Goal: Task Accomplishment & Management: Complete application form

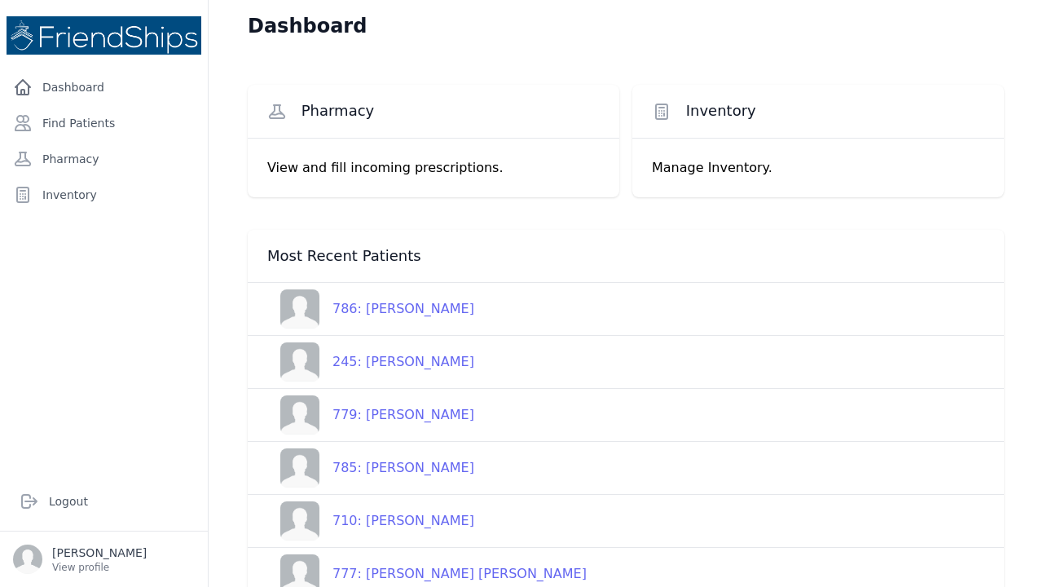
click at [395, 312] on div "786: [PERSON_NAME]" at bounding box center [396, 309] width 155 height 20
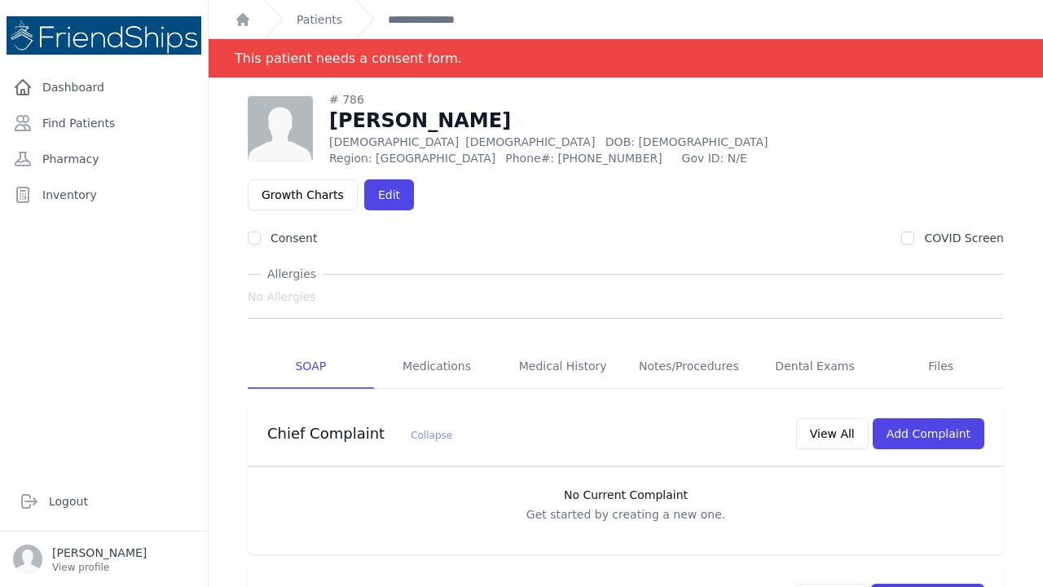
click at [395, 345] on link "Medications" at bounding box center [437, 367] width 126 height 44
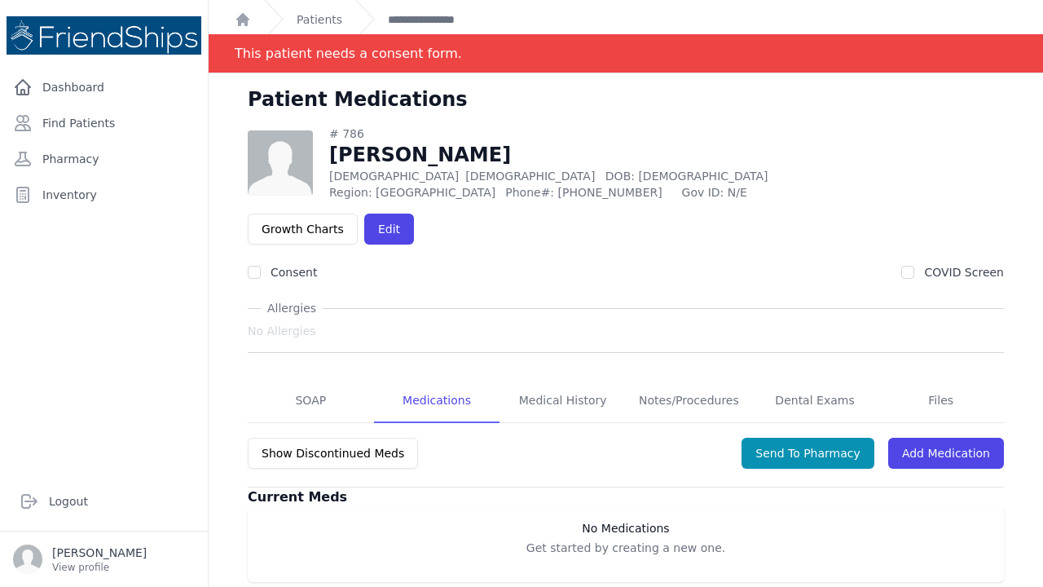
scroll to position [7, 0]
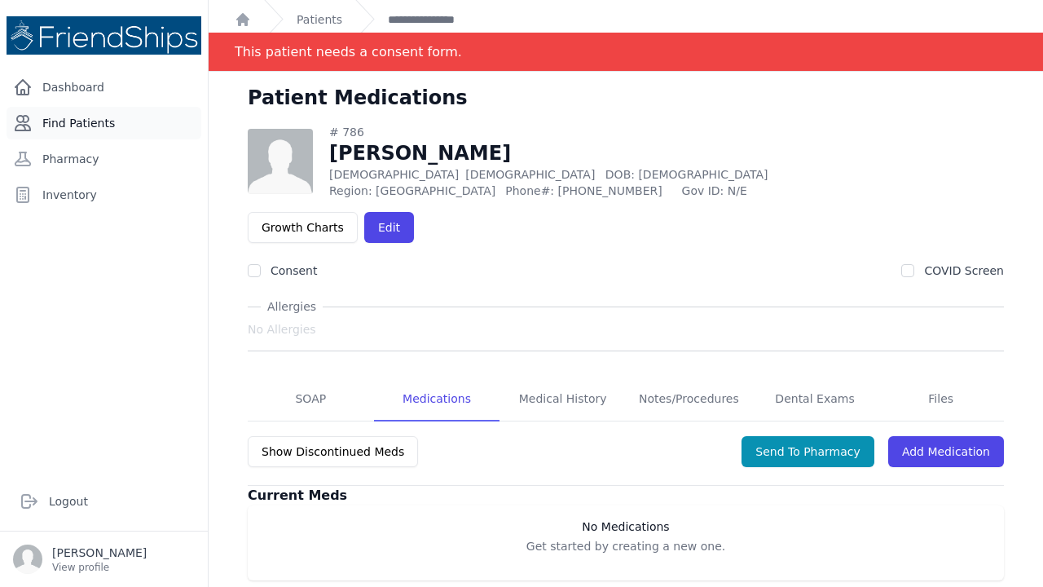
click at [95, 124] on link "Find Patients" at bounding box center [104, 123] width 195 height 33
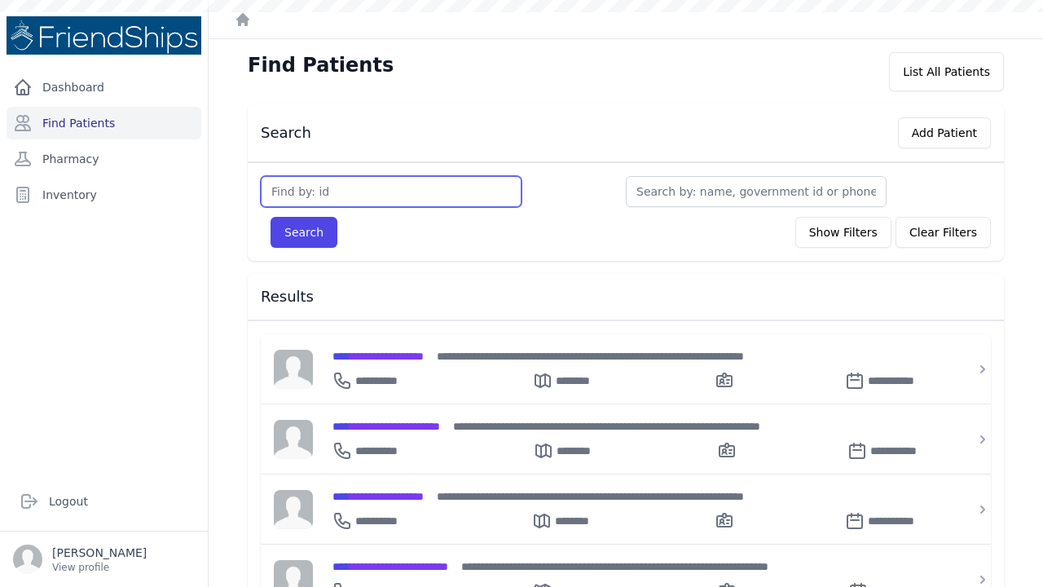
click at [301, 196] on input "text" at bounding box center [391, 191] width 261 height 31
type input "552"
click at [303, 232] on button "Search" at bounding box center [304, 232] width 67 height 31
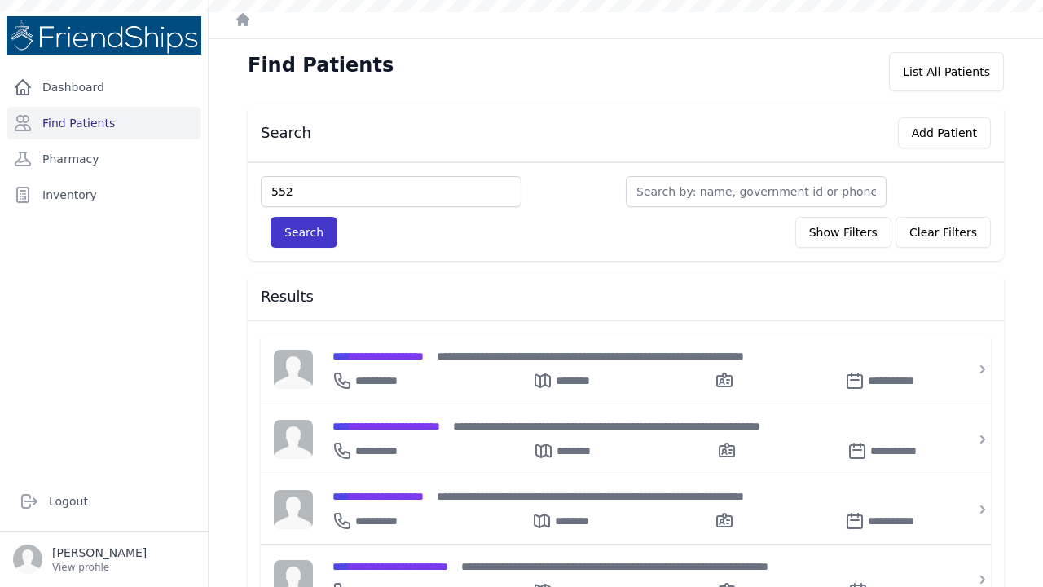
click at [311, 222] on button "Search" at bounding box center [304, 232] width 67 height 31
click at [299, 234] on button "Search" at bounding box center [304, 232] width 67 height 31
click at [423, 147] on div "Search Add Patient" at bounding box center [619, 129] width 743 height 37
click at [322, 187] on input "552" at bounding box center [391, 191] width 261 height 31
drag, startPoint x: 322, startPoint y: 187, endPoint x: 234, endPoint y: 181, distance: 88.2
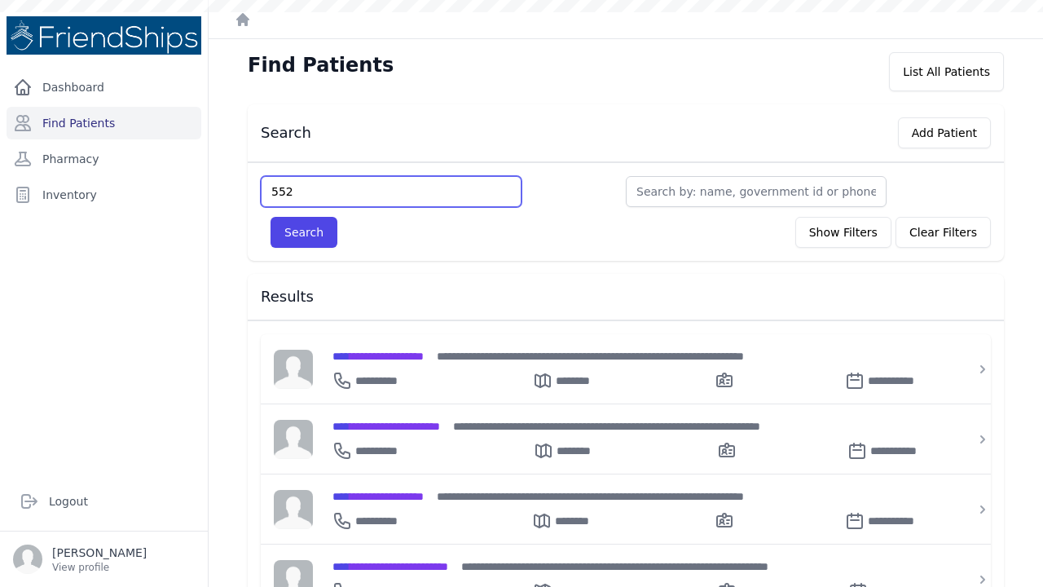
click at [233, 182] on div "Search Add Patient 552 Search Show Filters Clear Filters Filter By Age 0-20 21-…" at bounding box center [626, 575] width 808 height 943
type input "552"
click at [300, 227] on button "Search" at bounding box center [304, 232] width 67 height 31
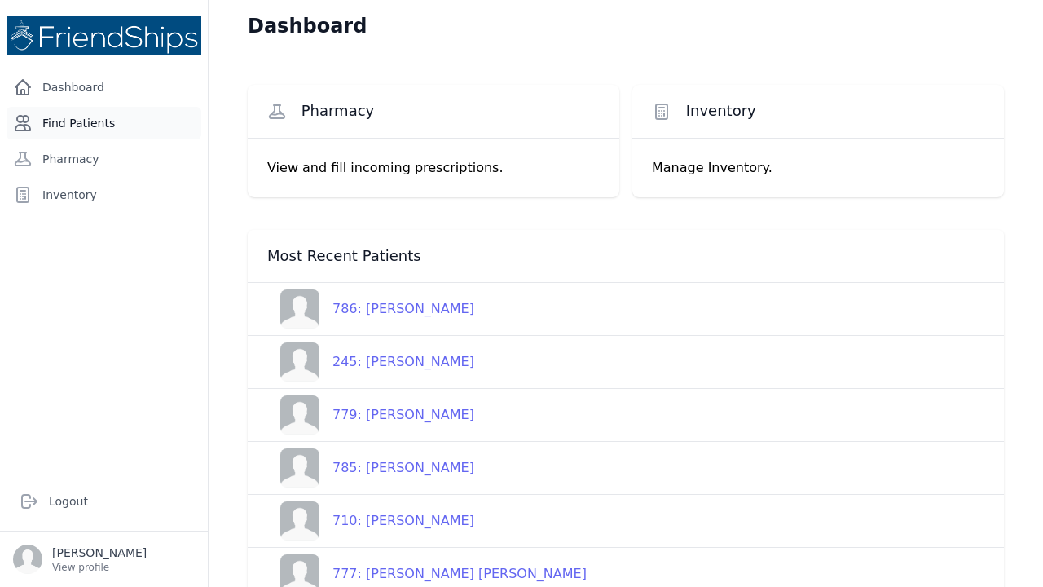
click at [100, 114] on link "Find Patients" at bounding box center [104, 123] width 195 height 33
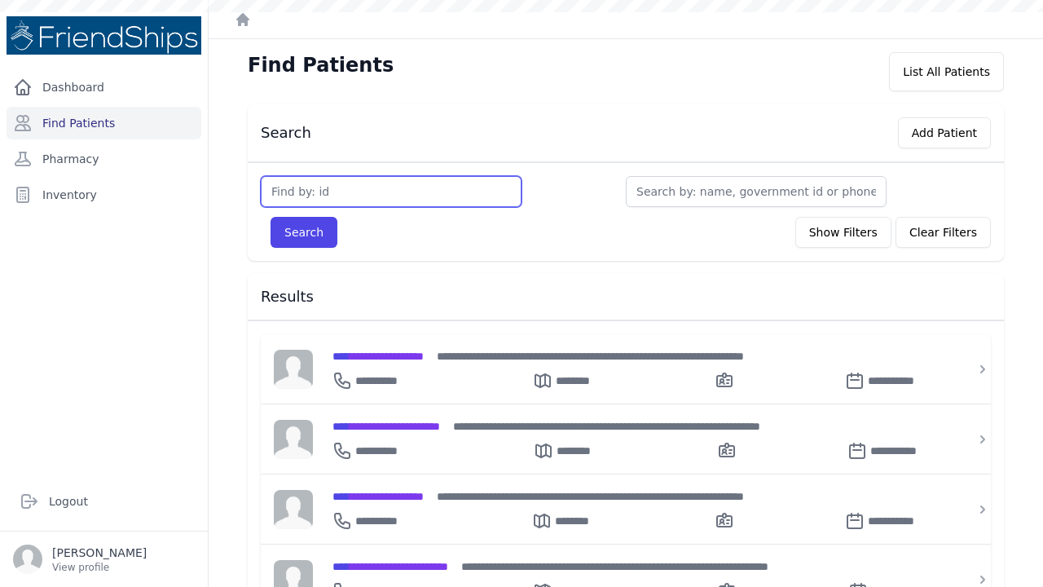
click at [284, 189] on input "text" at bounding box center [391, 191] width 261 height 31
type input "552"
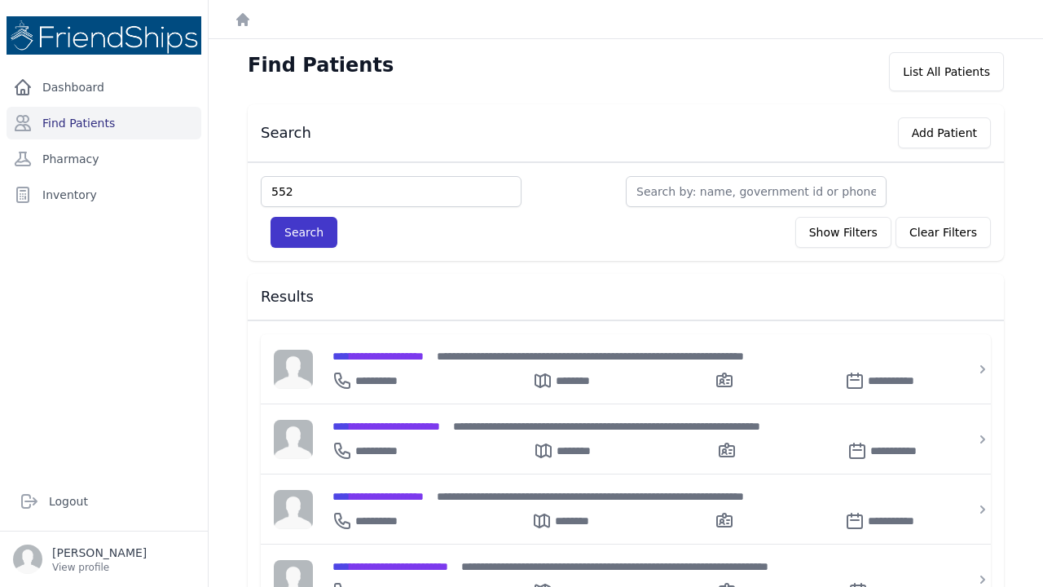
click at [293, 231] on button "Search" at bounding box center [304, 232] width 67 height 31
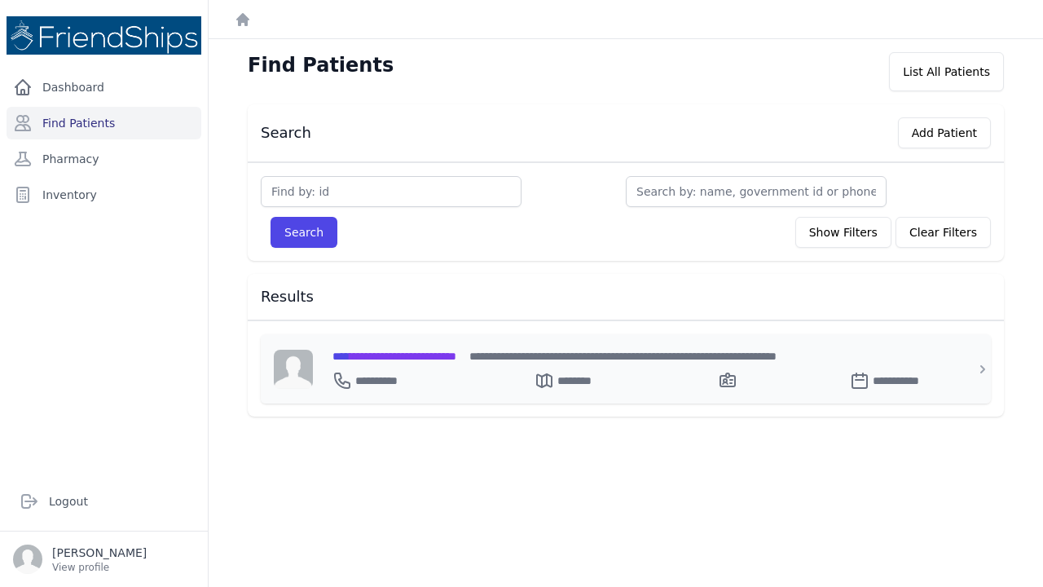
click at [433, 356] on span "**********" at bounding box center [394, 355] width 124 height 11
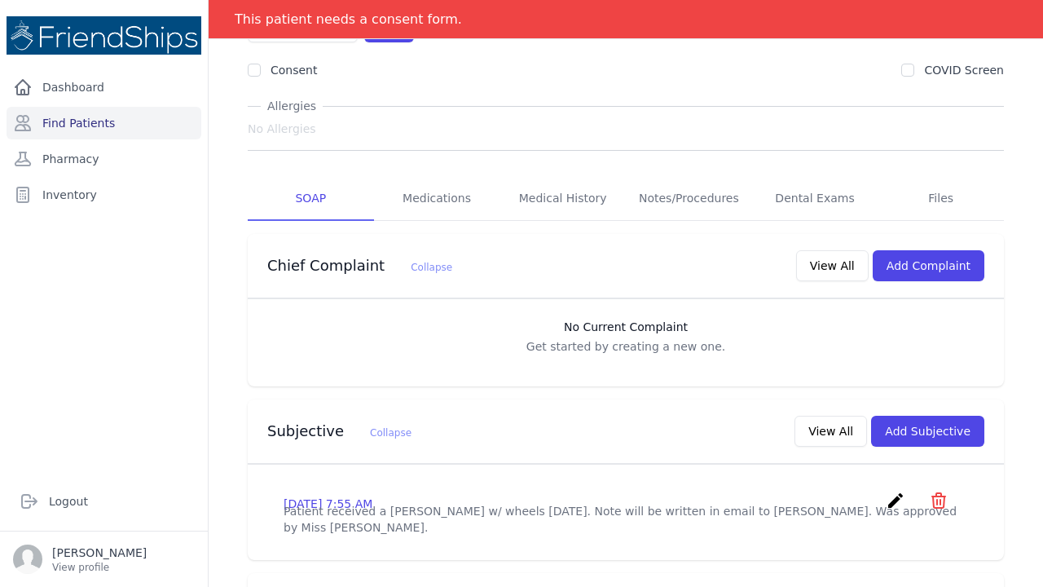
scroll to position [241, 0]
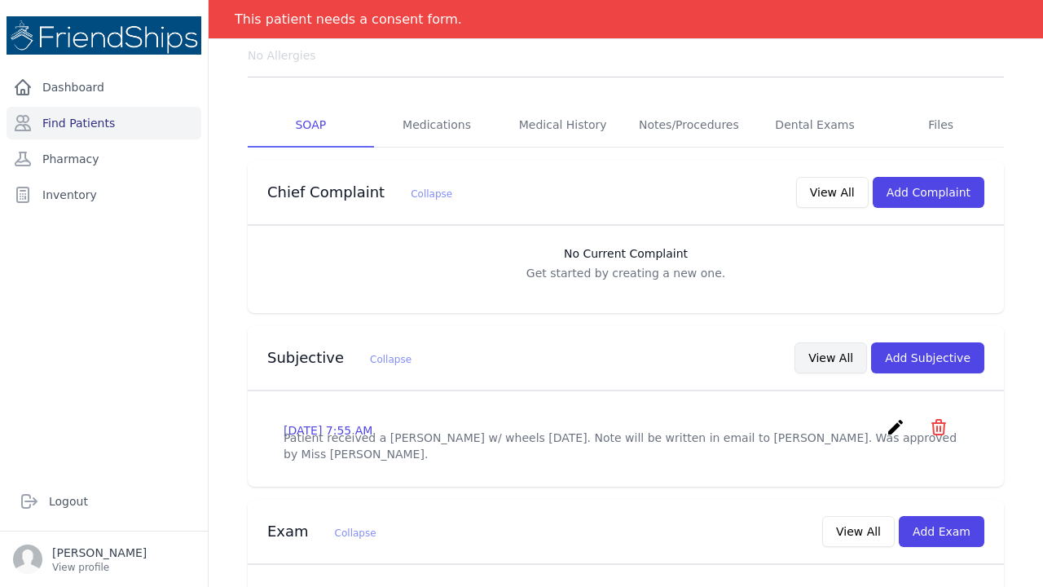
click at [827, 342] on button "View All" at bounding box center [831, 357] width 73 height 31
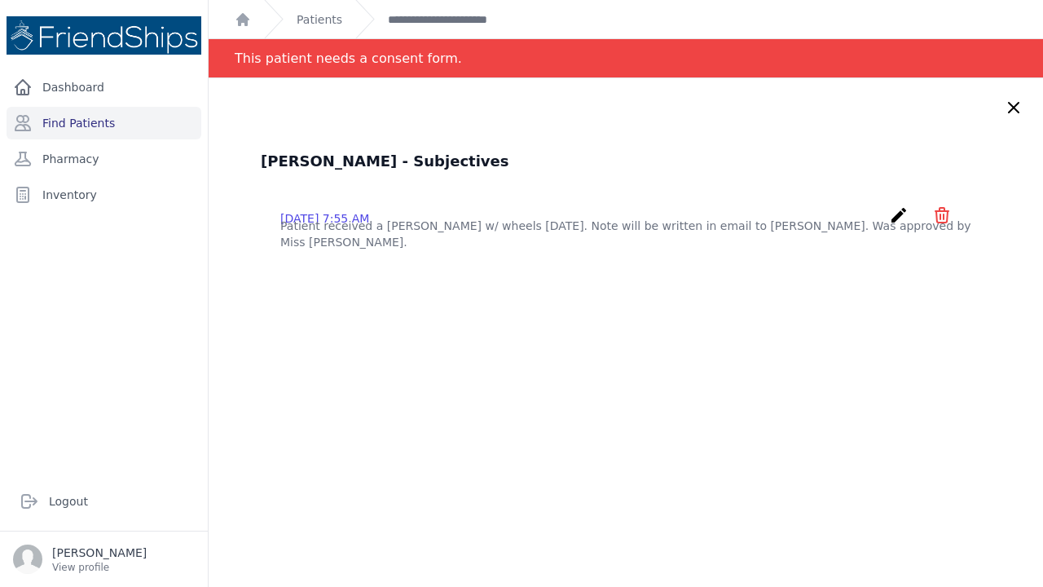
scroll to position [0, 0]
click at [1010, 108] on icon at bounding box center [1014, 108] width 20 height 20
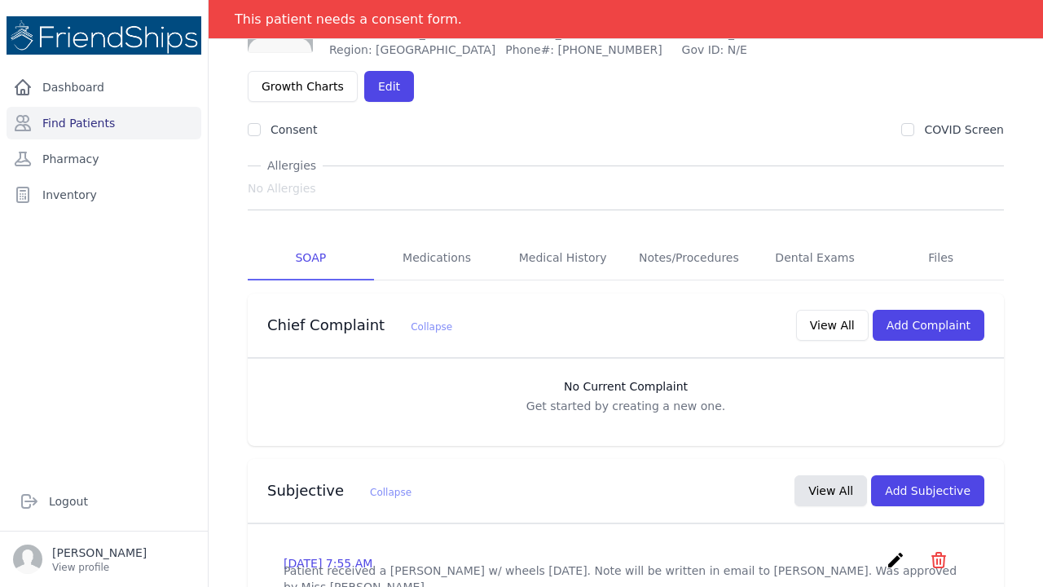
scroll to position [117, 0]
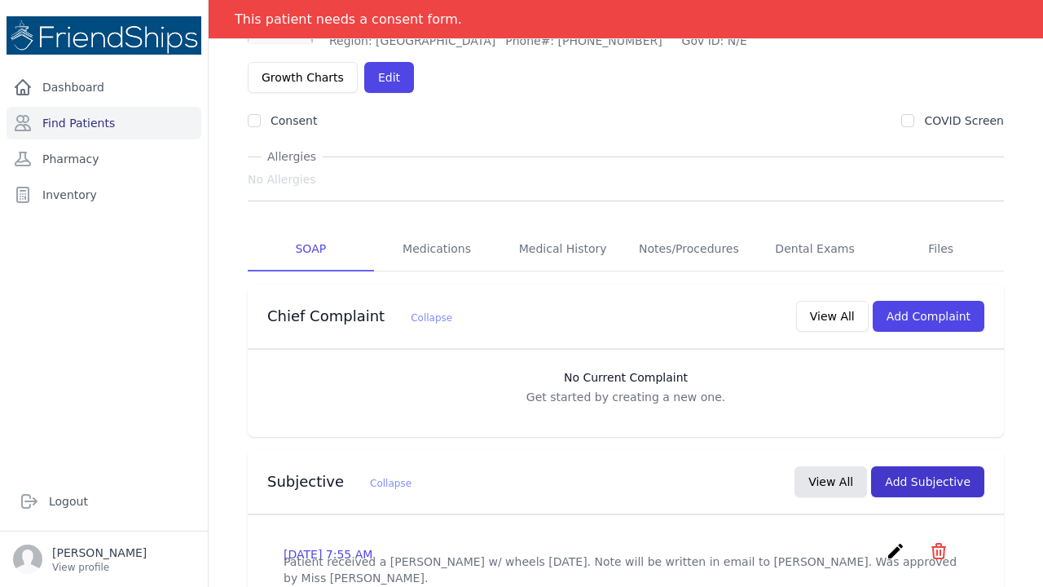
click at [918, 466] on button "Add Subjective" at bounding box center [927, 481] width 113 height 31
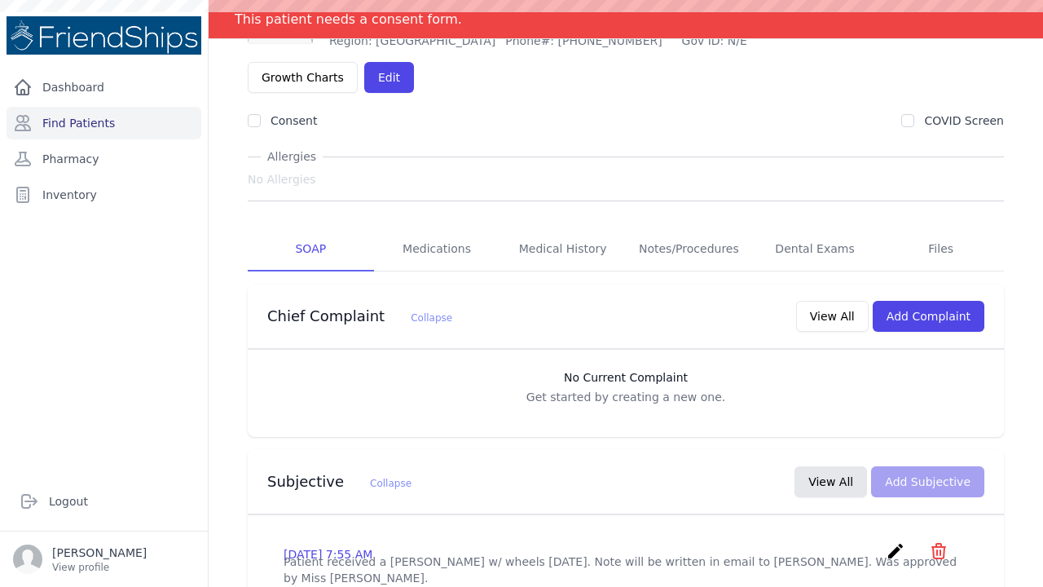
scroll to position [0, 0]
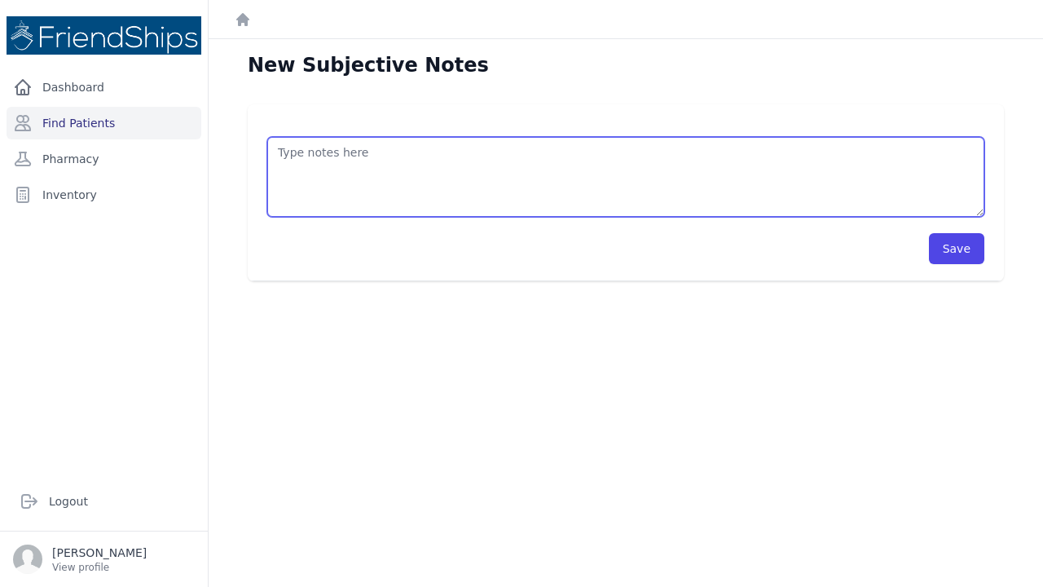
click at [285, 154] on textarea at bounding box center [625, 177] width 717 height 80
click at [324, 148] on textarea "This is qn 81 year old female with A" at bounding box center [625, 177] width 717 height 80
click at [461, 153] on textarea "This is an 81 year old female with A" at bounding box center [625, 177] width 717 height 80
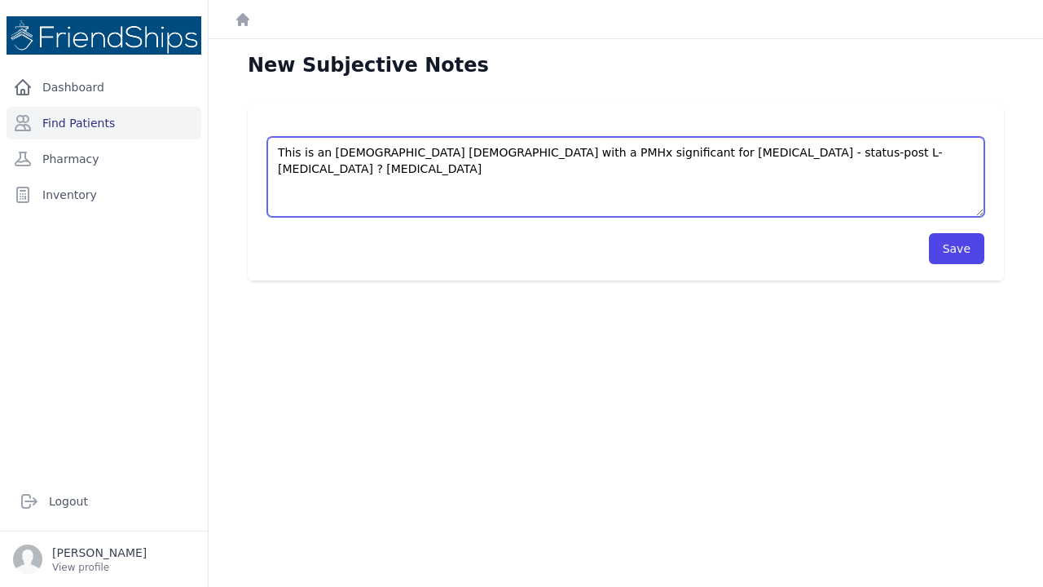
click at [905, 172] on textarea "This is an 81 year old female with a PMHx significant for breast cancer - statu…" at bounding box center [625, 177] width 717 height 80
click at [804, 154] on textarea "This is an 81 year old female with a PMHx significant for breast cancer - statu…" at bounding box center [625, 177] width 717 height 80
click at [857, 161] on textarea "This is an 81 year old female with a PMHx significant for breast cancer - statu…" at bounding box center [625, 177] width 717 height 80
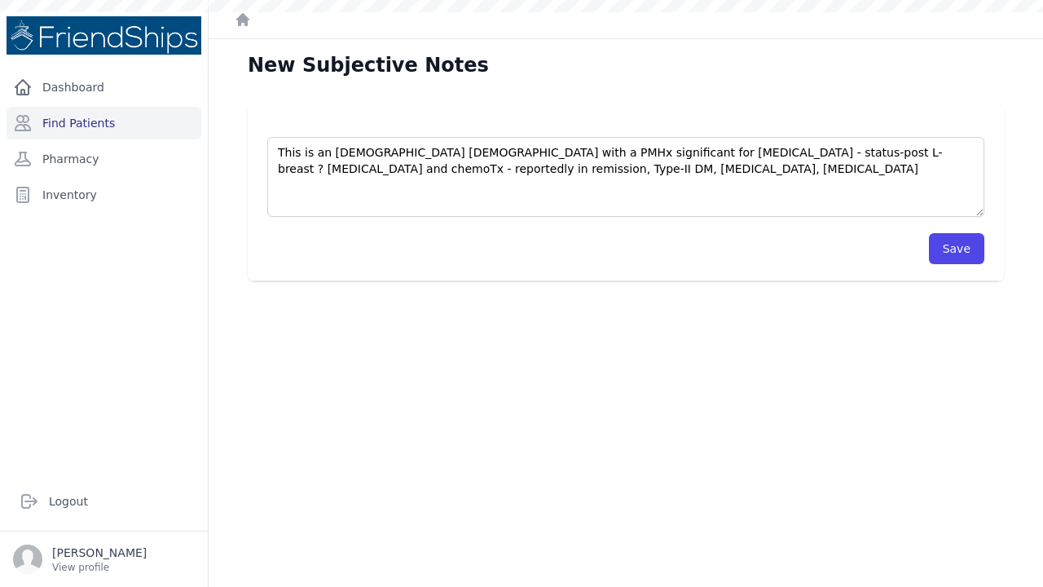
scroll to position [39, 0]
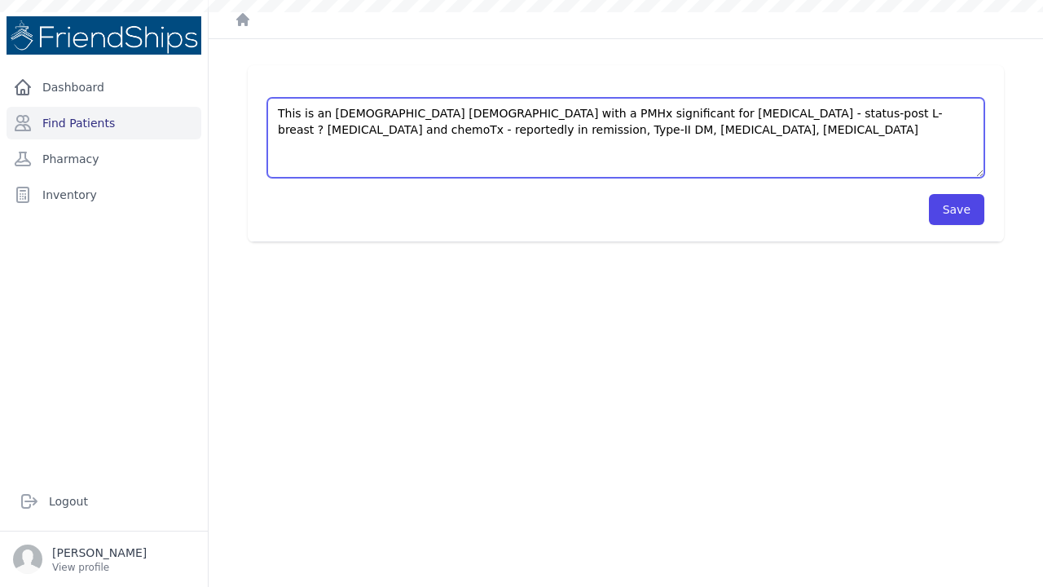
drag, startPoint x: 608, startPoint y: 133, endPoint x: 272, endPoint y: 100, distance: 337.3
click at [272, 100] on textarea "This is an 81 year old female with a PMHx significant for breast cancer - statu…" at bounding box center [625, 138] width 717 height 80
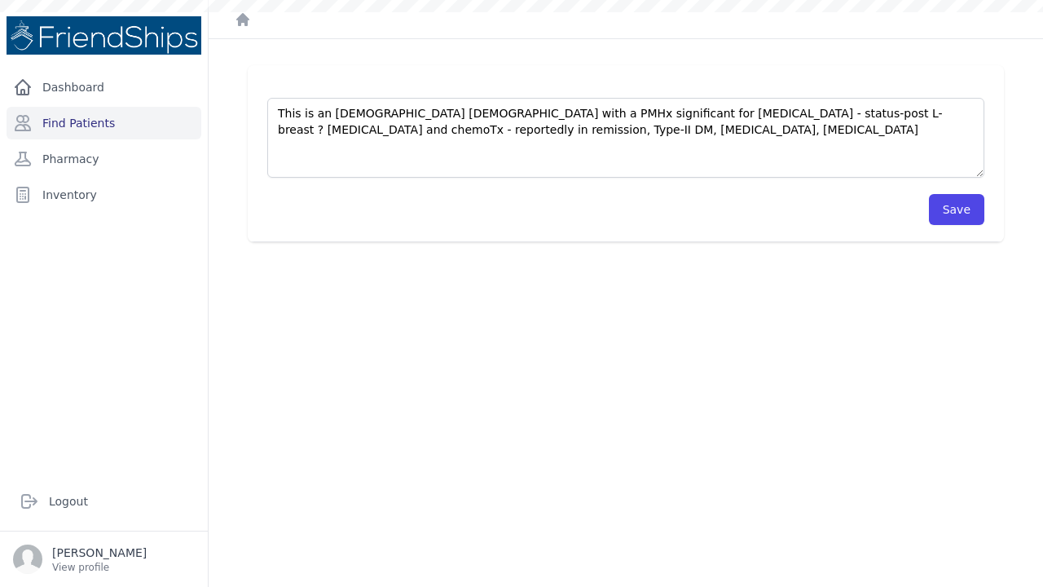
click at [689, 193] on div "Save" at bounding box center [625, 201] width 717 height 47
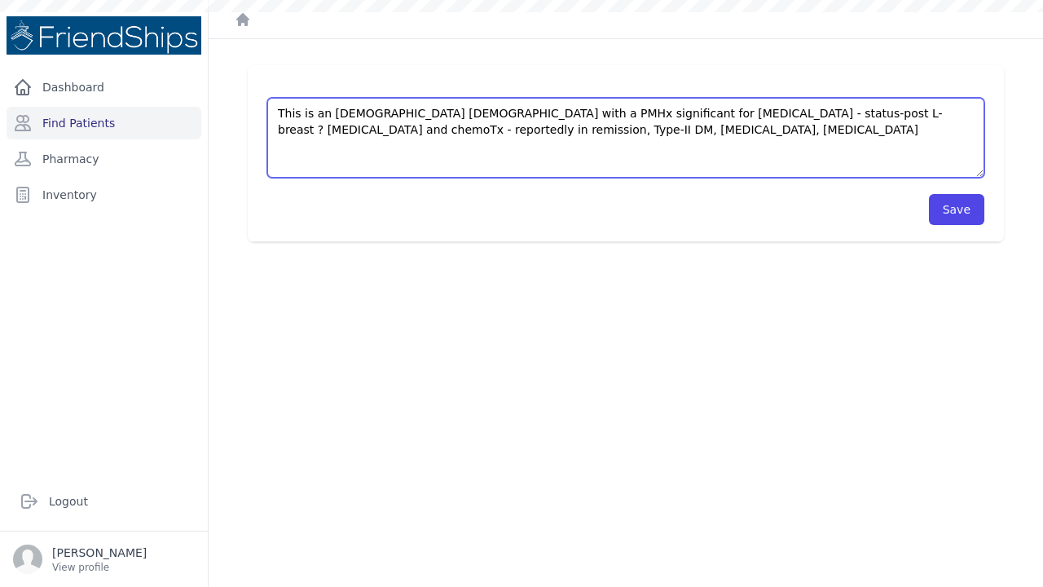
click at [624, 127] on textarea "This is an 81 year old female with a PMHx significant for breast cancer - statu…" at bounding box center [625, 138] width 717 height 80
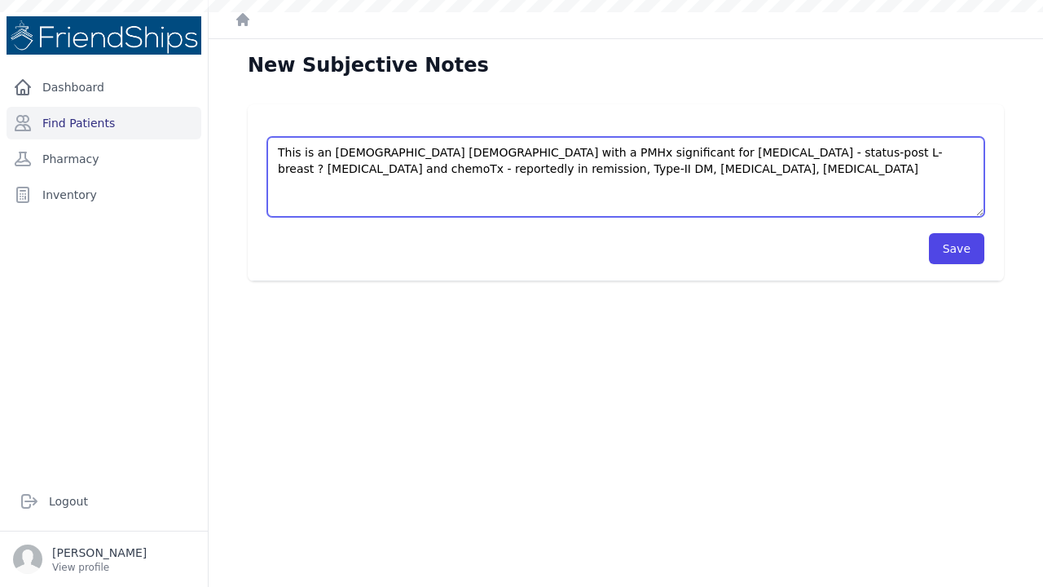
scroll to position [0, 0]
type textarea "This is an 81 year old female with a PMHx significant for breast cancer - statu…"
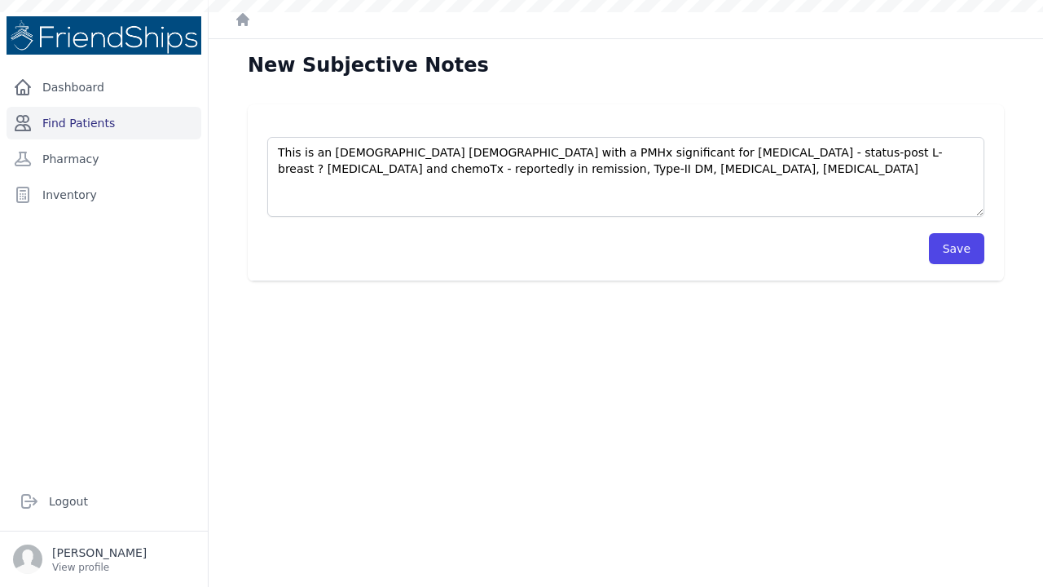
click at [86, 125] on link "Find Patients" at bounding box center [104, 123] width 195 height 33
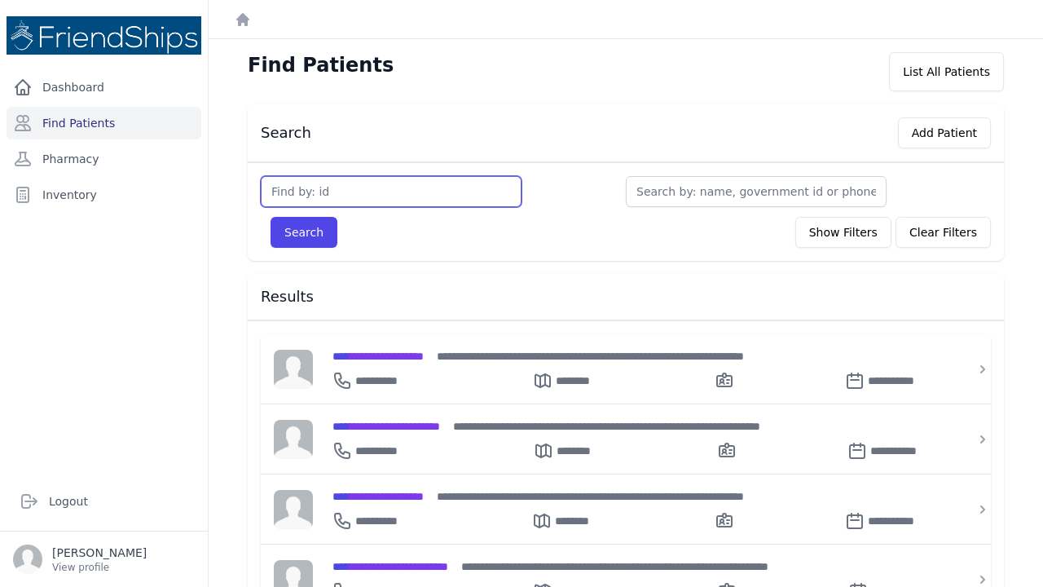
click at [315, 188] on input "text" at bounding box center [391, 191] width 261 height 31
type input "552"
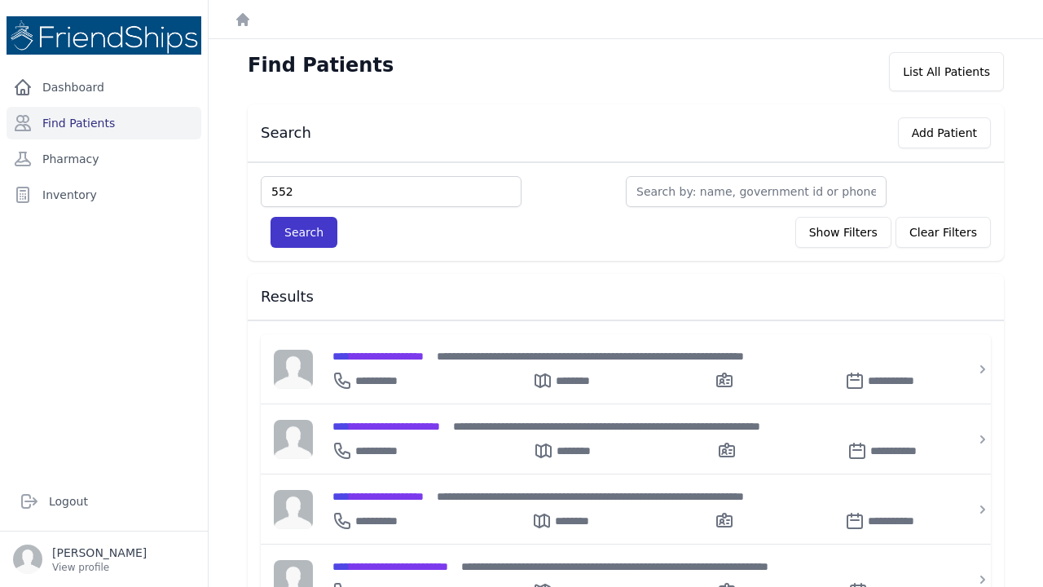
click at [310, 237] on button "Search" at bounding box center [304, 232] width 67 height 31
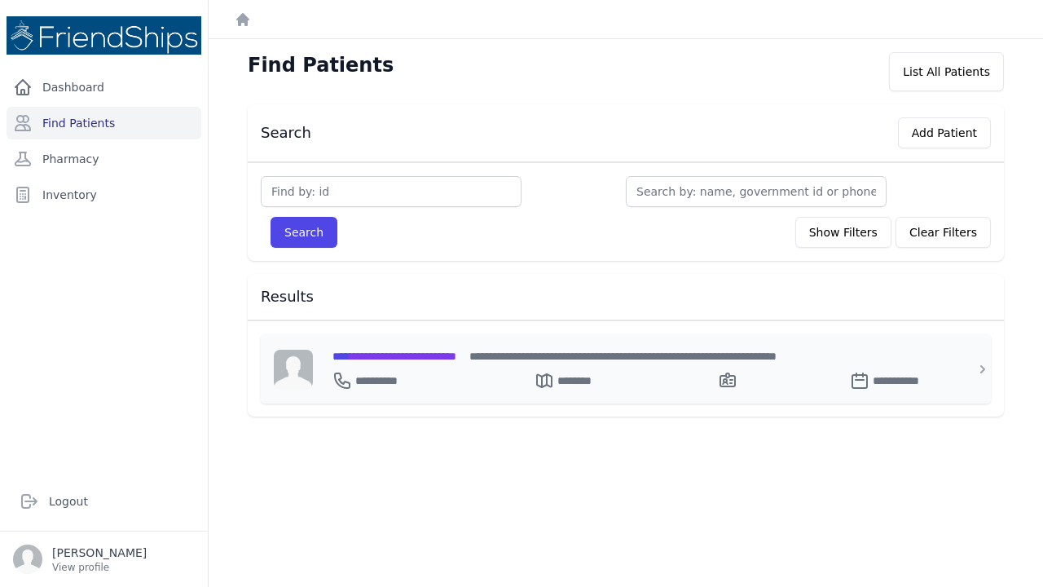
click at [376, 353] on span "**********" at bounding box center [394, 355] width 124 height 11
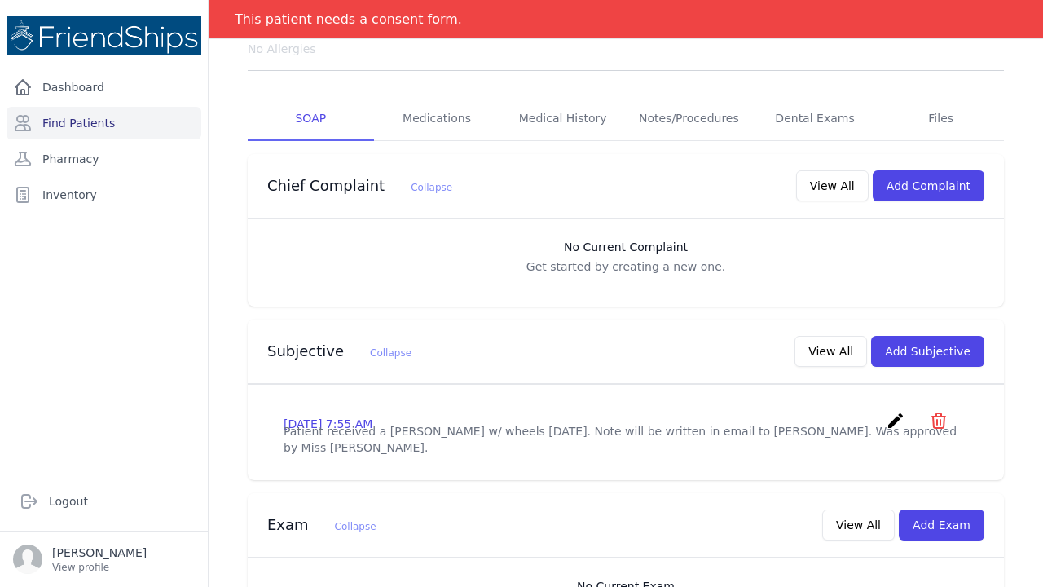
scroll to position [251, 0]
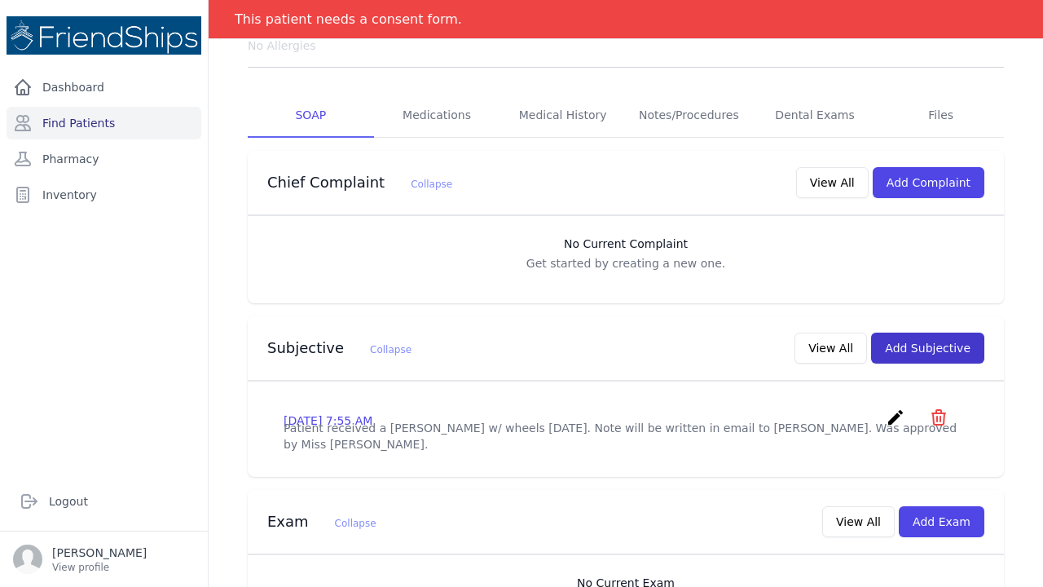
click at [912, 332] on button "Add Subjective" at bounding box center [927, 347] width 113 height 31
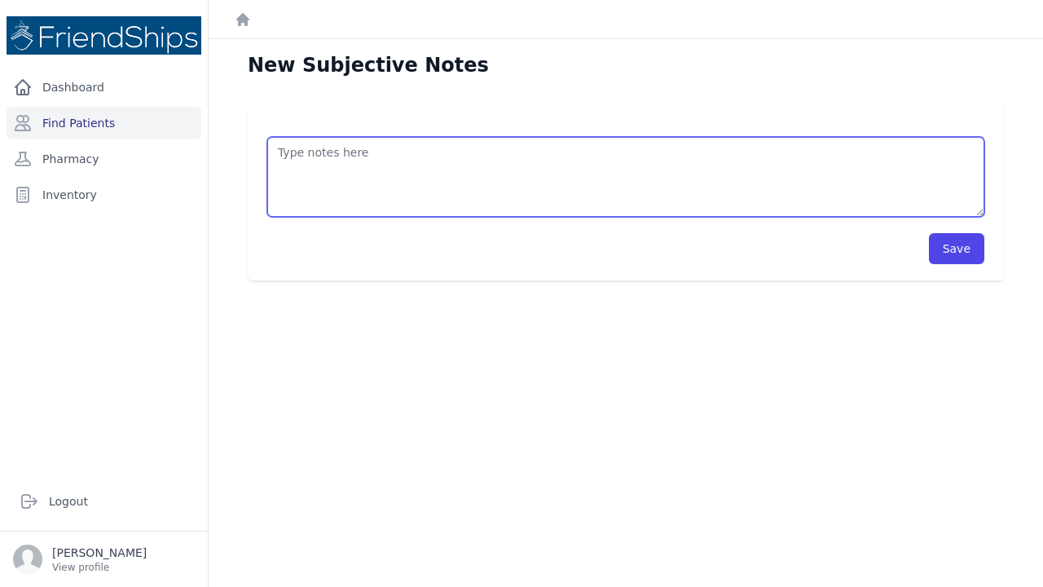
click at [296, 161] on textarea at bounding box center [625, 177] width 717 height 80
paste textarea "This is an 81 year old female with a PMHx significant for breast cancer - statu…"
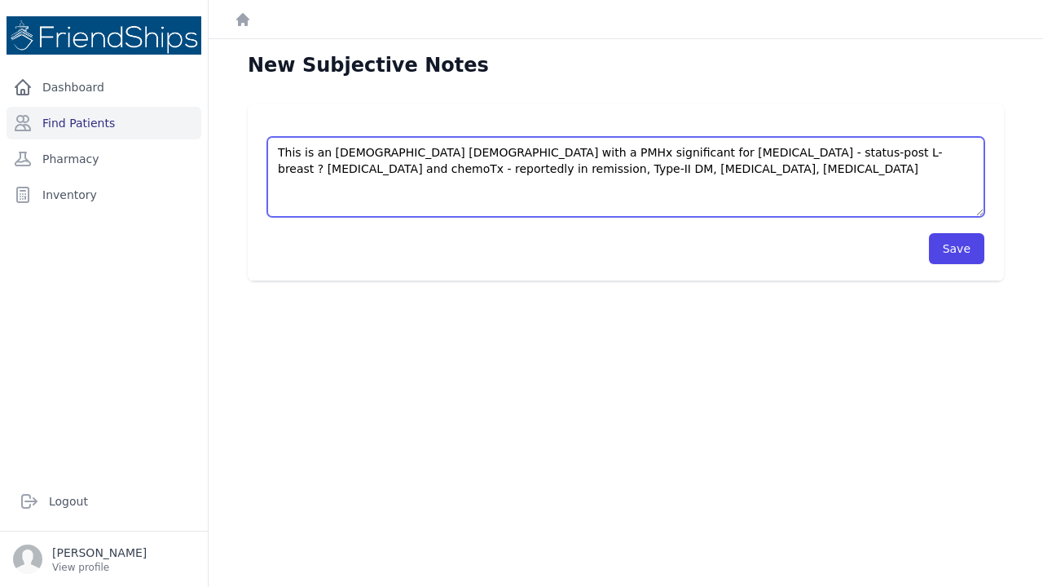
click at [278, 166] on textarea "This is an 81 year old female with a PMHx significant for breast cancer - statu…" at bounding box center [625, 177] width 717 height 80
drag, startPoint x: 596, startPoint y: 166, endPoint x: 403, endPoint y: 168, distance: 193.1
click at [403, 168] on textarea "This is an 81 year old female with a PMHx significant for breast cancer - statu…" at bounding box center [625, 177] width 717 height 80
click at [574, 152] on textarea "This is an 81 year old female with a PMHx significant for breast cancer - statu…" at bounding box center [625, 177] width 717 height 80
paste textarea "Type-II DM, hyperlipidemia, gastritis"
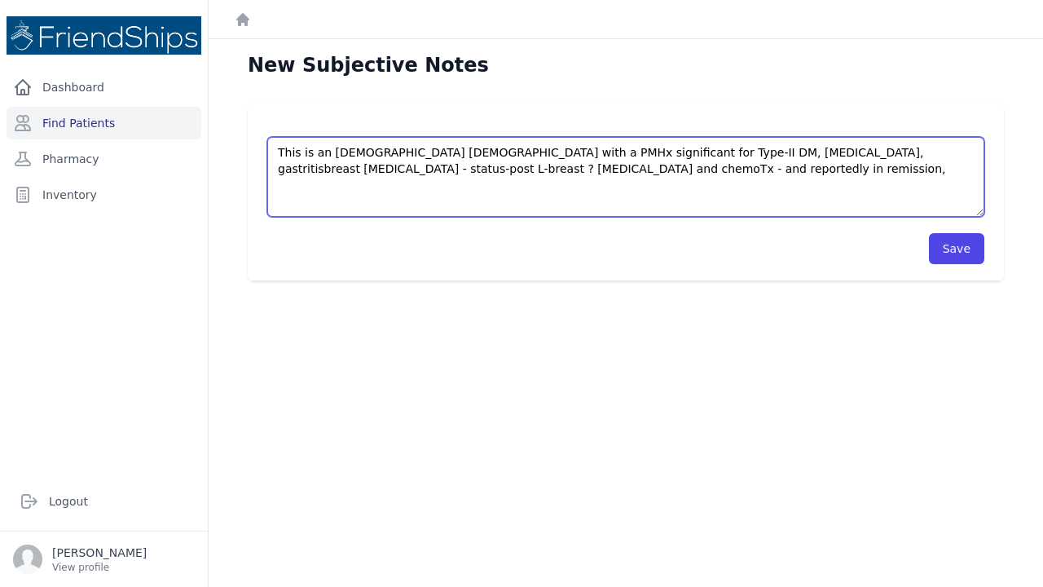
click at [579, 147] on textarea "This is an 81 year old female with a PMHx significant for Type-II DM, hyperlipi…" at bounding box center [625, 177] width 717 height 80
click at [758, 153] on textarea "This is an 81 year old female with a PMHx significant for type-II DM, hyperlipi…" at bounding box center [625, 177] width 717 height 80
click at [473, 169] on textarea "This is an 81 year old female with a PMHx significant for type-II DM, hyperlipi…" at bounding box center [625, 177] width 717 height 80
click at [623, 167] on textarea "This is an 81 year old female with a PMHx significant for type-II DM, hyperlipi…" at bounding box center [625, 177] width 717 height 80
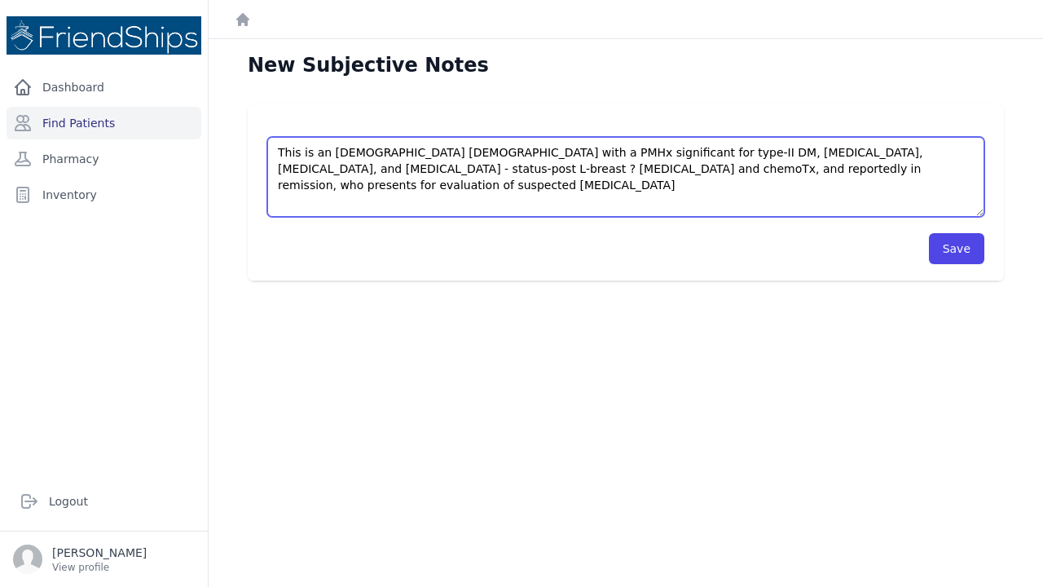
click at [468, 171] on textarea "This is an 81 year old female with a PMHx significant for type-II DM, hyperlipi…" at bounding box center [625, 177] width 717 height 80
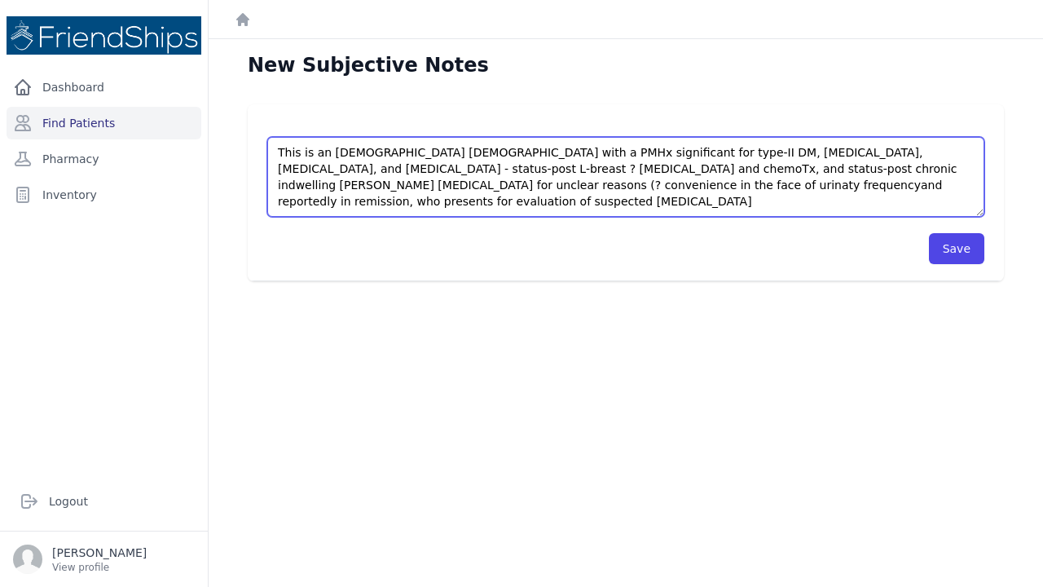
click at [322, 181] on textarea "This is an 81 year old female with a PMHx significant for type-II DM, hyperlipi…" at bounding box center [625, 177] width 717 height 80
click at [847, 170] on textarea "This is an 81 year old female with a PMHx significant for type-II DM, hyperlipi…" at bounding box center [625, 177] width 717 height 80
click at [292, 187] on textarea "This is an 81 year old female with a PMHx significant for type-II DM, hyperlipi…" at bounding box center [625, 177] width 717 height 80
click at [393, 187] on textarea "This is an 81 year old female with a PMHx significant for type-II DM, hyperlipi…" at bounding box center [625, 177] width 717 height 80
drag, startPoint x: 589, startPoint y: 121, endPoint x: 496, endPoint y: 183, distance: 111.2
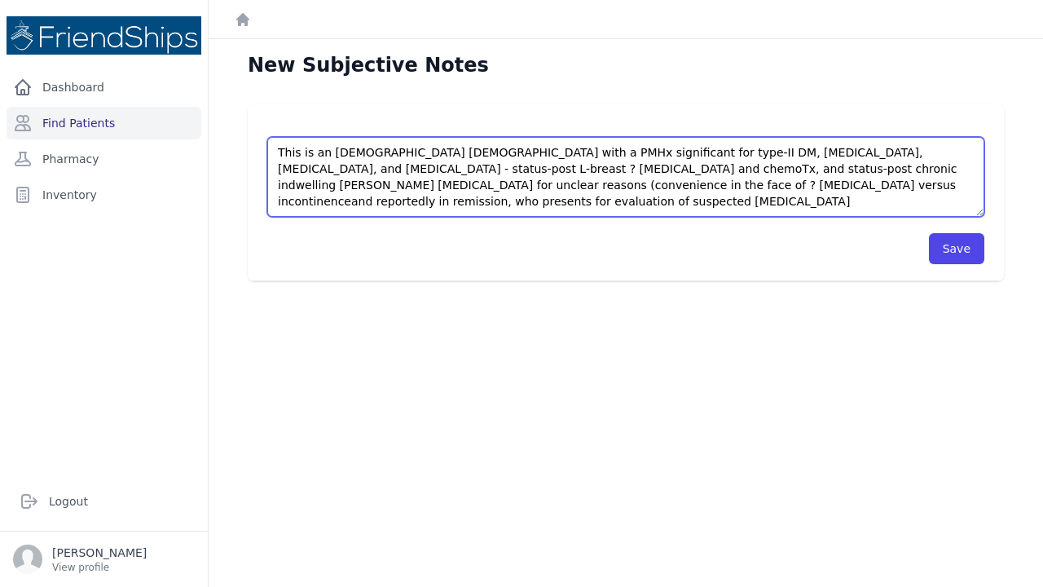
click at [496, 183] on textarea "This is an 81 year old female with a PMHx significant for type-II DM, hyperlipi…" at bounding box center [625, 177] width 717 height 80
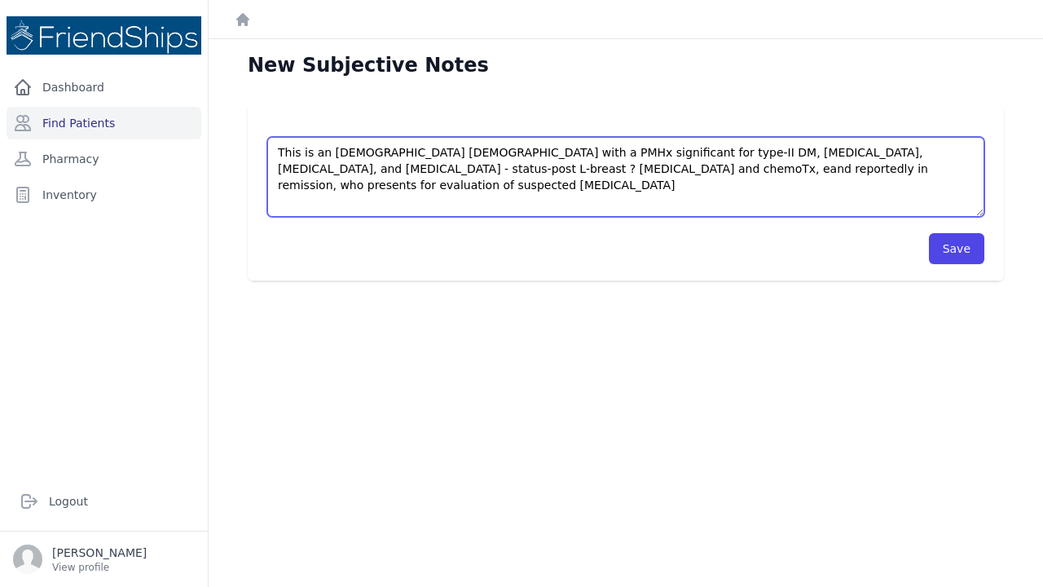
click at [921, 174] on textarea "This is an 81 year old female with a PMHx significant for type-II DM, hyperlipi…" at bounding box center [625, 177] width 717 height 80
click at [624, 169] on textarea "This is an 81 year old female with a PMHx significant for type-II DM, hyperlipi…" at bounding box center [625, 177] width 717 height 80
paste textarea "nd status-post chronic indwelling Foley catheter for unclear reasons (convenien…"
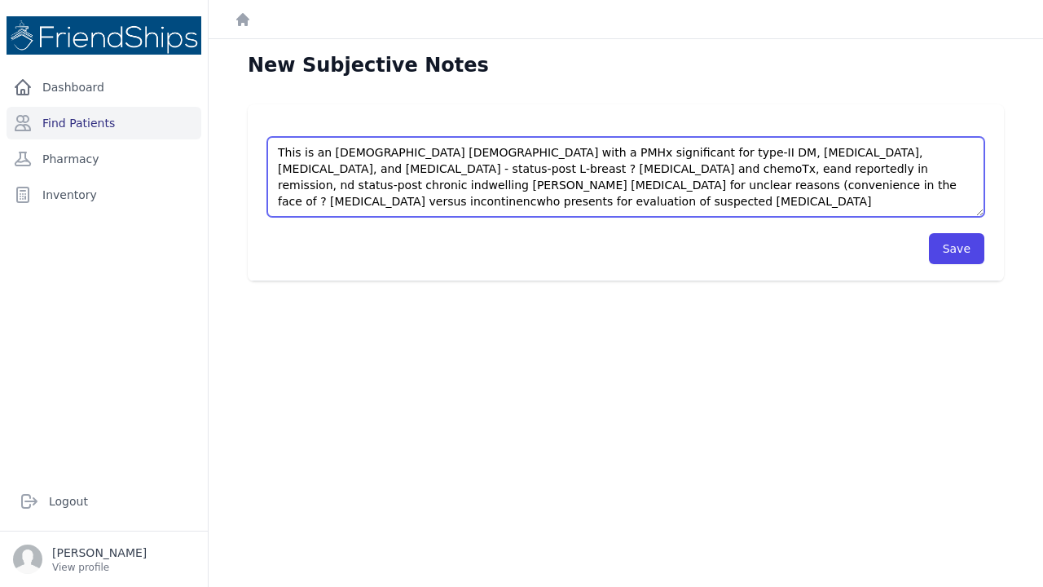
click at [790, 153] on textarea "This is an 81 year old female with a PMHx significant for type-II DM, hyperlipi…" at bounding box center [625, 177] width 717 height 80
click at [431, 169] on textarea "This is an 81 year old female with a PMHx significant for type-II DM, hyperlipi…" at bounding box center [625, 177] width 717 height 80
click at [576, 167] on textarea "This is an 81 year old female with a PMHx significant for type-II DM, hyperlipi…" at bounding box center [625, 177] width 717 height 80
click at [626, 183] on textarea "This is an 81 year old female with a PMHx significant for type-II DM, hyperlipi…" at bounding box center [625, 177] width 717 height 80
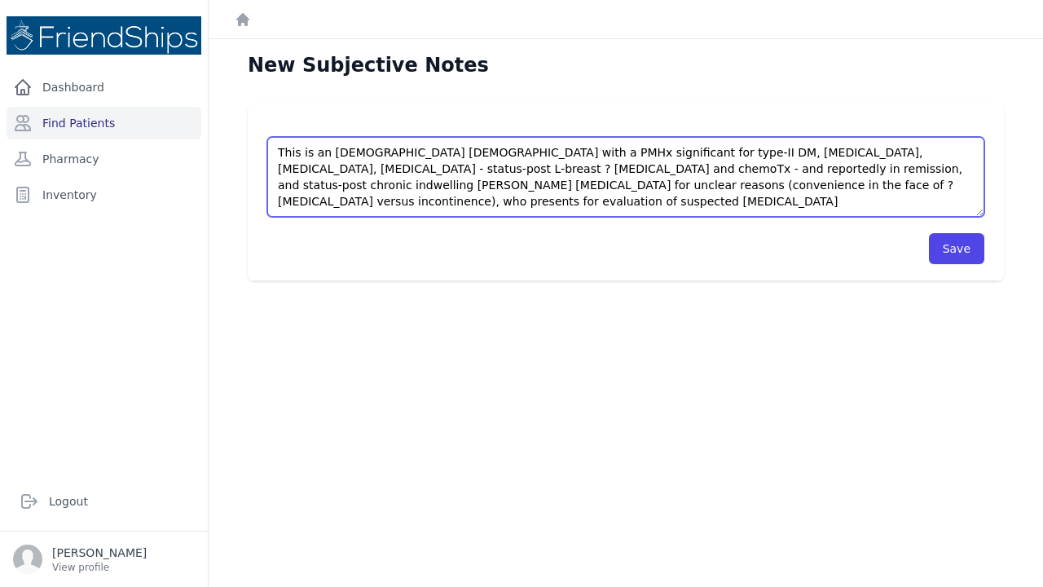
click at [935, 182] on textarea "This is an 81 year old female with a PMHx significant for type-II DM, hyperlipi…" at bounding box center [625, 177] width 717 height 80
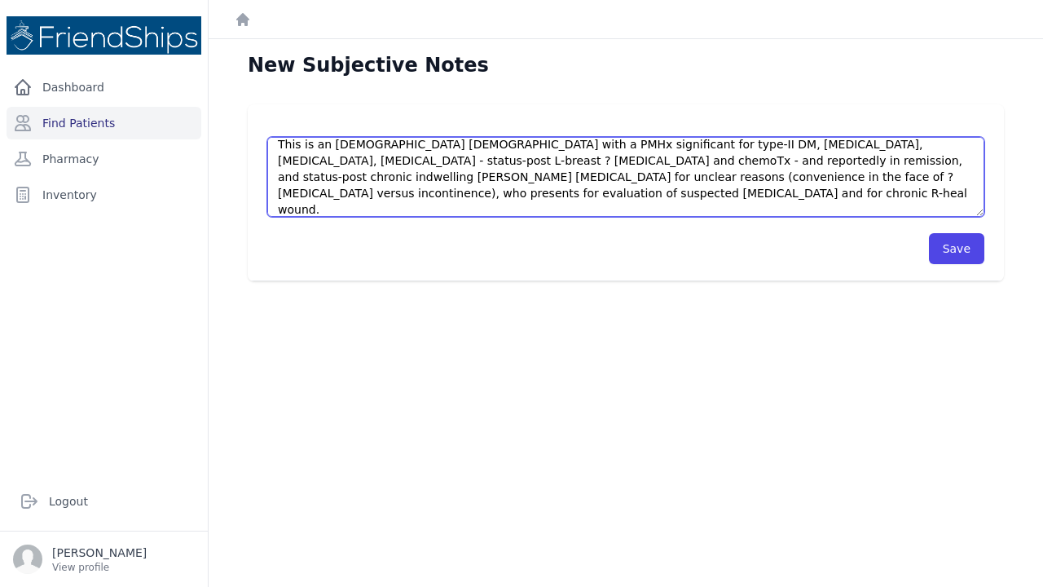
scroll to position [33, 0]
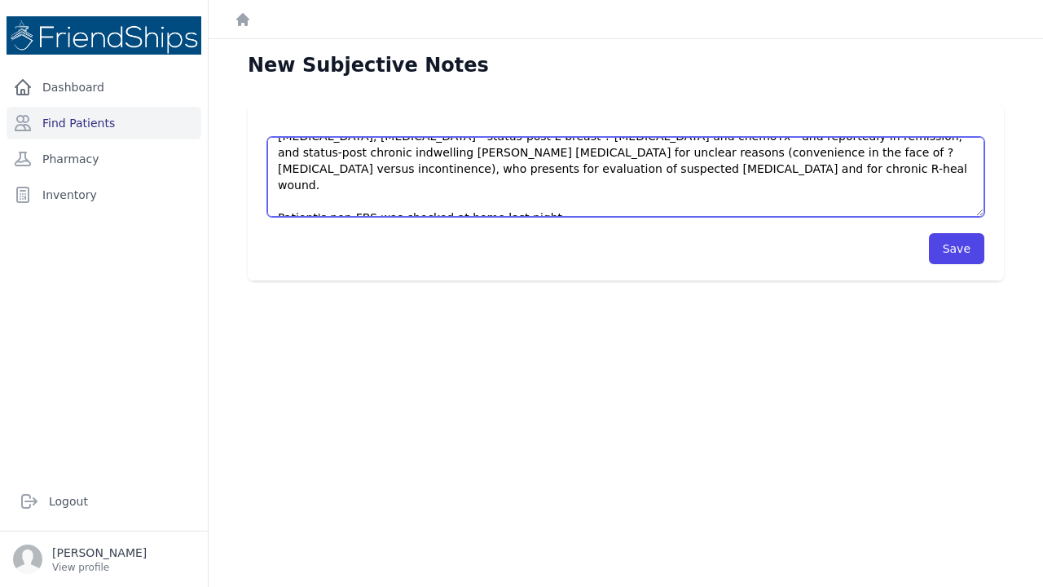
click at [375, 199] on textarea "This is an 81 year old female with a PMHx significant for type-II DM, hyperlipi…" at bounding box center [625, 177] width 717 height 80
click at [387, 202] on textarea "This is an 81 year old female with a PMHx significant for type-II DM, hyperlipi…" at bounding box center [625, 177] width 717 height 80
click at [556, 203] on textarea "This is an 81 year old female with a PMHx significant for type-II DM, hyperlipi…" at bounding box center [625, 177] width 717 height 80
click at [578, 201] on textarea "This is an 81 year old female with a PMHx significant for type-II DM, hyperlipi…" at bounding box center [625, 177] width 717 height 80
click at [789, 200] on textarea "This is an 81 year old female with a PMHx significant for type-II DM, hyperlipi…" at bounding box center [625, 177] width 717 height 80
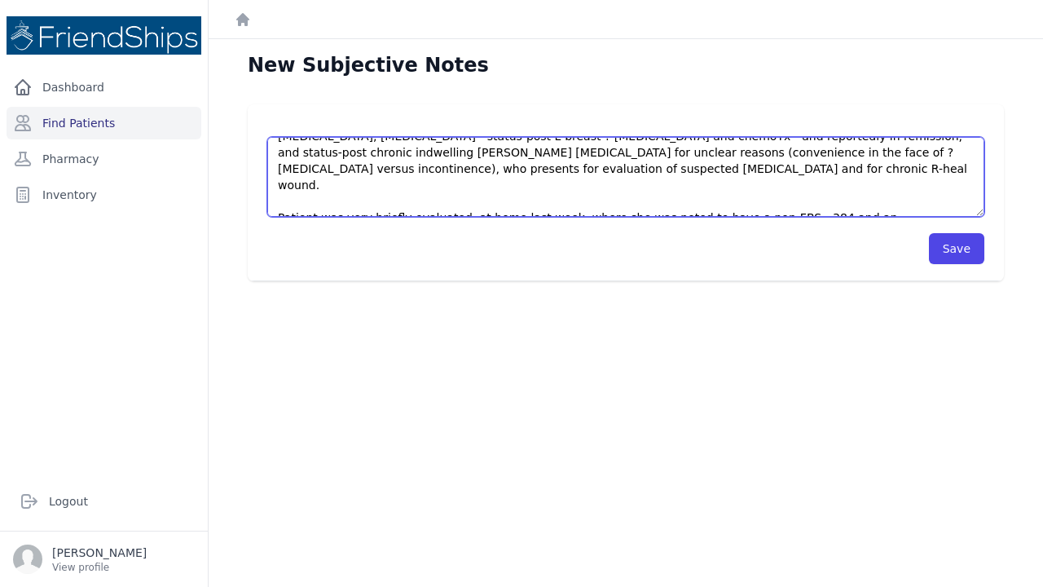
scroll to position [41, 0]
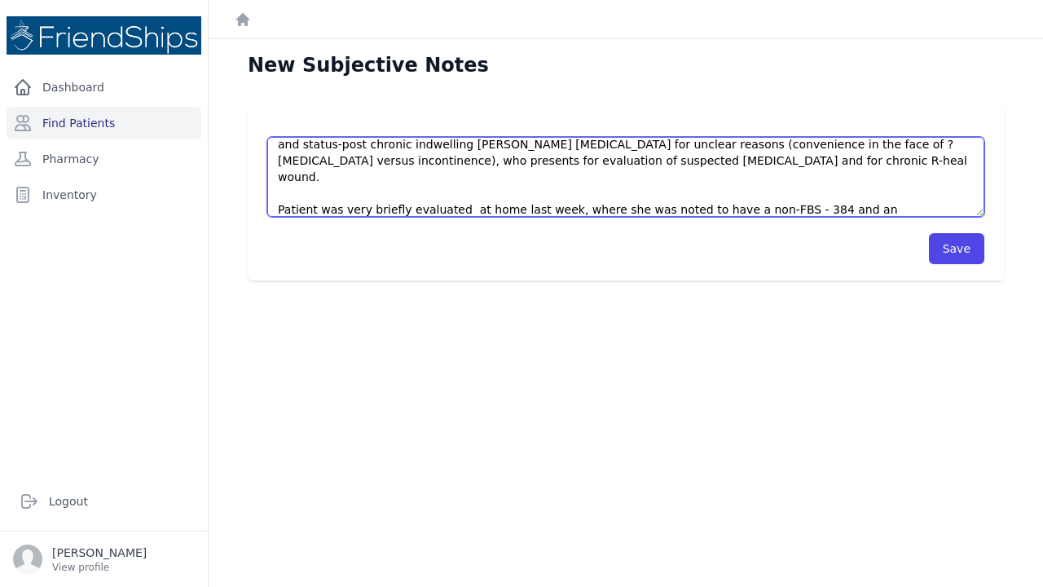
click at [676, 207] on textarea "This is an 81 year old female with a PMHx significant for type-II DM, hyperlipi…" at bounding box center [625, 177] width 717 height 80
click at [773, 205] on textarea "This is an 81 year old female with a PMHx significant for type-II DM, hyperlipi…" at bounding box center [625, 177] width 717 height 80
click at [809, 209] on textarea "This is an 81 year old female with a PMHx significant for type-II DM, hyperlipi…" at bounding box center [625, 177] width 717 height 80
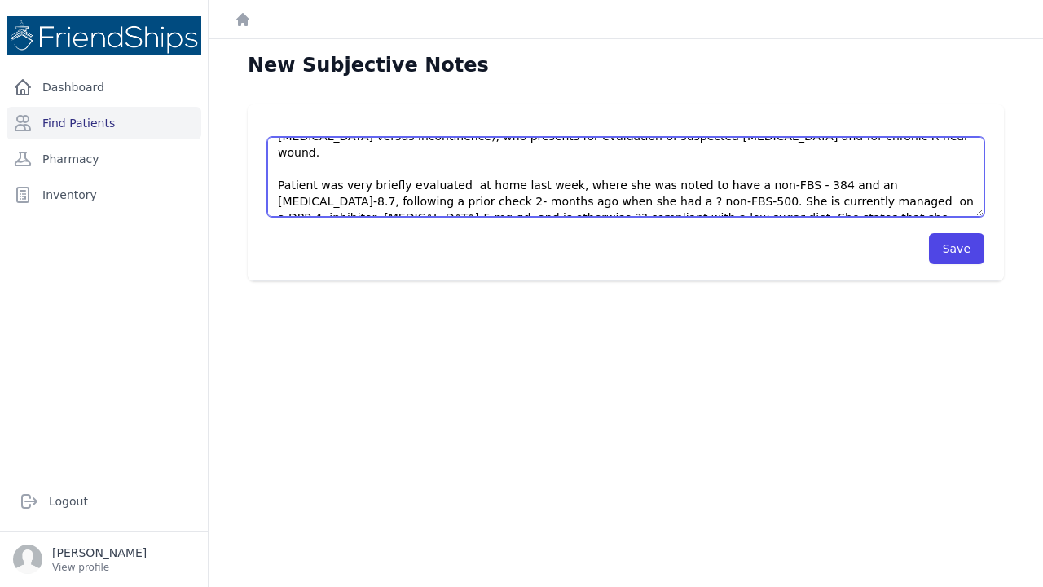
click at [798, 203] on textarea "This is an 81 year old female with a PMHx significant for type-II DM, hyperlipi…" at bounding box center [625, 177] width 717 height 80
click at [907, 200] on textarea "This is an 81 year old female with a PMHx significant for type-II DM, hyperlipi…" at bounding box center [625, 177] width 717 height 80
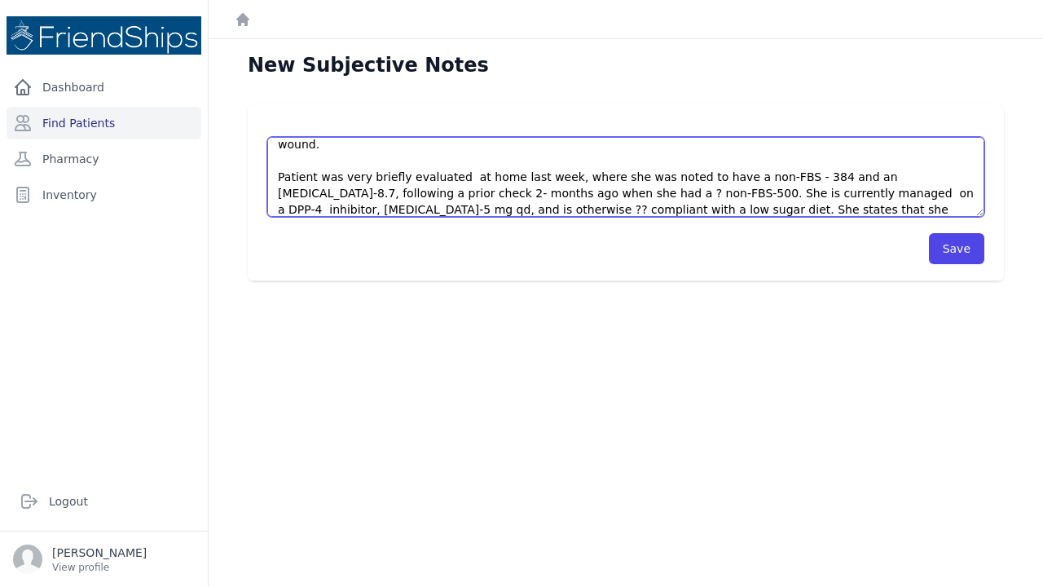
click at [803, 191] on textarea "This is an 81 year old female with a PMHx significant for type-II DM, hyperlipi…" at bounding box center [625, 177] width 717 height 80
click at [863, 203] on textarea "This is an 81 year old female with a PMHx significant for type-II DM, hyperlipi…" at bounding box center [625, 177] width 717 height 80
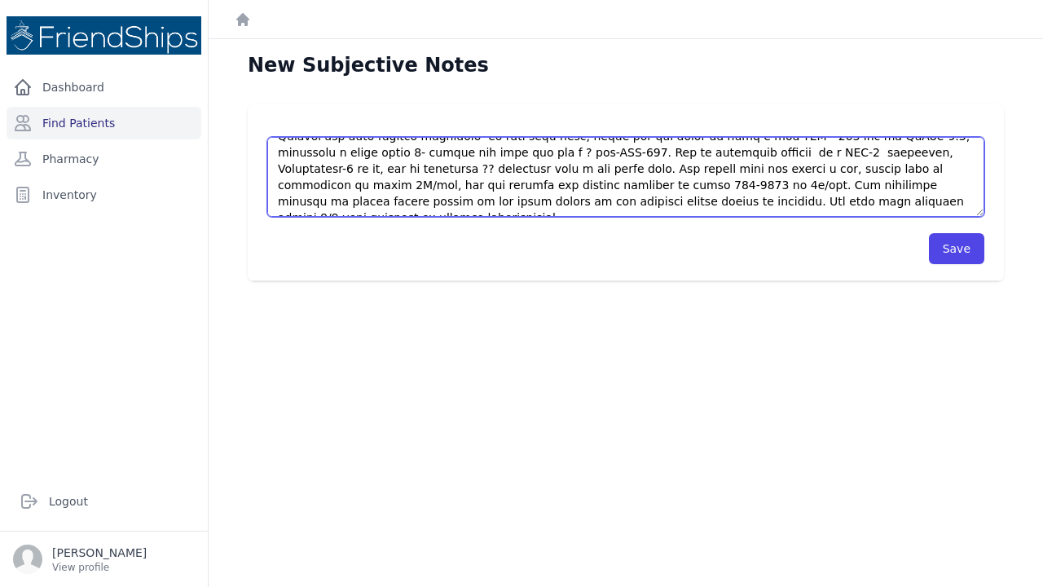
click at [785, 202] on textarea at bounding box center [625, 177] width 717 height 80
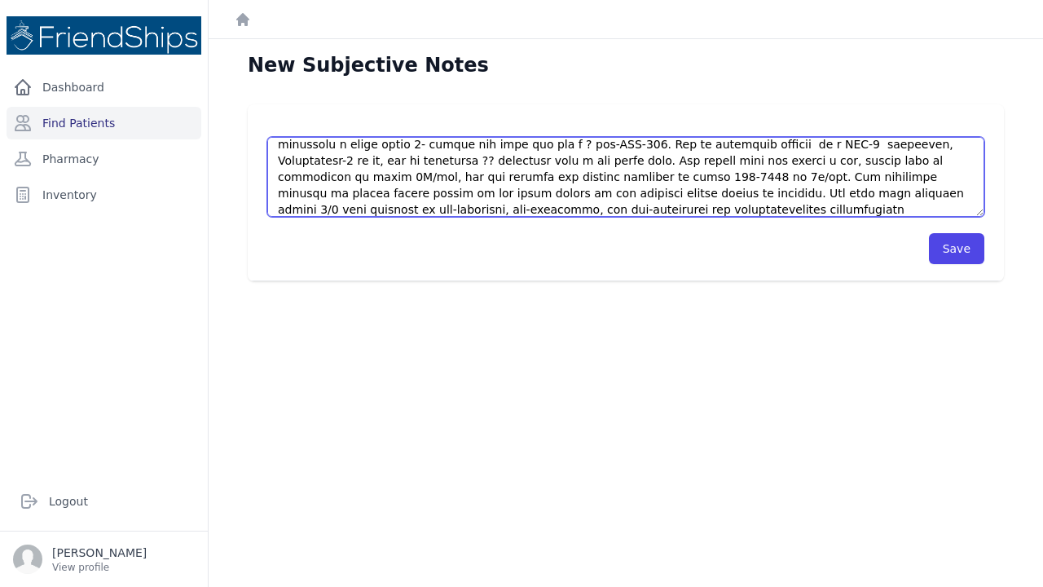
click at [690, 174] on textarea at bounding box center [625, 177] width 717 height 80
click at [469, 192] on textarea at bounding box center [625, 177] width 717 height 80
click at [356, 209] on textarea at bounding box center [625, 177] width 717 height 80
click at [549, 209] on textarea at bounding box center [625, 177] width 717 height 80
click at [420, 208] on textarea at bounding box center [625, 177] width 717 height 80
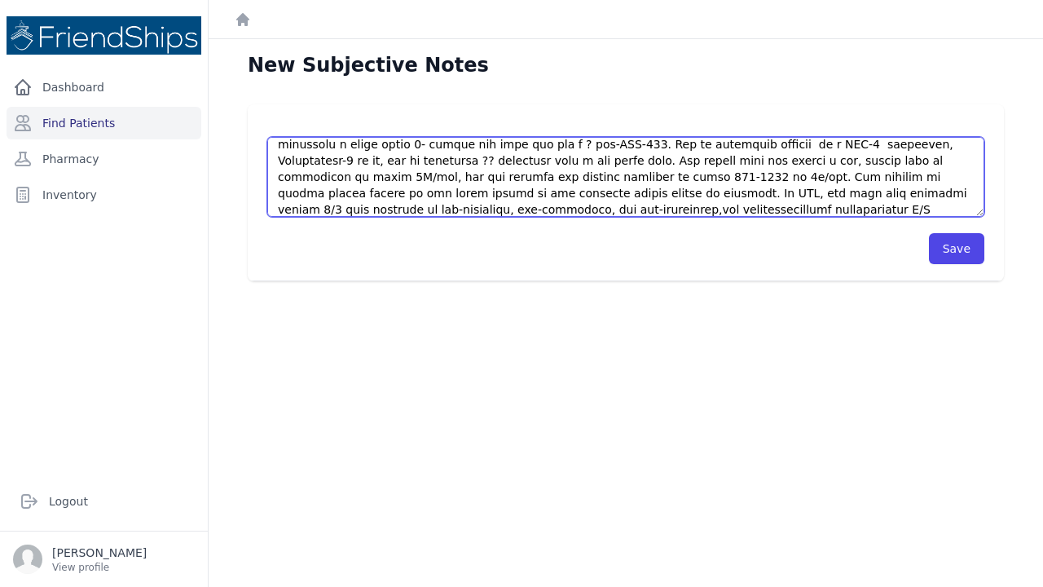
click at [428, 207] on textarea at bounding box center [625, 177] width 717 height 80
click at [574, 207] on textarea at bounding box center [625, 177] width 717 height 80
click at [359, 212] on textarea at bounding box center [625, 177] width 717 height 80
click at [550, 205] on textarea at bounding box center [625, 177] width 717 height 80
click at [585, 208] on textarea at bounding box center [625, 177] width 717 height 80
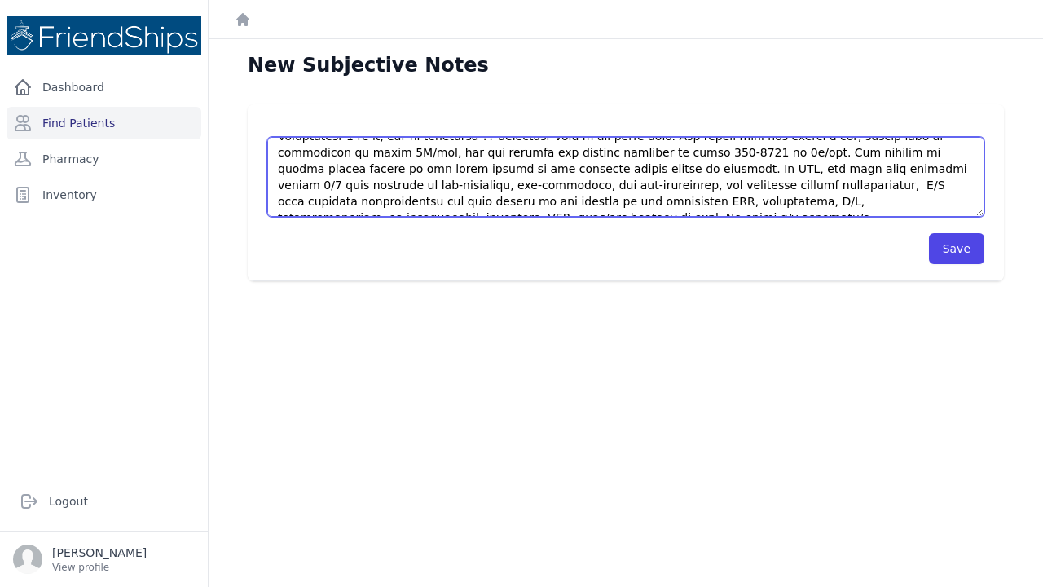
scroll to position [139, 0]
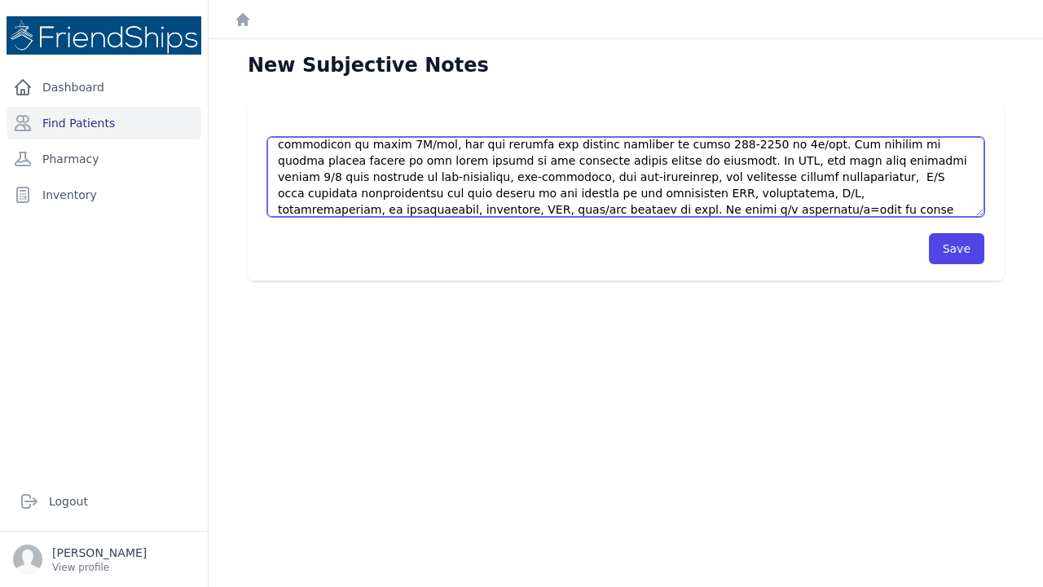
click at [710, 213] on textarea at bounding box center [625, 177] width 717 height 80
click at [526, 207] on textarea at bounding box center [625, 177] width 717 height 80
click at [706, 210] on textarea at bounding box center [625, 177] width 717 height 80
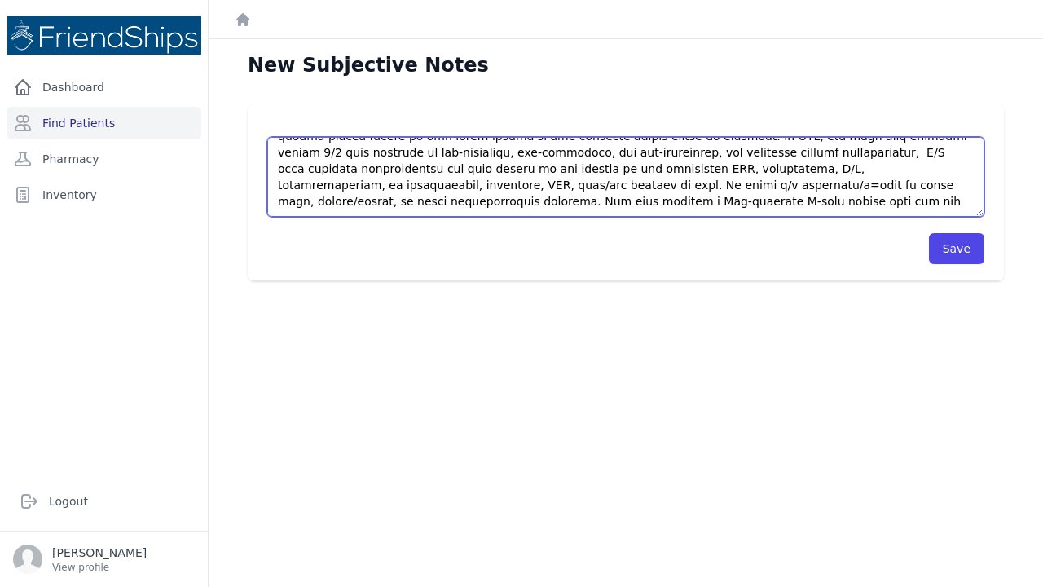
click at [799, 189] on textarea at bounding box center [625, 177] width 717 height 80
click at [808, 183] on textarea at bounding box center [625, 177] width 717 height 80
click at [327, 203] on textarea at bounding box center [625, 177] width 717 height 80
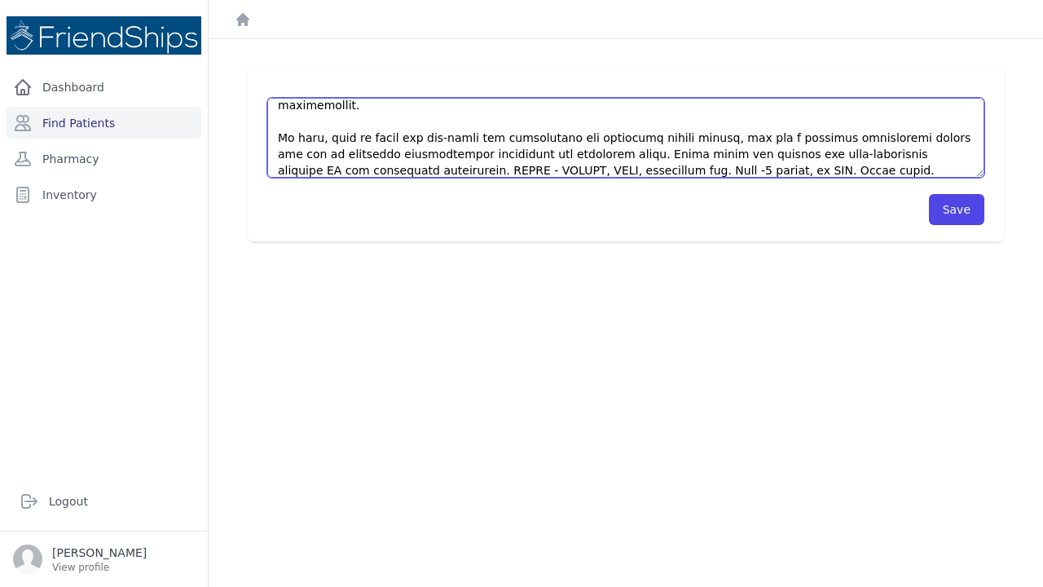
scroll to position [293, 0]
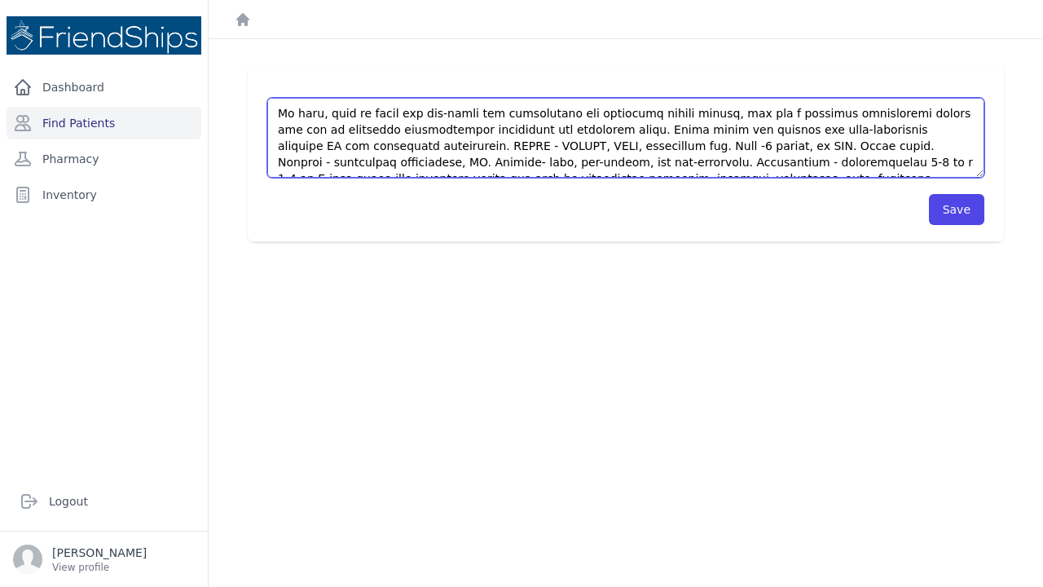
click at [468, 161] on textarea at bounding box center [625, 138] width 717 height 80
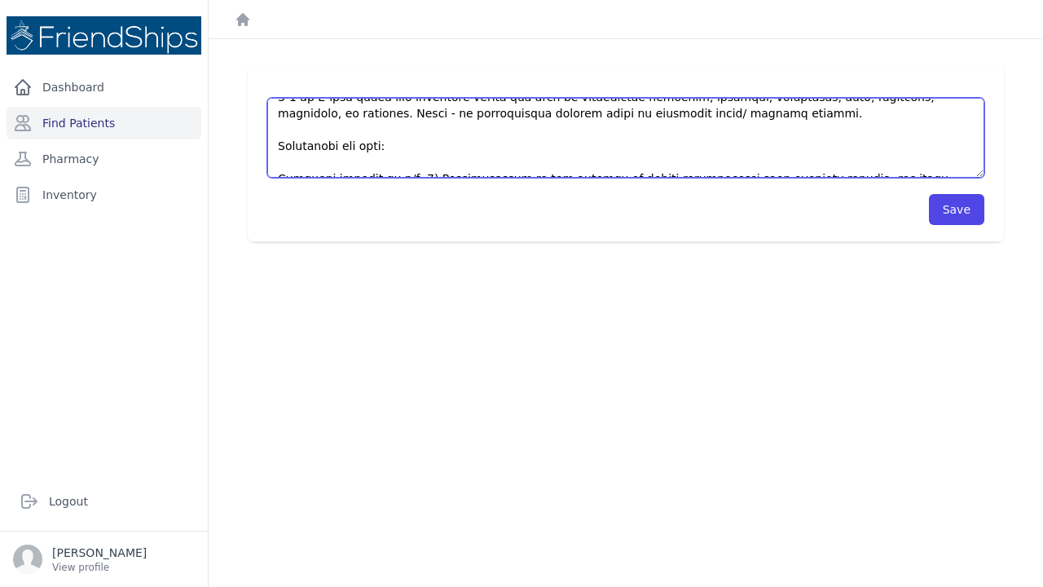
scroll to position [383, 0]
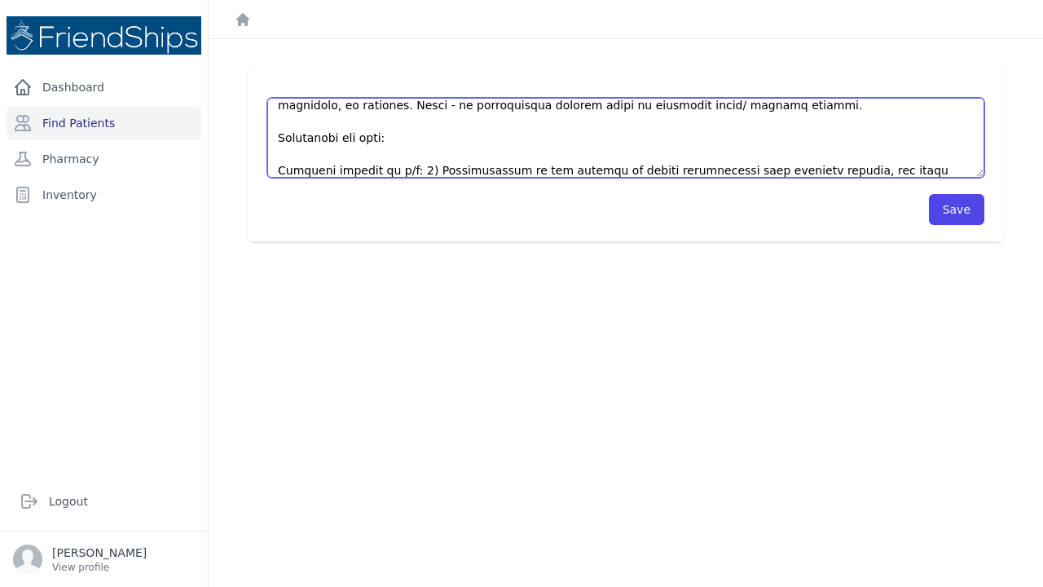
drag, startPoint x: 664, startPoint y: 187, endPoint x: 418, endPoint y: 165, distance: 247.1
click at [418, 165] on textarea at bounding box center [625, 138] width 717 height 80
click at [817, 150] on textarea at bounding box center [625, 138] width 717 height 80
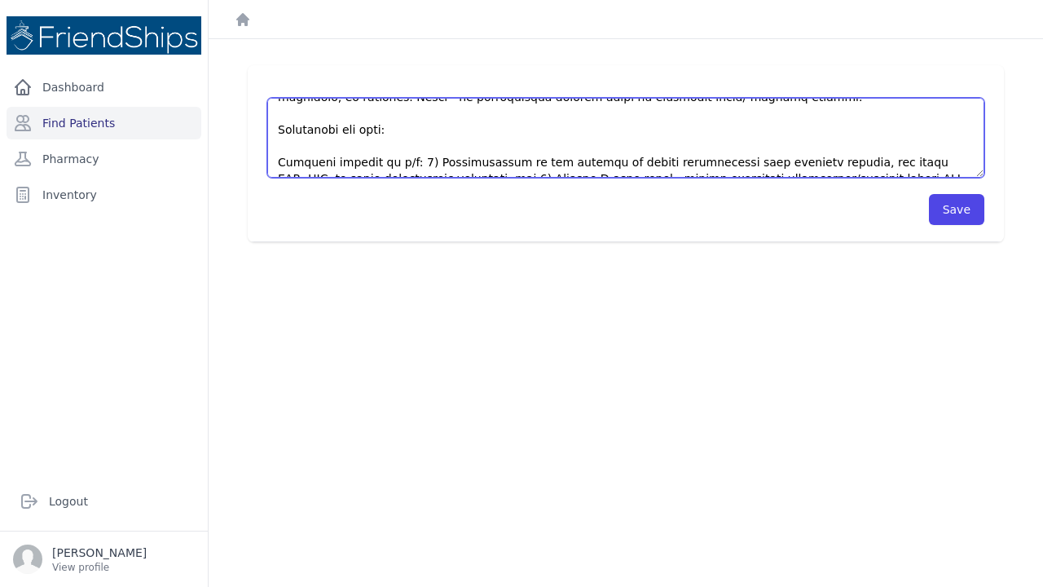
drag, startPoint x: 573, startPoint y: 173, endPoint x: 350, endPoint y: 160, distance: 223.7
click at [350, 160] on textarea at bounding box center [625, 138] width 717 height 80
click at [630, 165] on textarea at bounding box center [625, 138] width 717 height 80
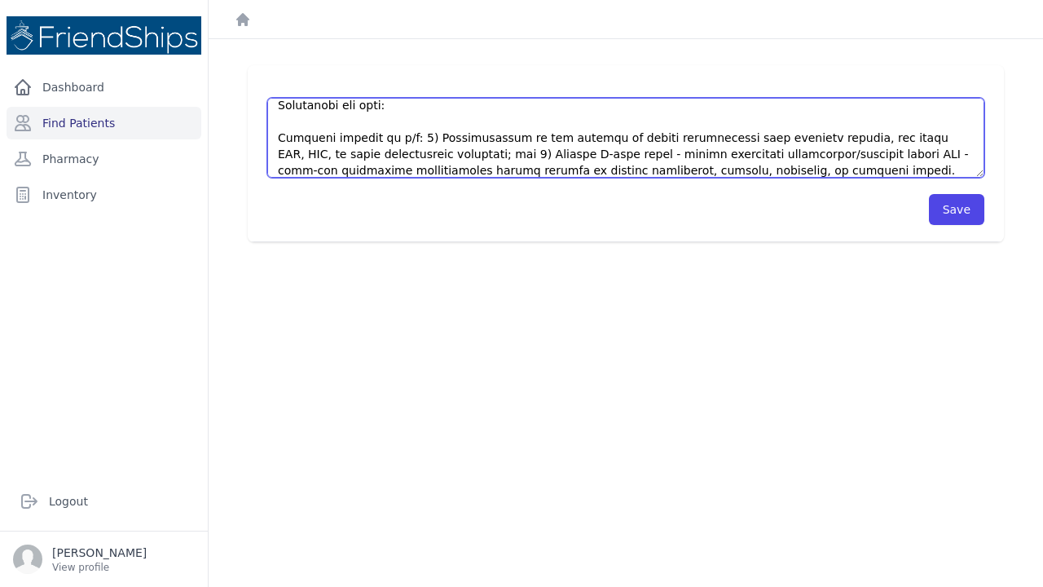
scroll to position [440, 0]
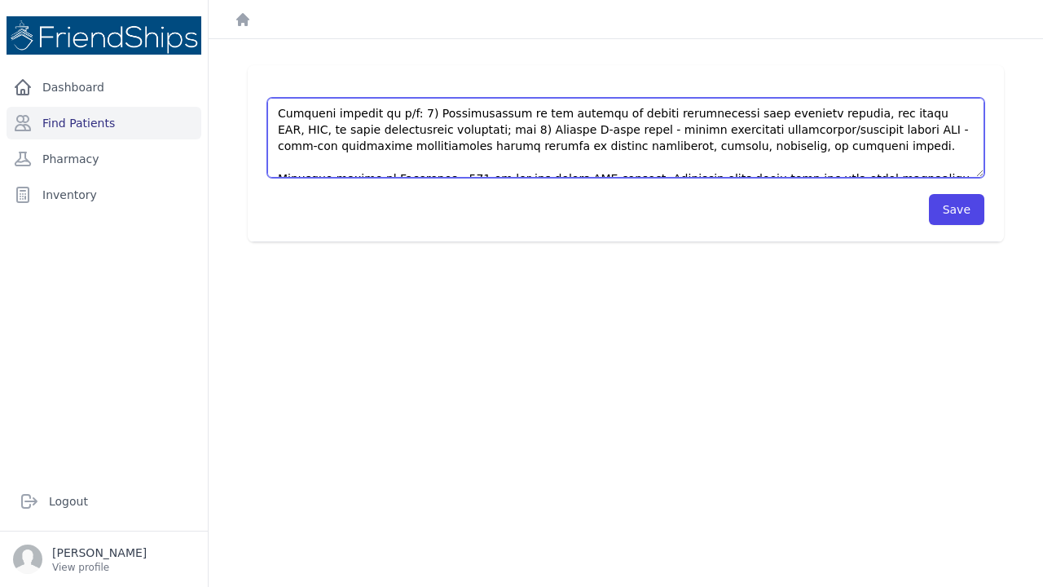
click at [554, 165] on textarea at bounding box center [625, 138] width 717 height 80
click at [550, 165] on textarea at bounding box center [625, 138] width 717 height 80
click at [723, 165] on textarea at bounding box center [625, 138] width 717 height 80
click at [821, 163] on textarea at bounding box center [625, 138] width 717 height 80
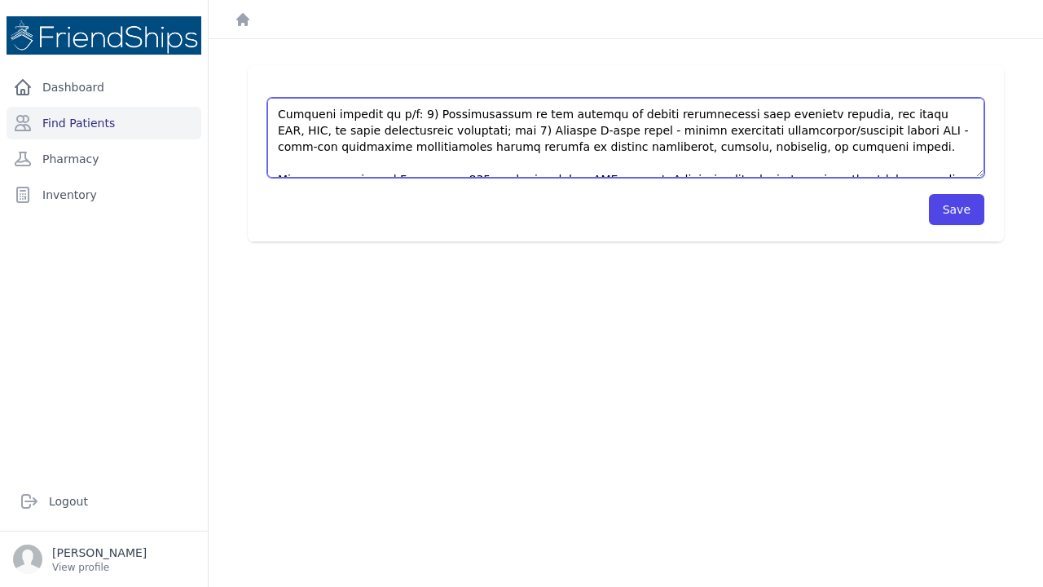
click at [795, 163] on textarea at bounding box center [625, 138] width 717 height 80
click at [902, 163] on textarea at bounding box center [625, 138] width 717 height 80
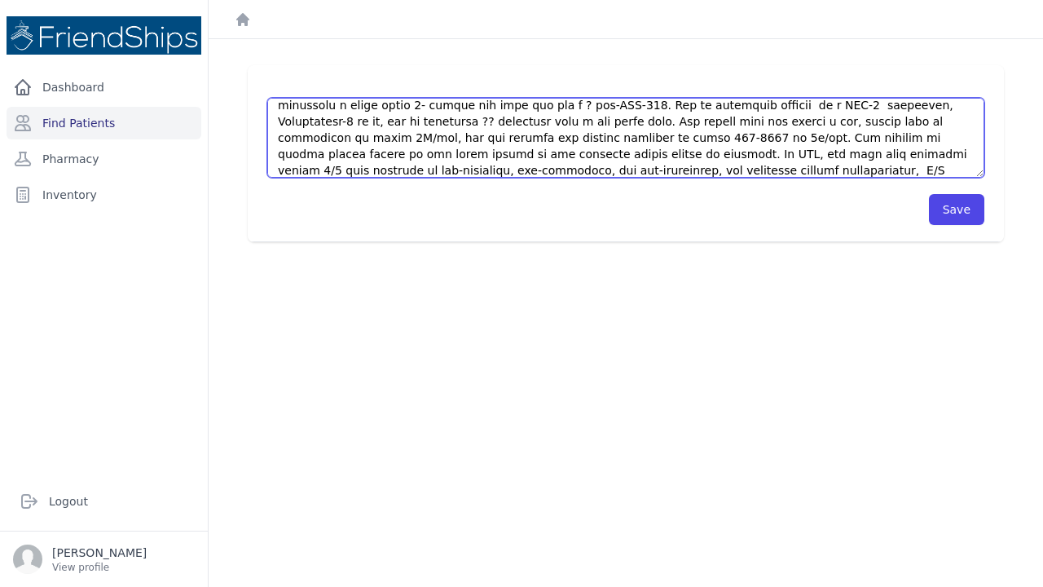
scroll to position [109, 0]
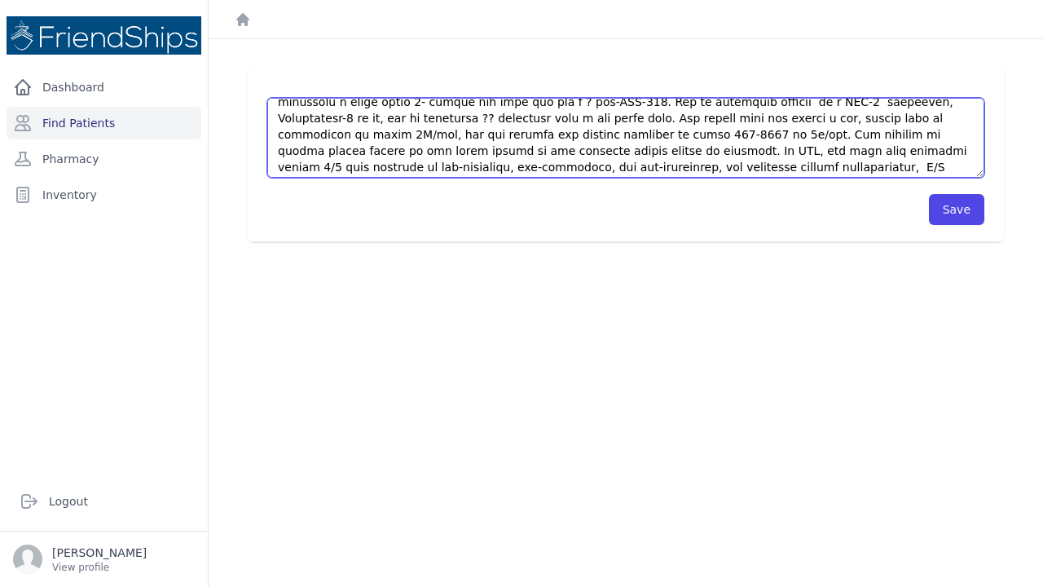
click at [871, 136] on textarea at bounding box center [625, 138] width 717 height 80
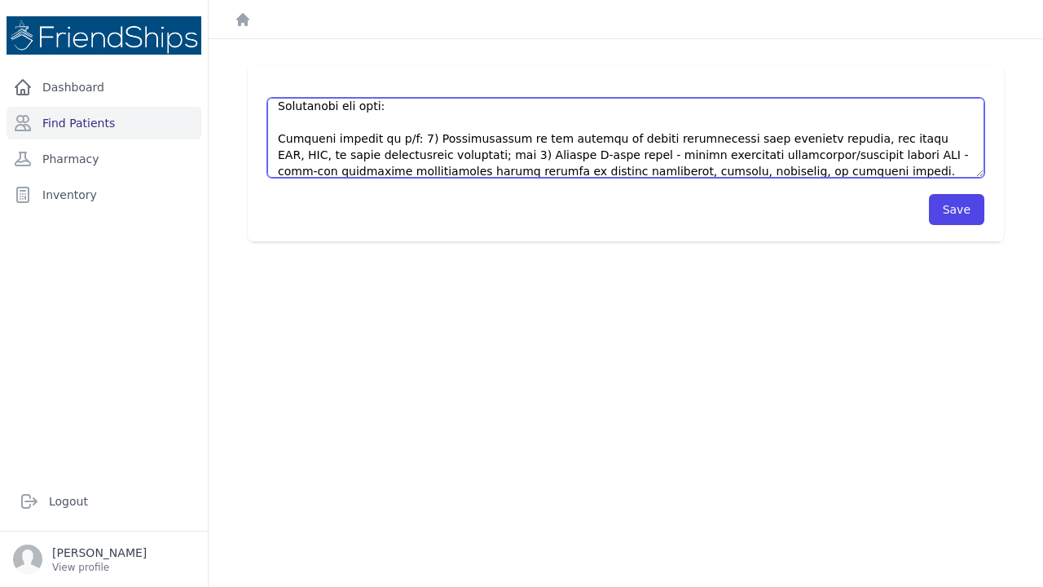
scroll to position [400, 0]
click at [728, 154] on textarea at bounding box center [625, 138] width 717 height 80
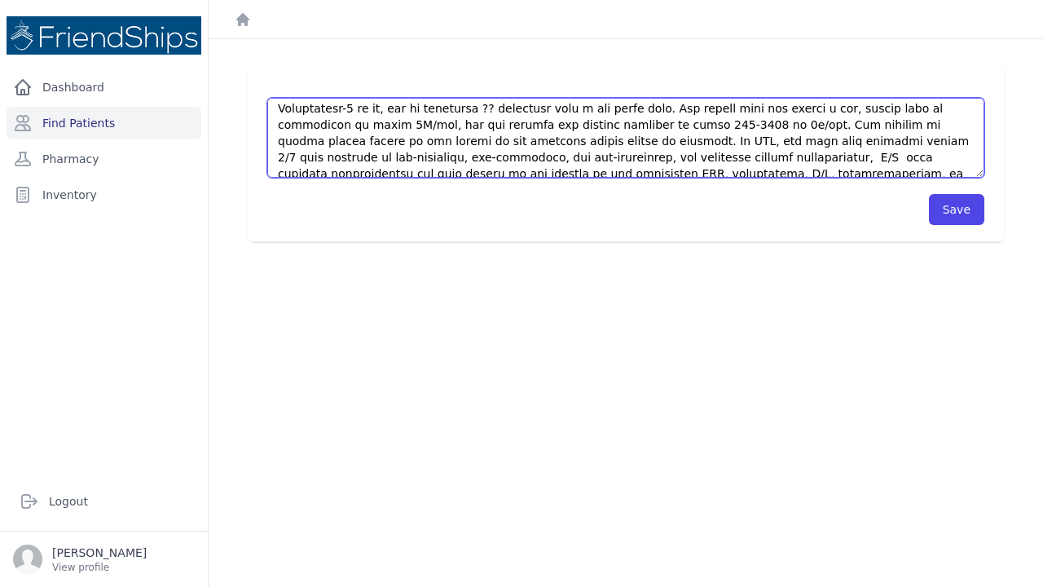
scroll to position [122, 0]
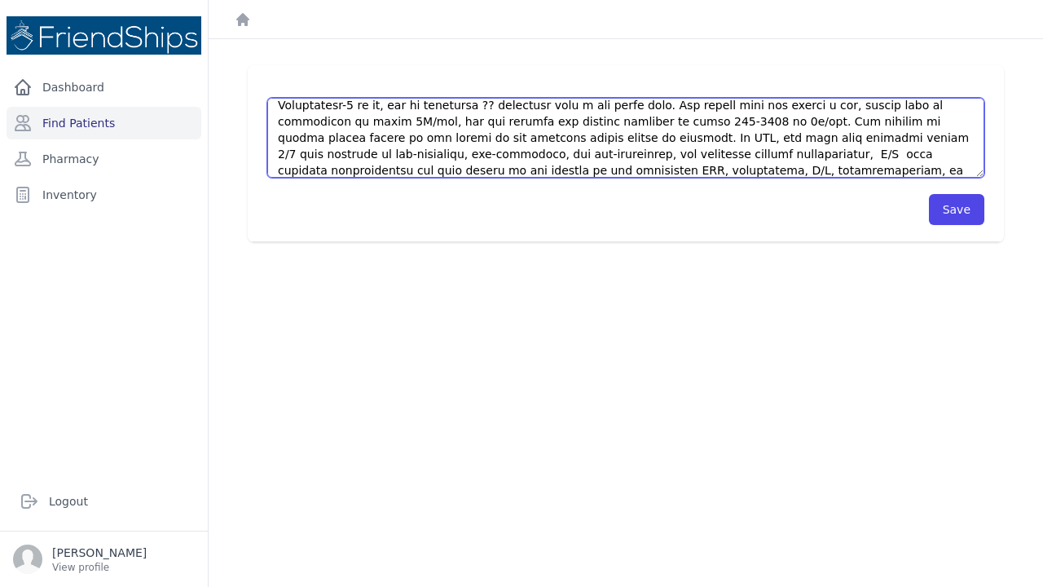
click at [541, 137] on textarea at bounding box center [625, 138] width 717 height 80
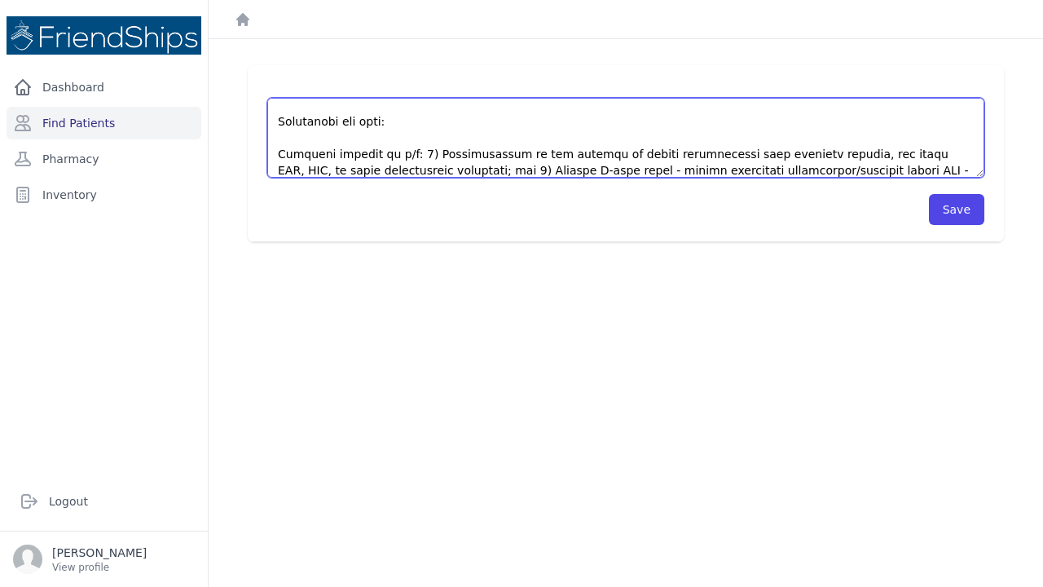
scroll to position [400, 0]
click at [737, 154] on textarea at bounding box center [625, 138] width 717 height 80
click at [843, 153] on textarea at bounding box center [625, 138] width 717 height 80
click at [953, 147] on textarea at bounding box center [625, 138] width 717 height 80
click at [507, 168] on textarea at bounding box center [625, 138] width 717 height 80
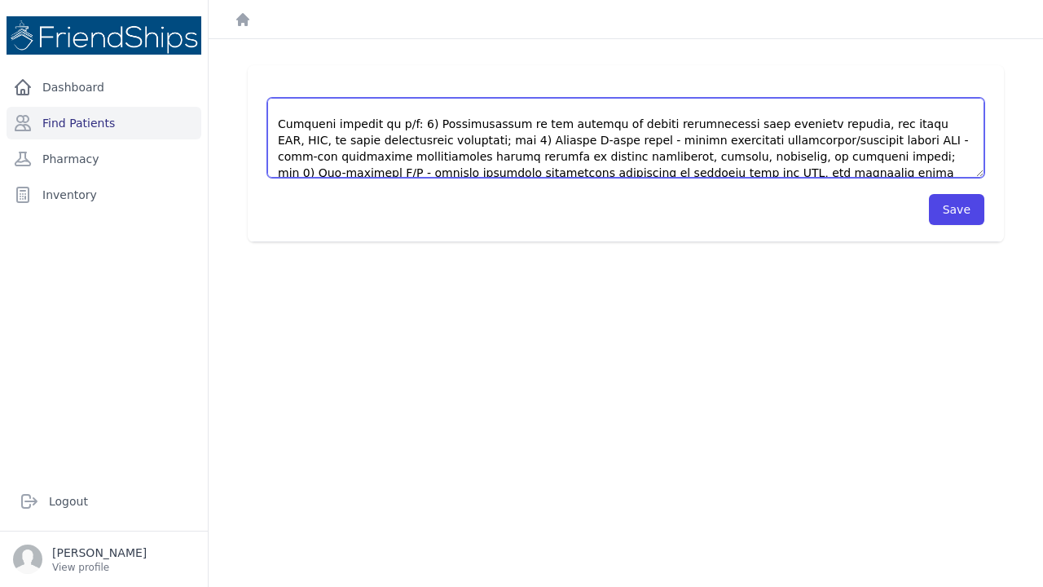
scroll to position [425, 0]
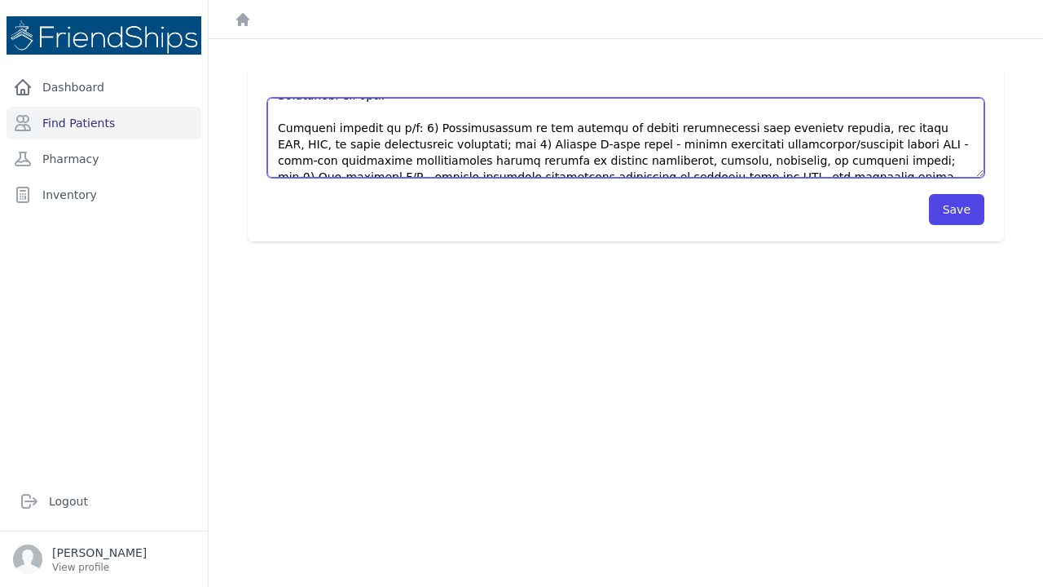
click at [871, 129] on textarea at bounding box center [625, 138] width 717 height 80
click at [852, 144] on textarea at bounding box center [625, 138] width 717 height 80
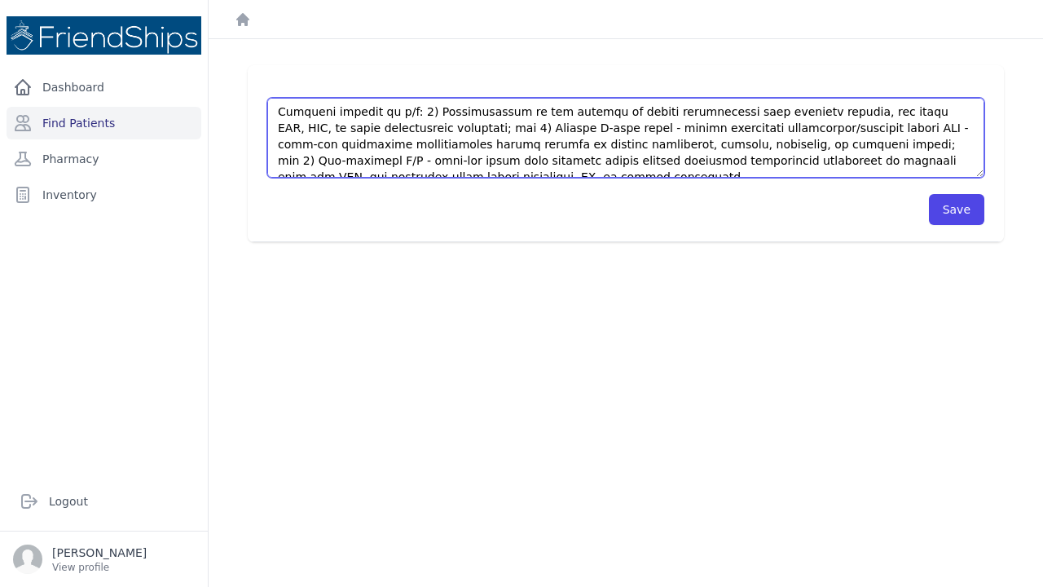
click at [367, 143] on textarea at bounding box center [625, 138] width 717 height 80
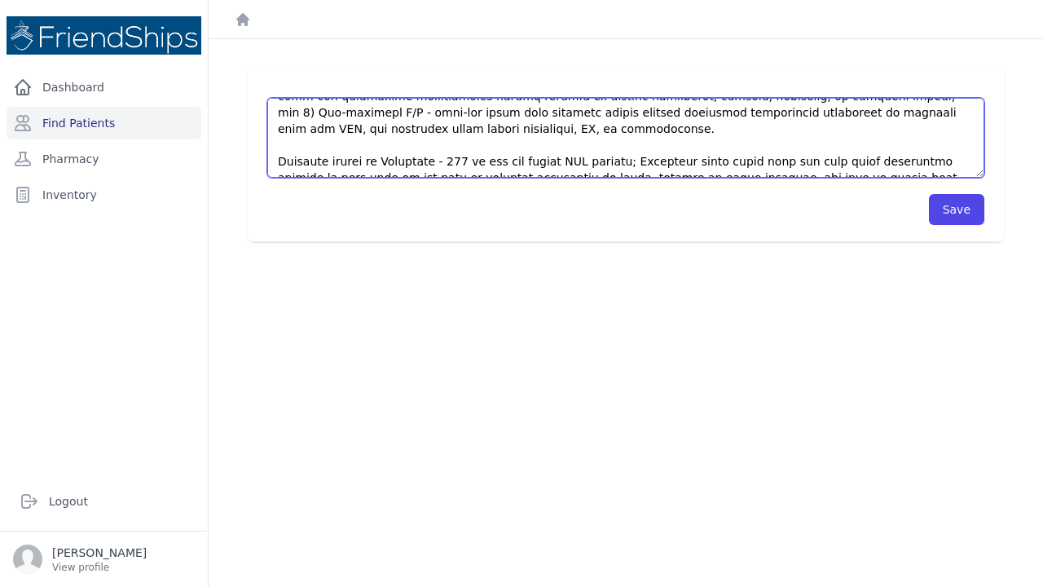
scroll to position [489, 0]
click at [746, 161] on textarea at bounding box center [625, 138] width 717 height 80
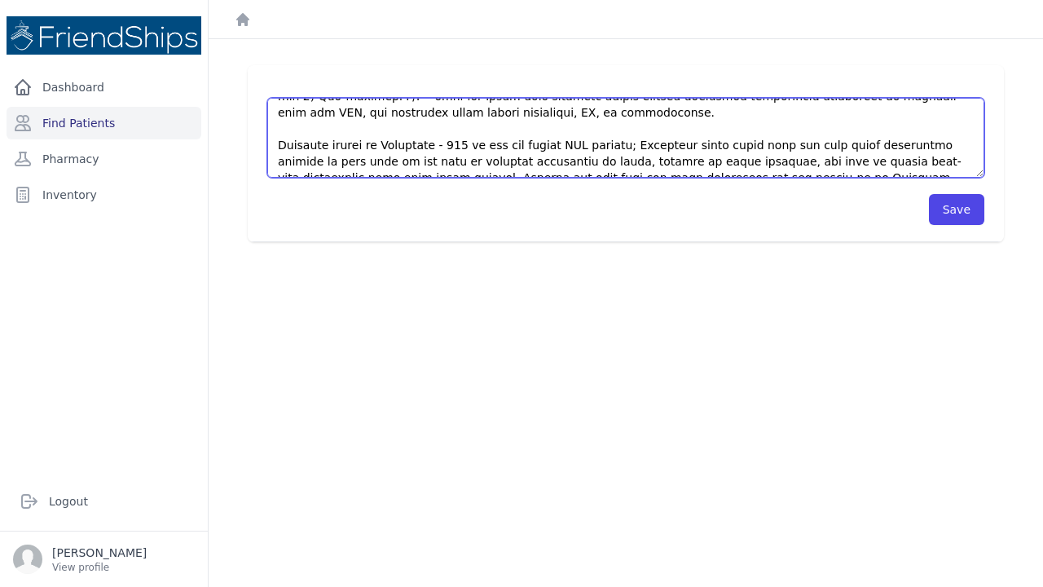
scroll to position [505, 0]
type textarea "This is an 81 year old female with a PMHx significant for type-II DM, hyperlipi…"
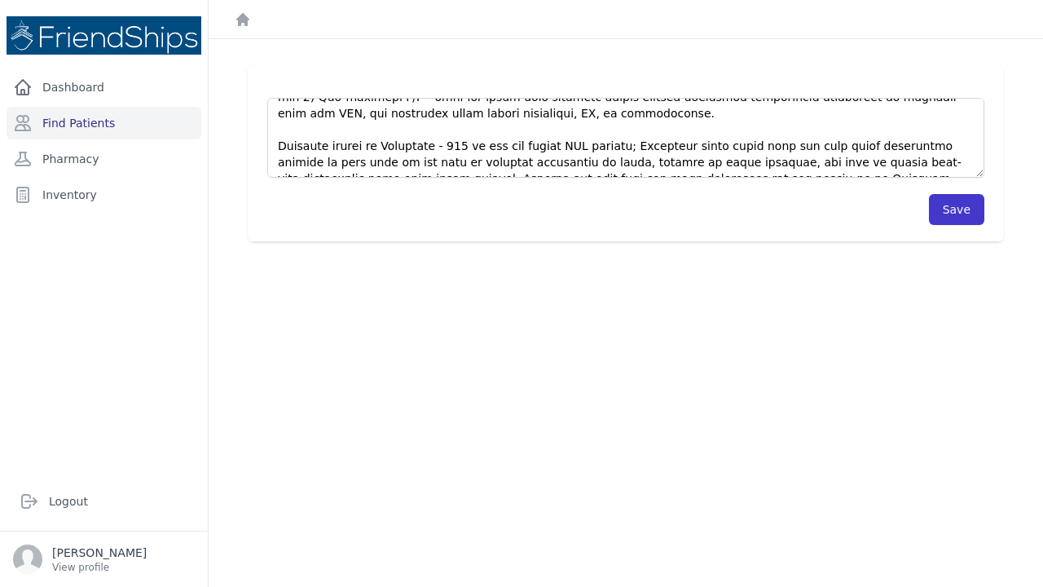
click at [954, 209] on button "Save" at bounding box center [956, 209] width 55 height 31
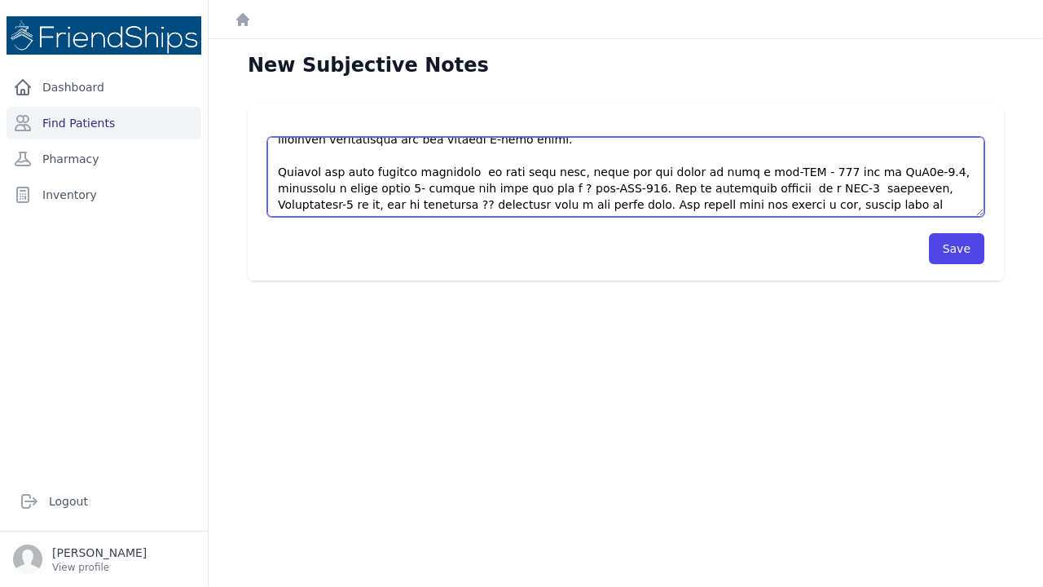
scroll to position [0, 0]
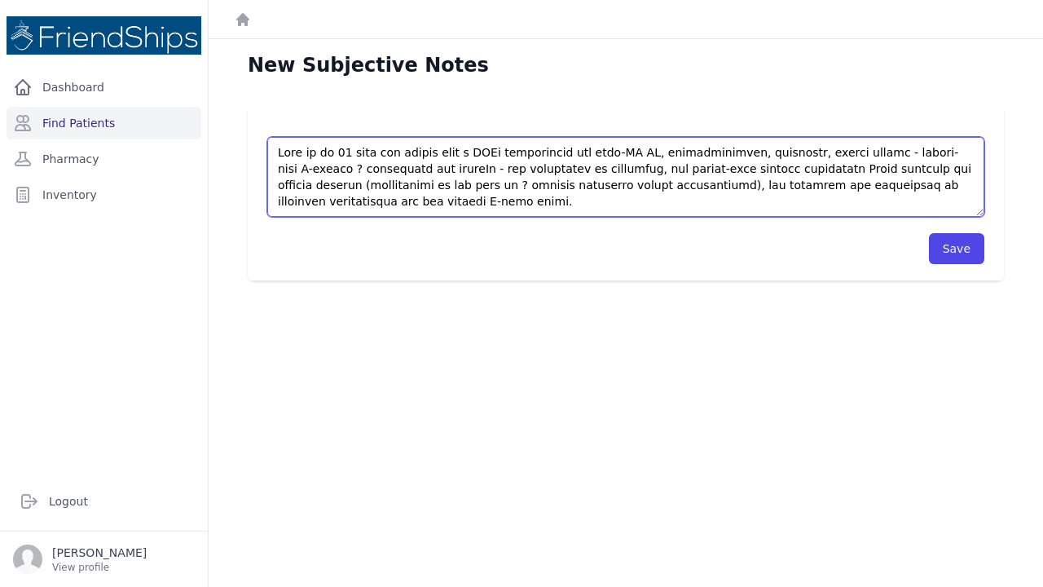
drag, startPoint x: 624, startPoint y: 204, endPoint x: 337, endPoint y: 126, distance: 297.1
click at [337, 126] on div at bounding box center [625, 169] width 717 height 96
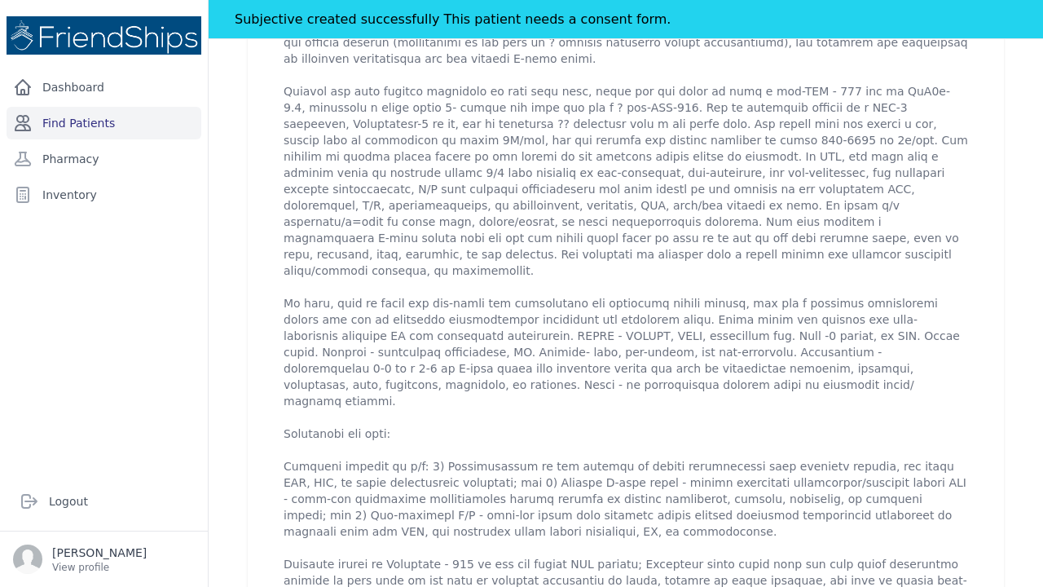
click at [69, 121] on link "Find Patients" at bounding box center [104, 123] width 195 height 33
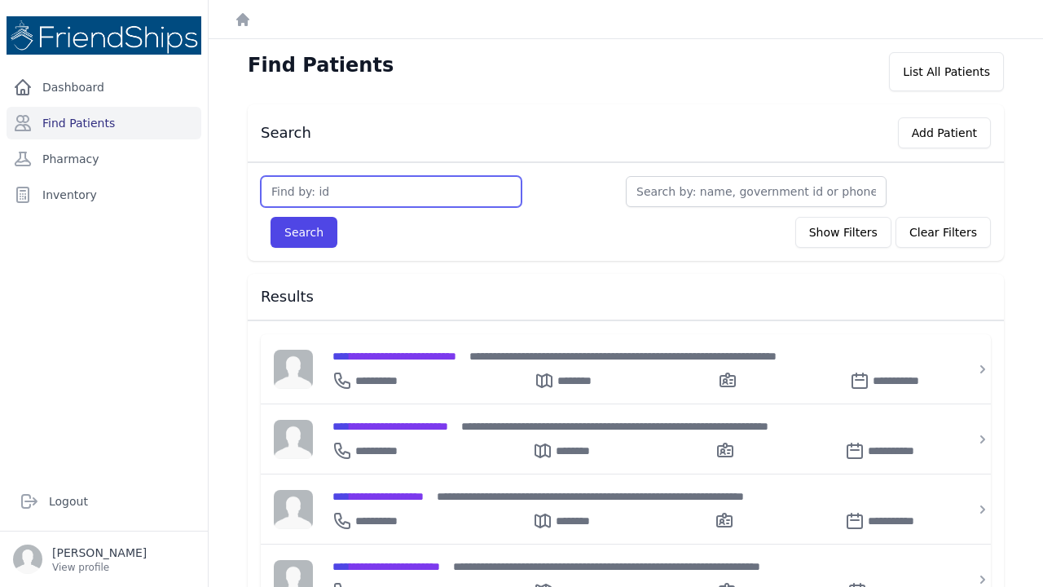
click at [300, 187] on input "text" at bounding box center [391, 191] width 261 height 31
type input "554"
click at [303, 232] on button "Search" at bounding box center [304, 232] width 67 height 31
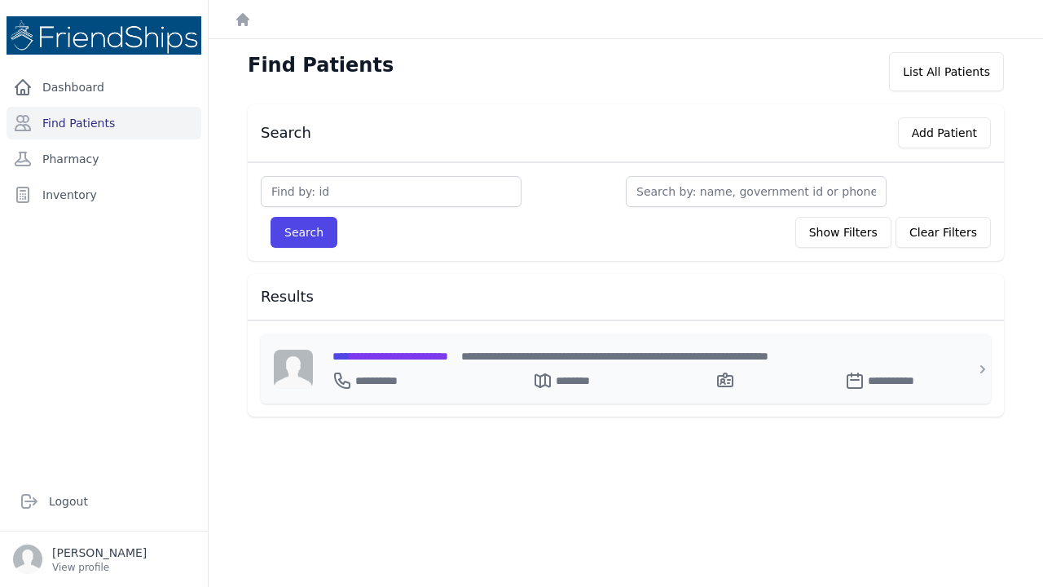
click at [368, 354] on span "**********" at bounding box center [390, 355] width 116 height 11
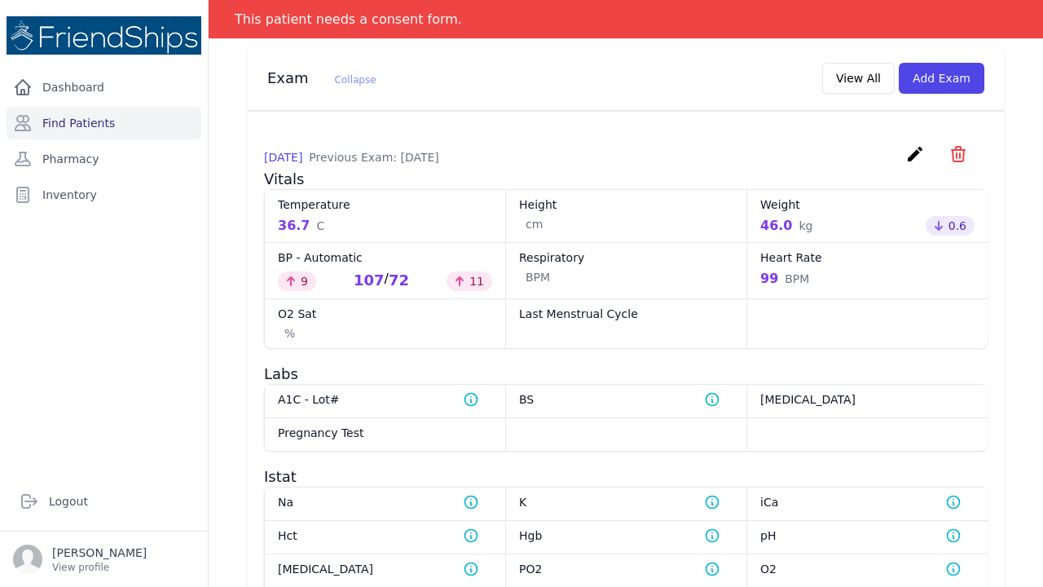
scroll to position [764, 0]
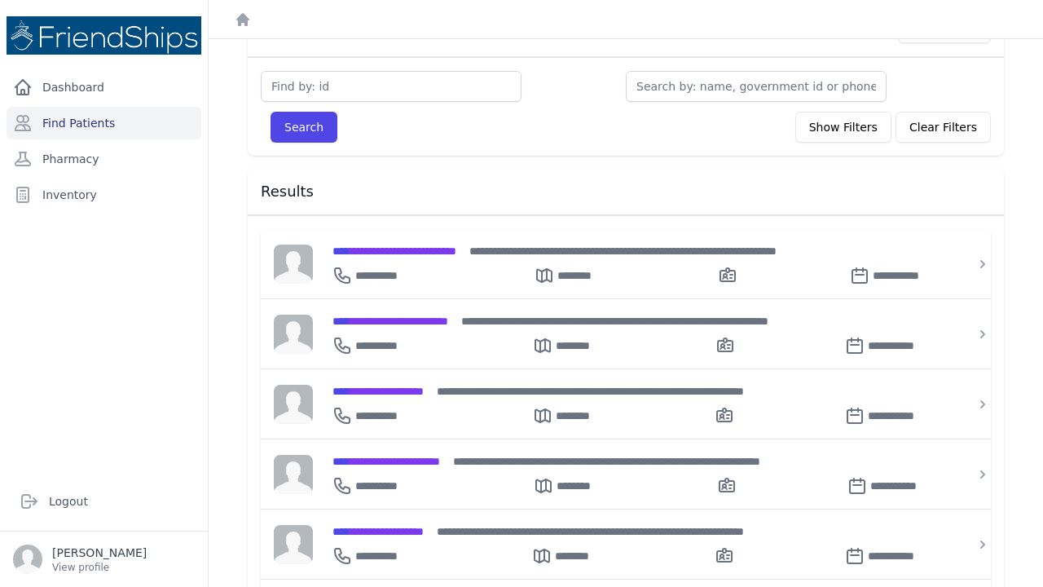
scroll to position [155, 0]
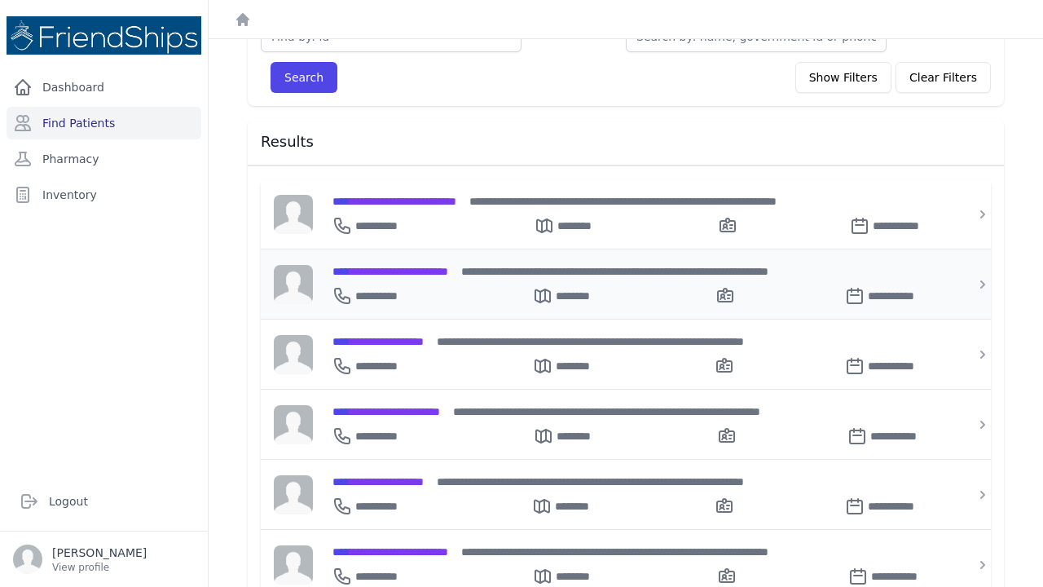
click at [446, 275] on span "**********" at bounding box center [390, 271] width 116 height 11
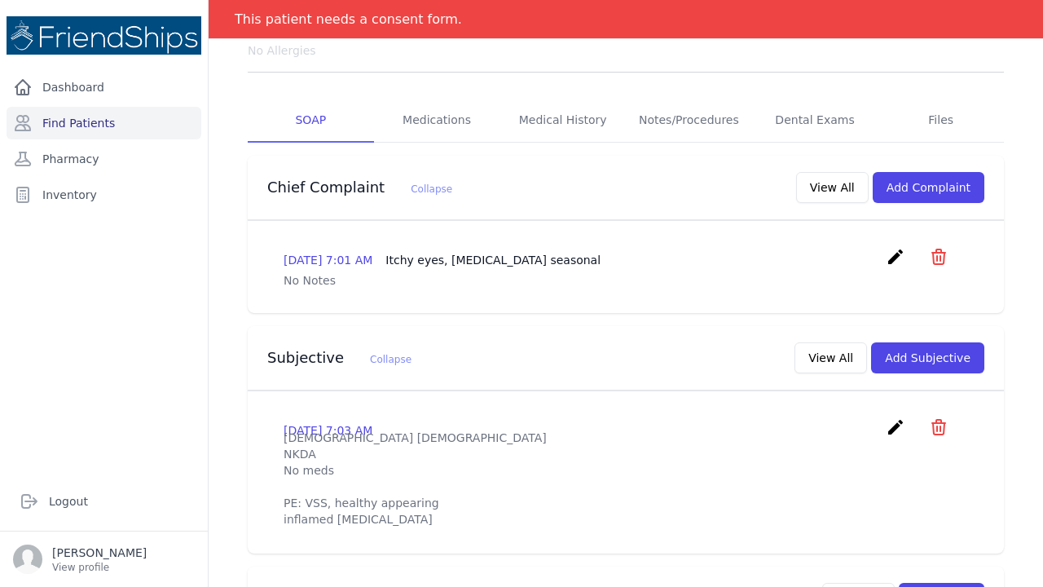
scroll to position [248, 0]
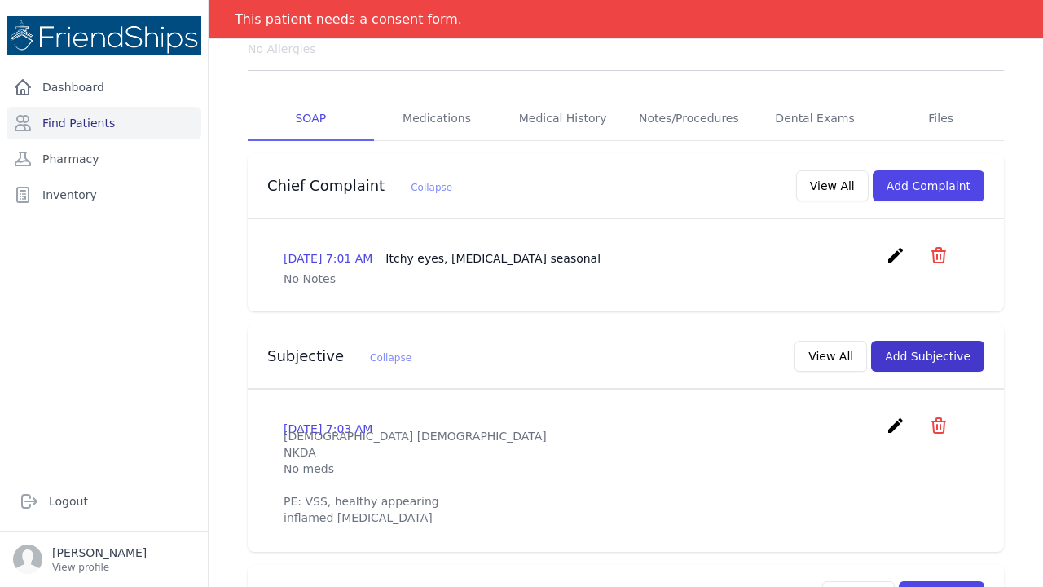
click at [923, 341] on button "Add Subjective" at bounding box center [927, 356] width 113 height 31
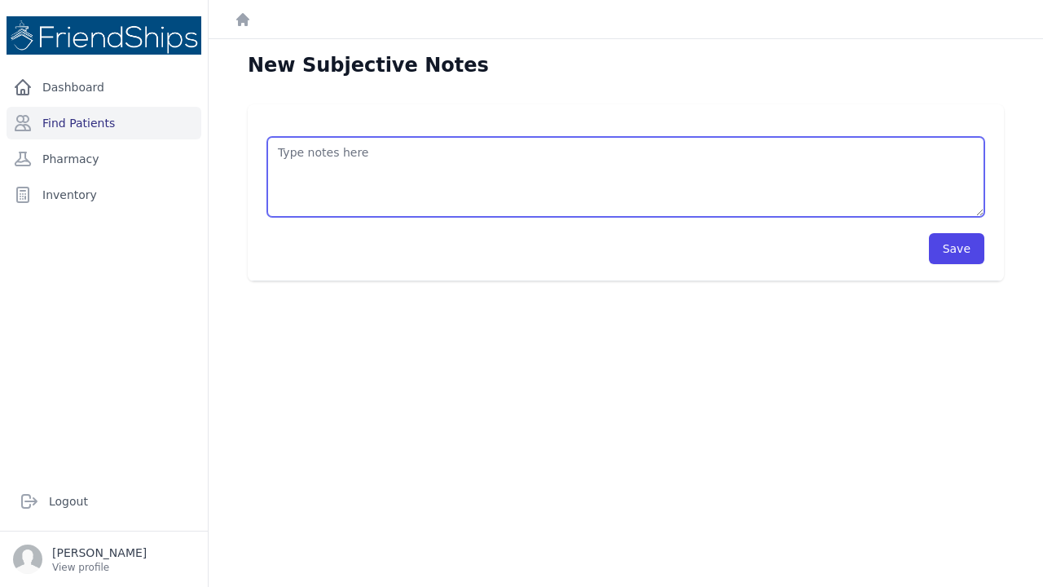
click at [296, 160] on textarea at bounding box center [625, 177] width 717 height 80
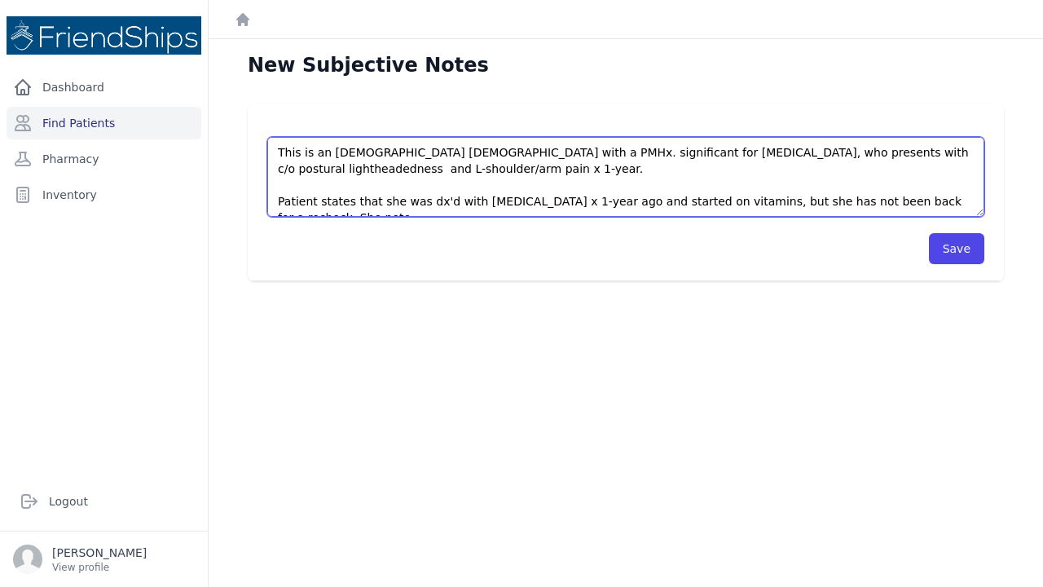
scroll to position [8, 0]
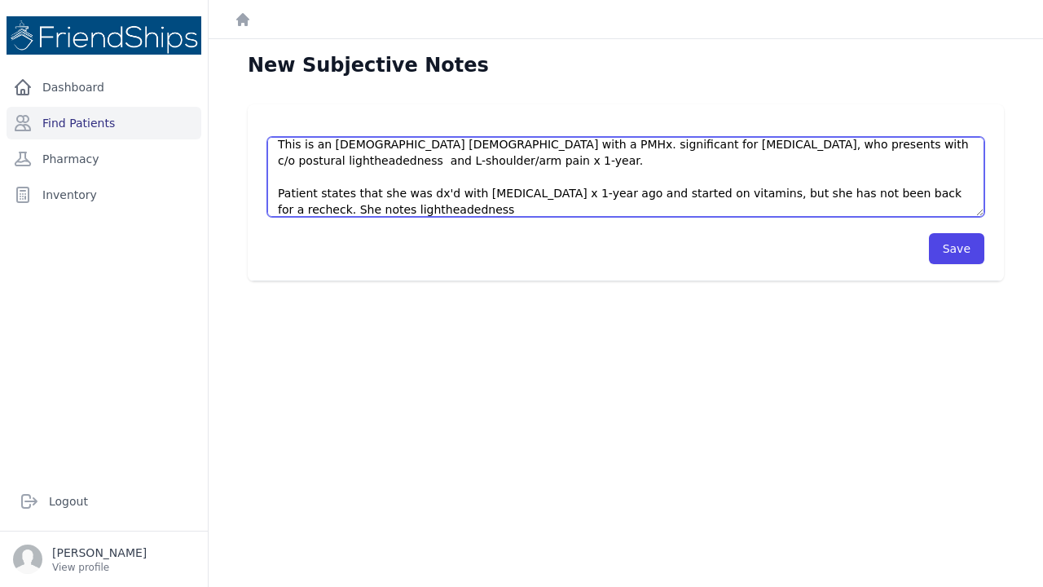
click at [309, 211] on textarea "This is an 18 y/o female with a PMHx. significant for anemia, who presents with…" at bounding box center [625, 177] width 717 height 80
click at [419, 212] on textarea "This is an 18 y/o female with a PMHx. significant for anemia, who presents with…" at bounding box center [625, 177] width 717 height 80
click at [628, 206] on textarea "This is an 18 y/o female with a PMHx. significant for anemia, who presents with…" at bounding box center [625, 177] width 717 height 80
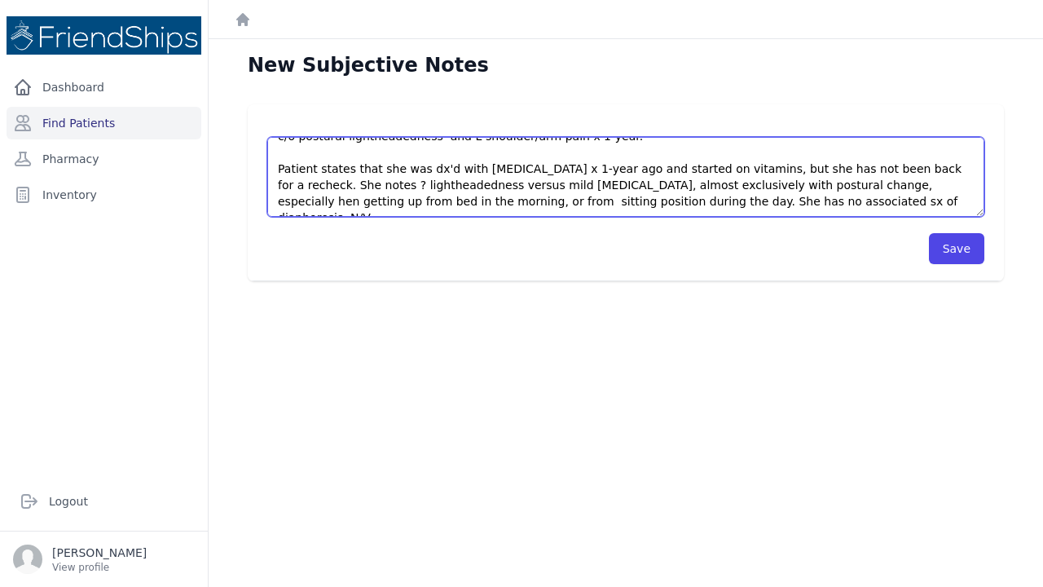
click at [684, 202] on textarea "This is an 18 y/o female with a PMHx. significant for anemia, who presents with…" at bounding box center [625, 177] width 717 height 80
click at [808, 206] on textarea "This is an 18 y/o female with a PMHx. significant for anemia, who presents with…" at bounding box center [625, 177] width 717 height 80
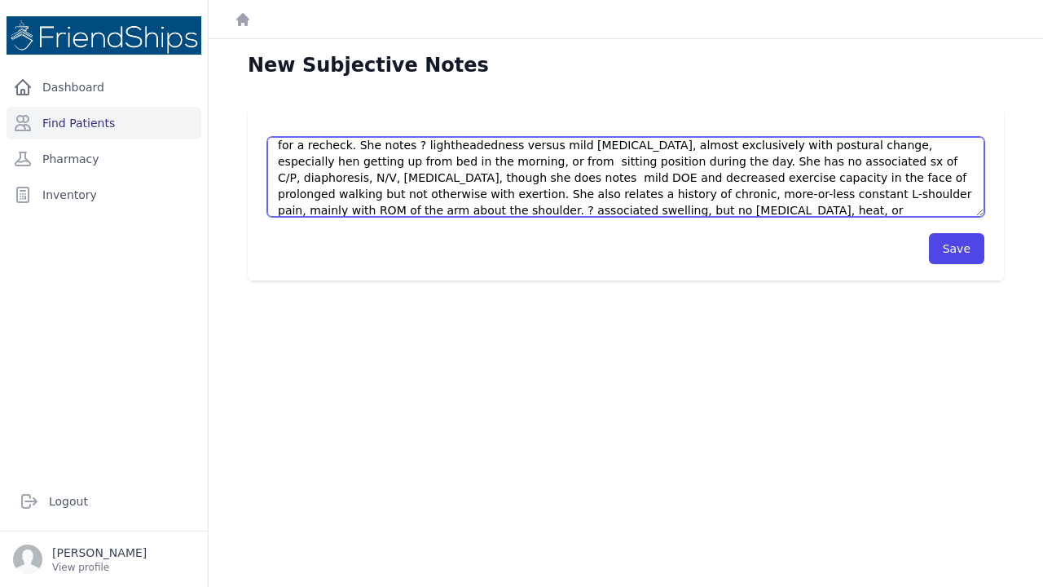
scroll to position [75, 0]
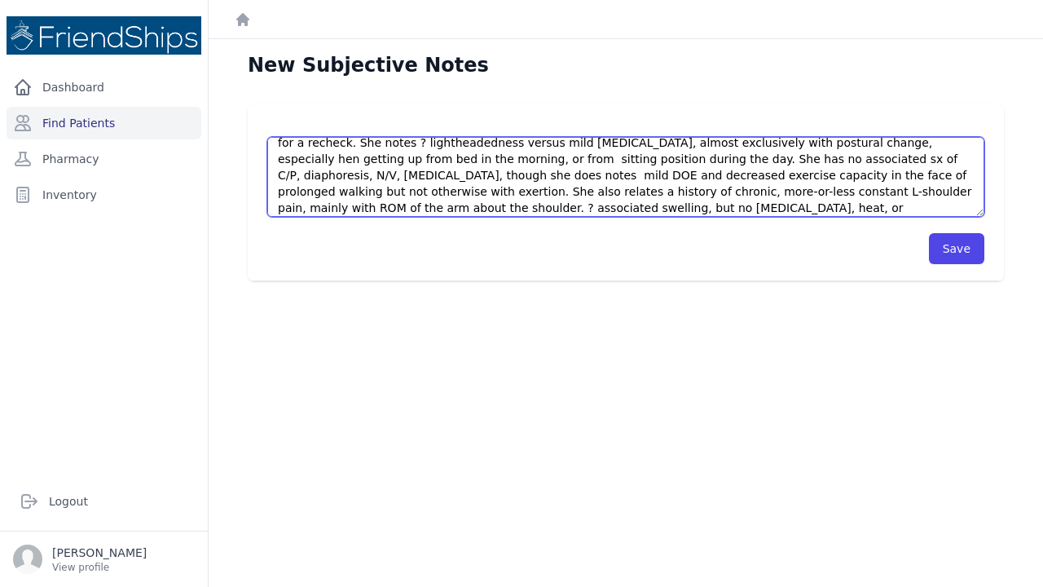
click at [881, 175] on textarea "This is an 18 y/o female with a PMHx. significant for anemia, who presents with…" at bounding box center [625, 177] width 717 height 80
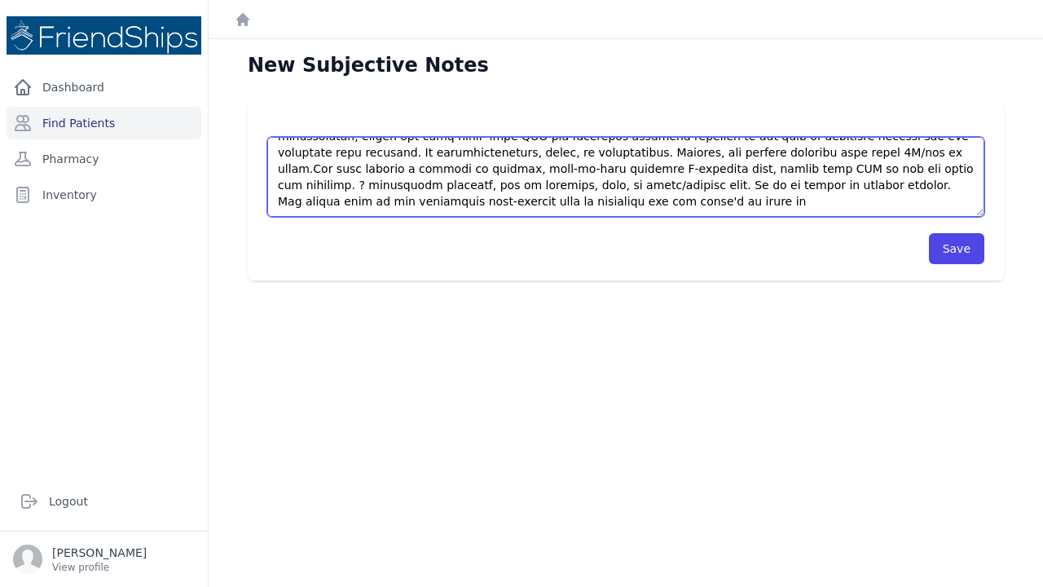
scroll to position [114, 0]
click at [485, 195] on textarea at bounding box center [625, 177] width 717 height 80
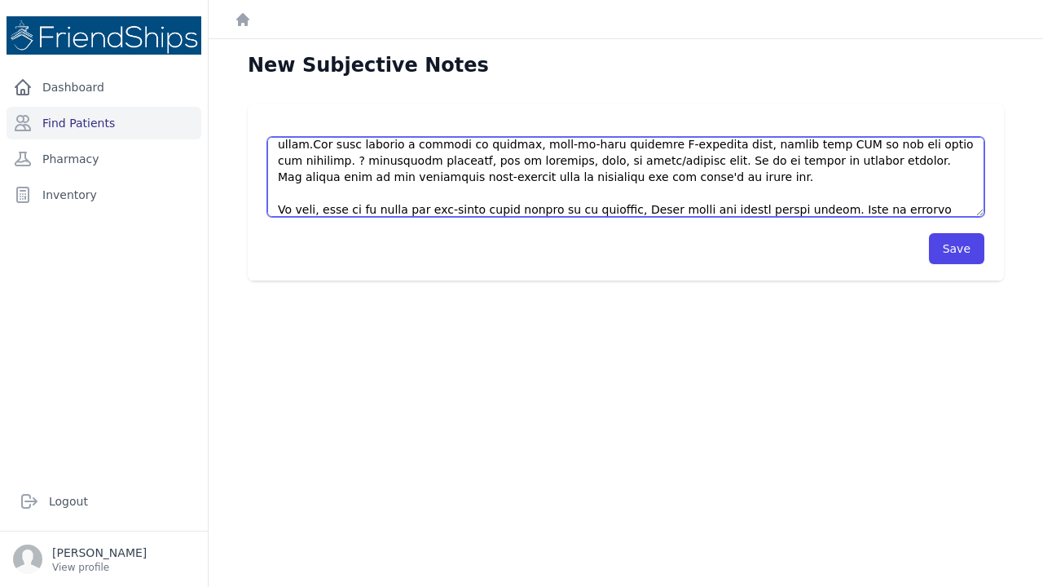
scroll to position [163, 0]
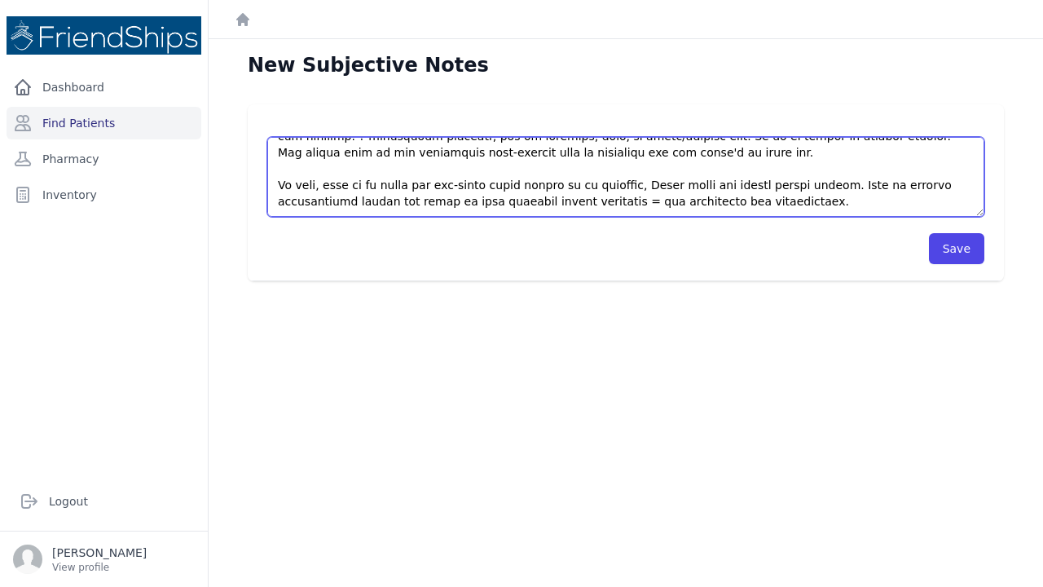
click at [812, 187] on textarea at bounding box center [625, 177] width 717 height 80
click at [831, 184] on textarea at bounding box center [625, 177] width 717 height 80
click at [931, 187] on textarea at bounding box center [625, 177] width 717 height 80
click at [831, 183] on textarea at bounding box center [625, 177] width 717 height 80
click at [420, 203] on textarea at bounding box center [625, 177] width 717 height 80
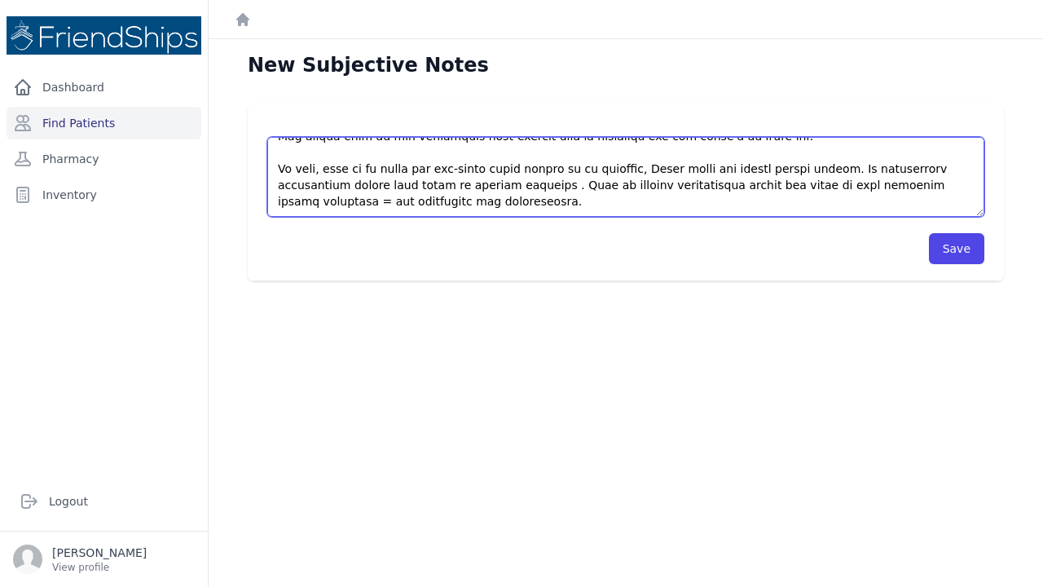
scroll to position [179, 0]
click at [901, 185] on textarea at bounding box center [625, 177] width 717 height 80
click at [451, 199] on textarea at bounding box center [625, 177] width 717 height 80
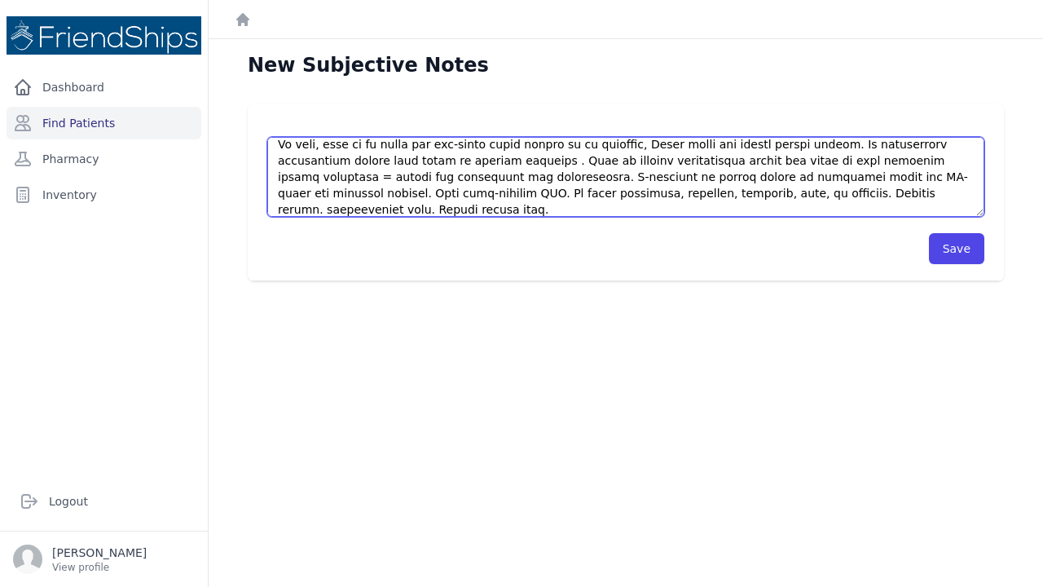
scroll to position [220, 0]
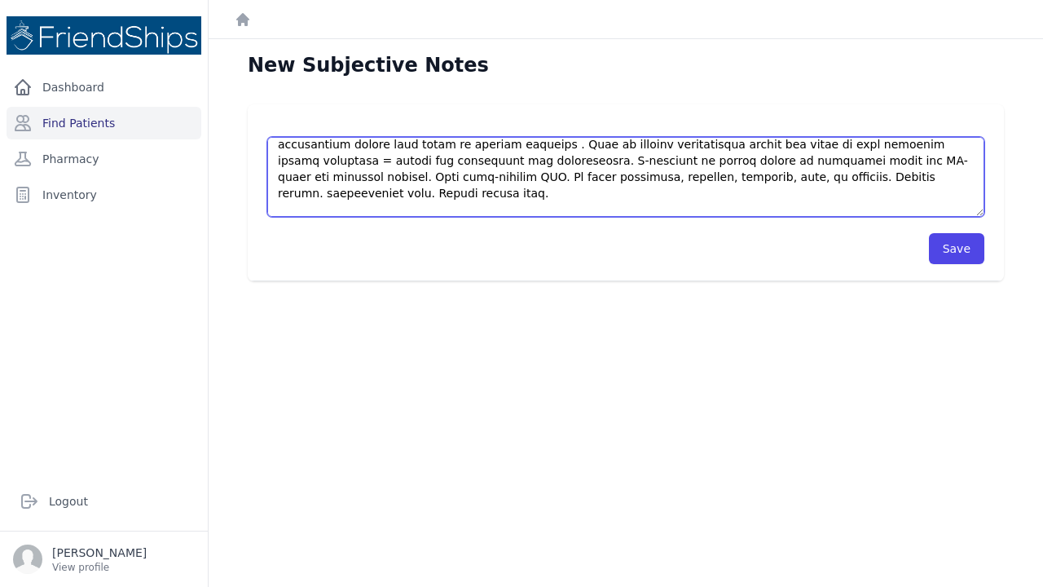
click at [419, 210] on textarea at bounding box center [625, 177] width 717 height 80
click at [443, 212] on textarea at bounding box center [625, 177] width 717 height 80
click at [597, 210] on textarea at bounding box center [625, 177] width 717 height 80
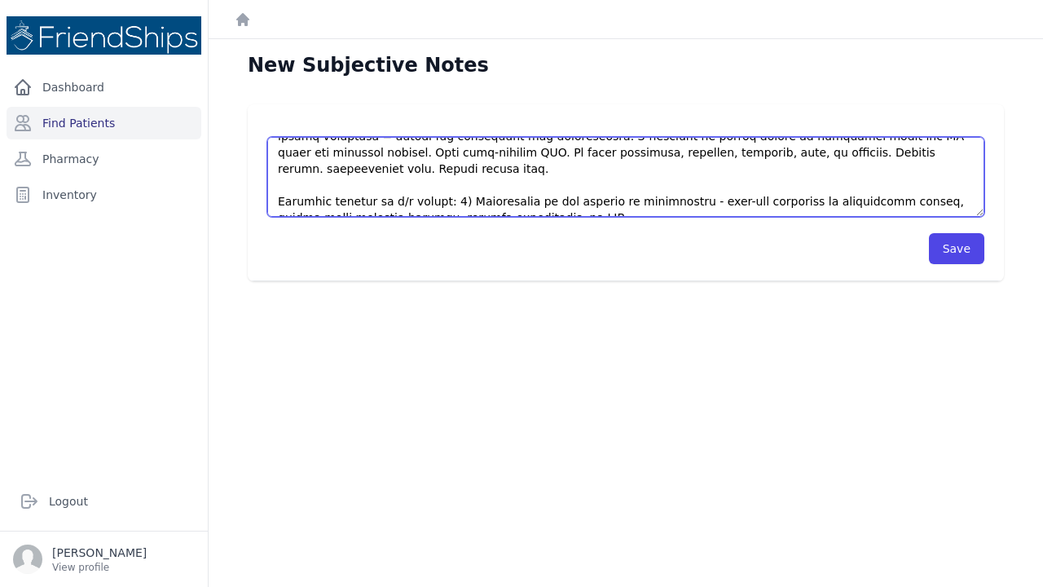
click at [367, 203] on textarea at bounding box center [625, 177] width 717 height 80
click at [698, 204] on textarea at bounding box center [625, 177] width 717 height 80
click at [707, 203] on textarea at bounding box center [625, 177] width 717 height 80
click at [500, 183] on textarea at bounding box center [625, 177] width 717 height 80
click at [580, 200] on textarea at bounding box center [625, 177] width 717 height 80
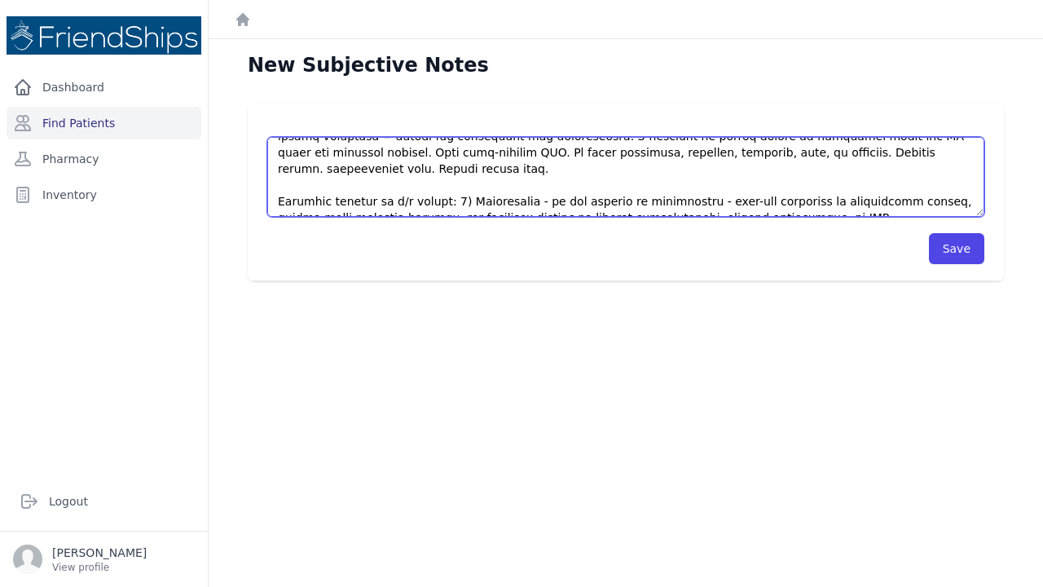
click at [823, 198] on textarea at bounding box center [625, 177] width 717 height 80
click at [400, 201] on textarea at bounding box center [625, 177] width 717 height 80
click at [314, 205] on textarea at bounding box center [625, 177] width 717 height 80
click at [447, 196] on textarea at bounding box center [625, 177] width 717 height 80
click at [475, 202] on textarea at bounding box center [625, 177] width 717 height 80
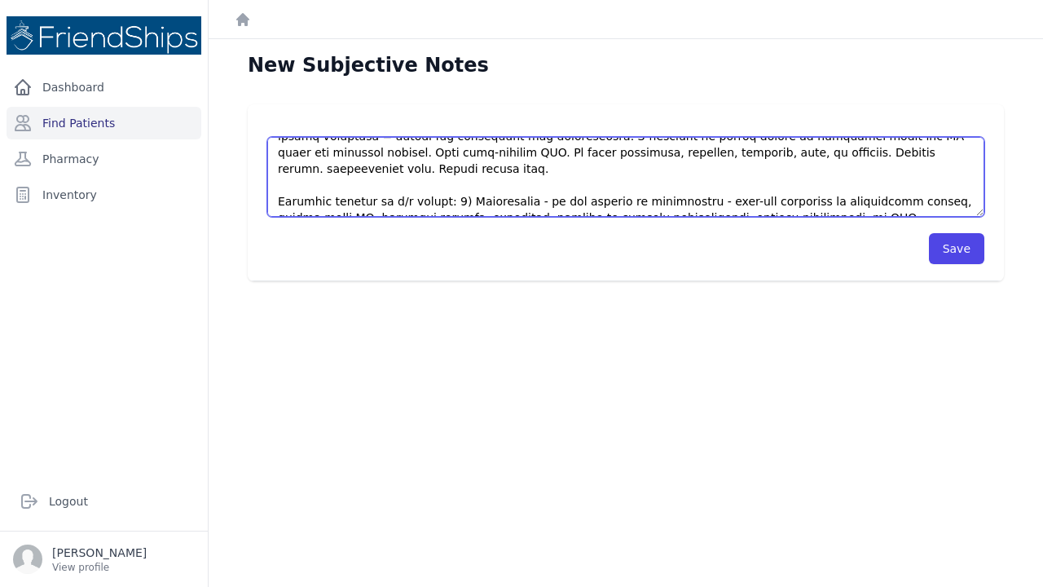
click at [827, 201] on textarea at bounding box center [625, 177] width 717 height 80
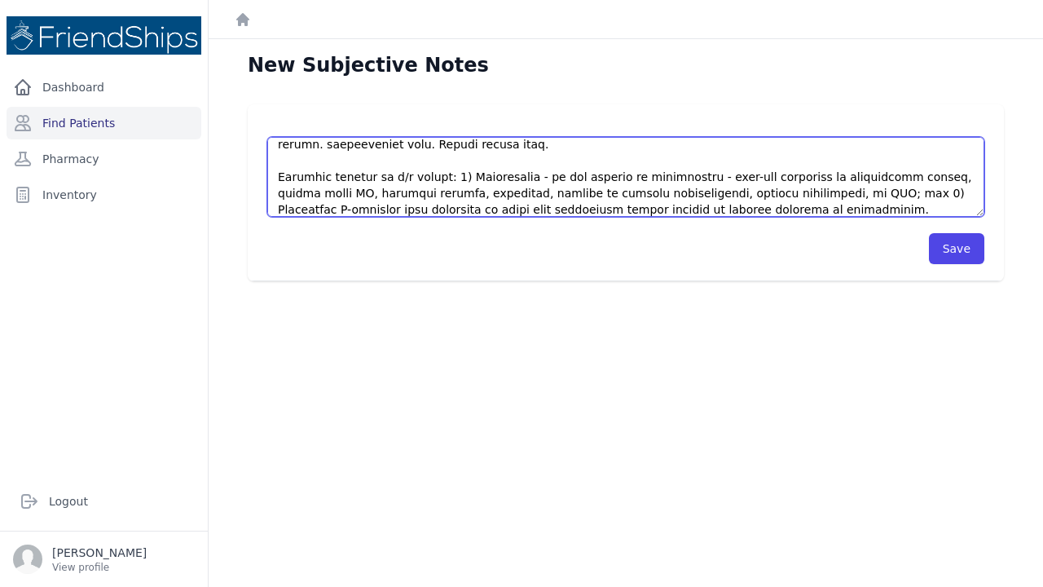
scroll to position [285, 0]
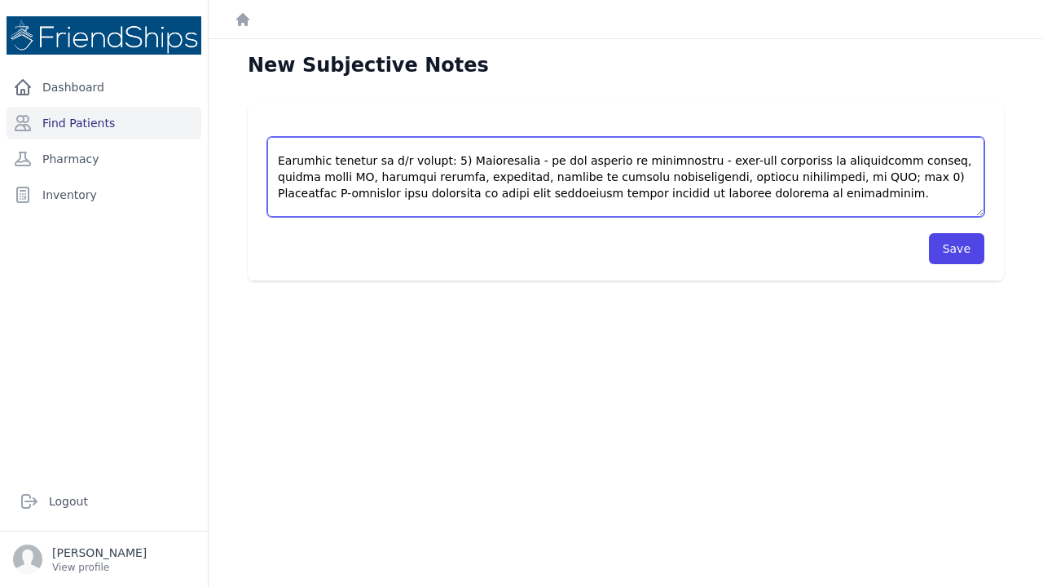
click at [604, 213] on textarea at bounding box center [625, 177] width 717 height 80
click at [807, 209] on textarea at bounding box center [625, 177] width 717 height 80
type textarea "This is an [DEMOGRAPHIC_DATA] [DEMOGRAPHIC_DATA] with a PMHx. significant for […"
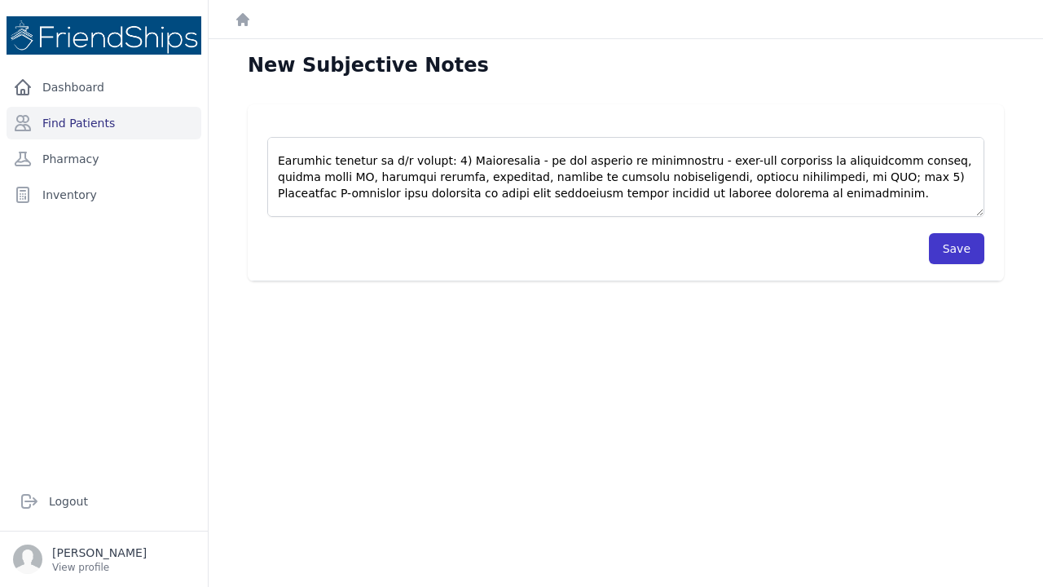
click at [963, 245] on button "Save" at bounding box center [956, 248] width 55 height 31
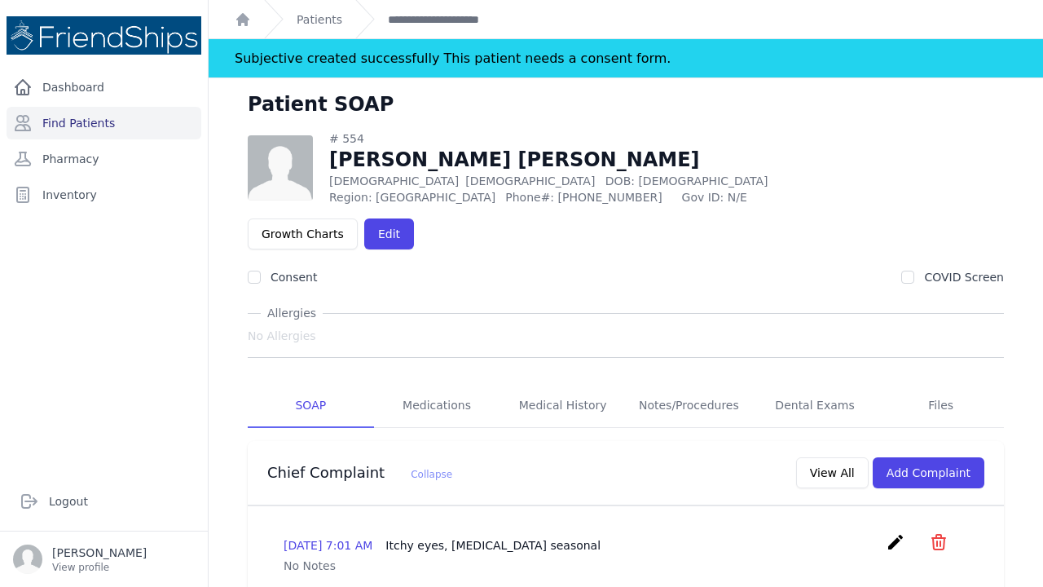
click at [688, 451] on div "Chief Complaint Collapse View All Add Complaint" at bounding box center [619, 469] width 730 height 37
click at [722, 557] on p "No Notes" at bounding box center [626, 565] width 684 height 16
click at [90, 123] on link "Find Patients" at bounding box center [104, 123] width 195 height 33
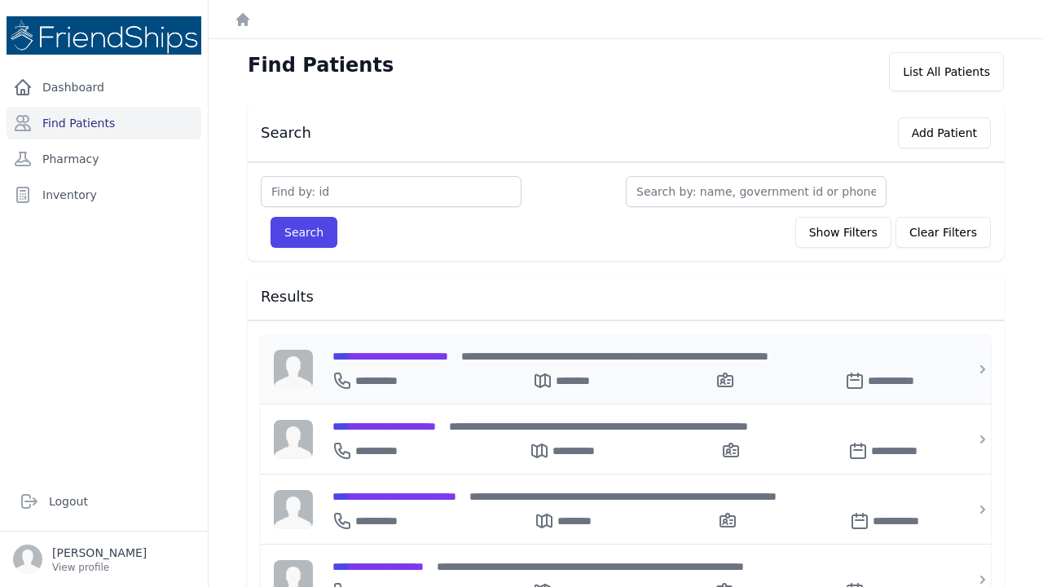
click at [368, 353] on span "**********" at bounding box center [390, 355] width 116 height 11
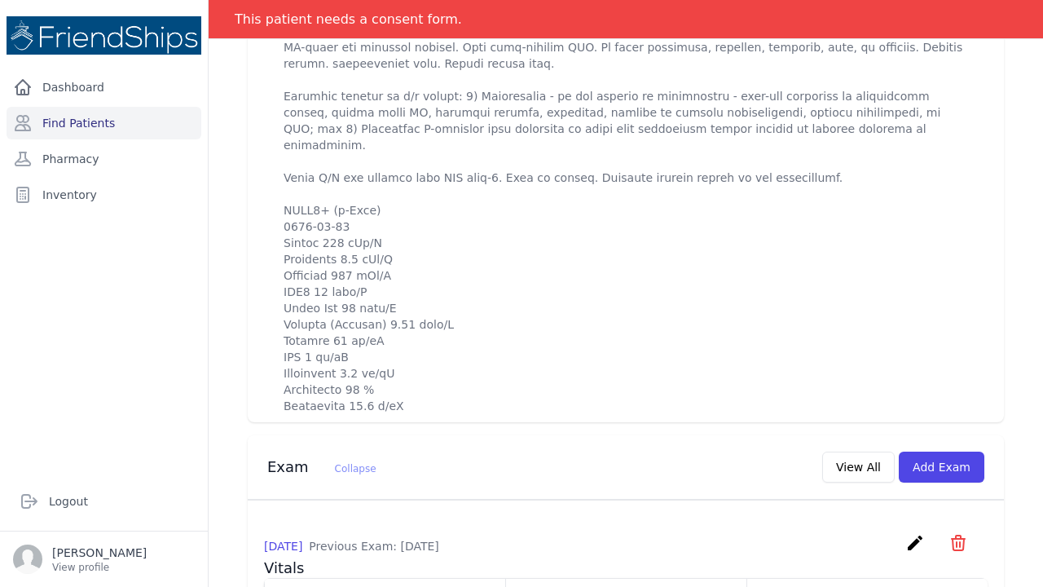
scroll to position [914, 0]
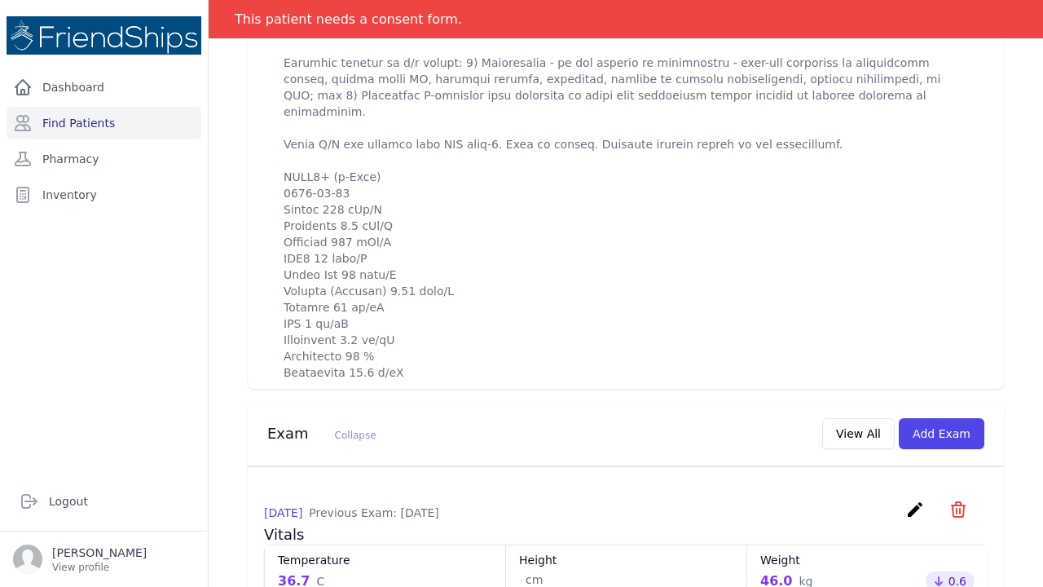
click at [485, 323] on div "[DATE] 4:49 AM create ​ Are you sure? This action cannot be undone! Confirm Can…" at bounding box center [626, 65] width 724 height 658
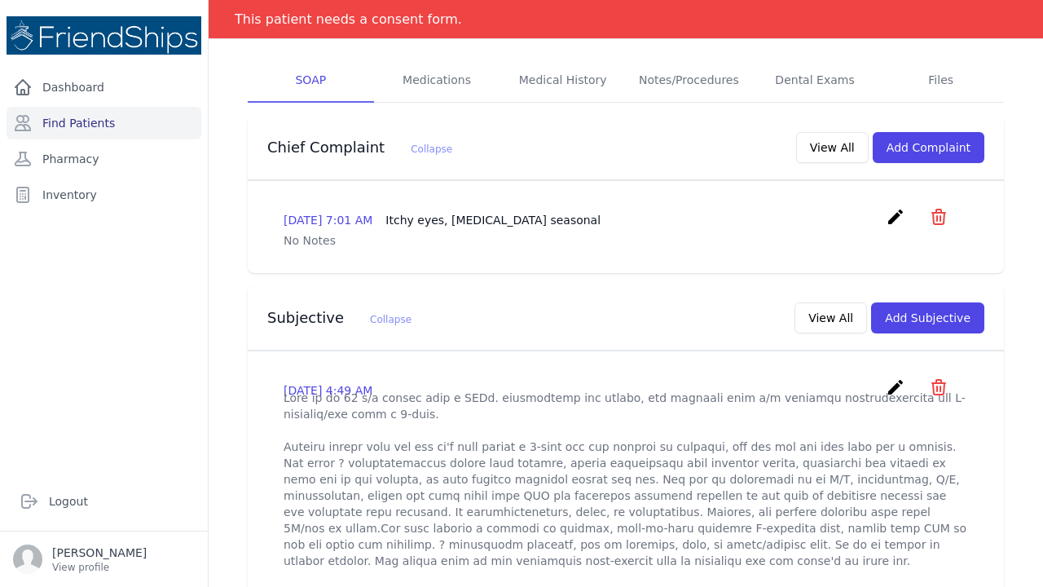
scroll to position [311, 0]
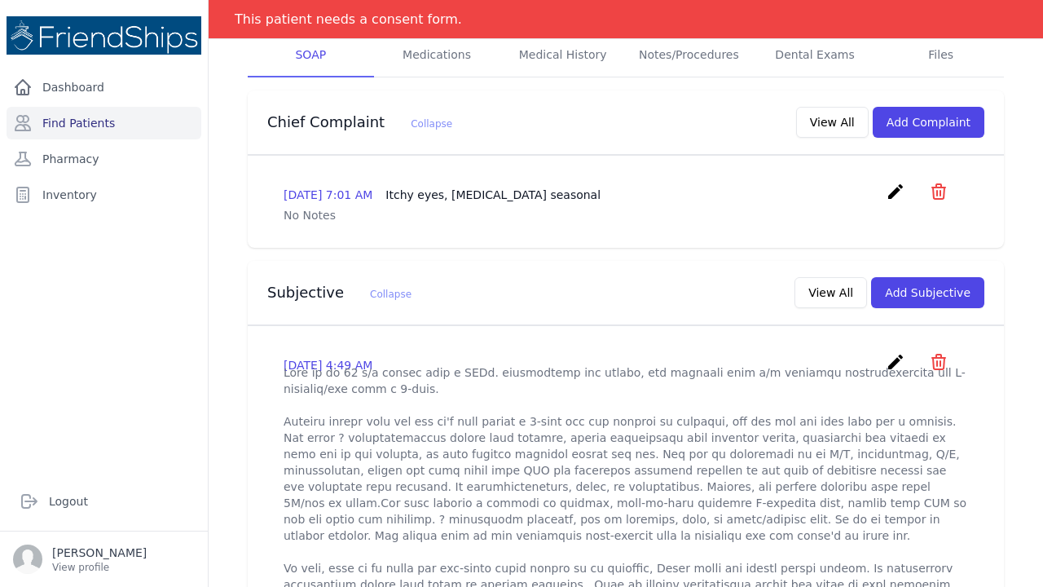
click at [897, 352] on icon "create" at bounding box center [896, 362] width 20 height 20
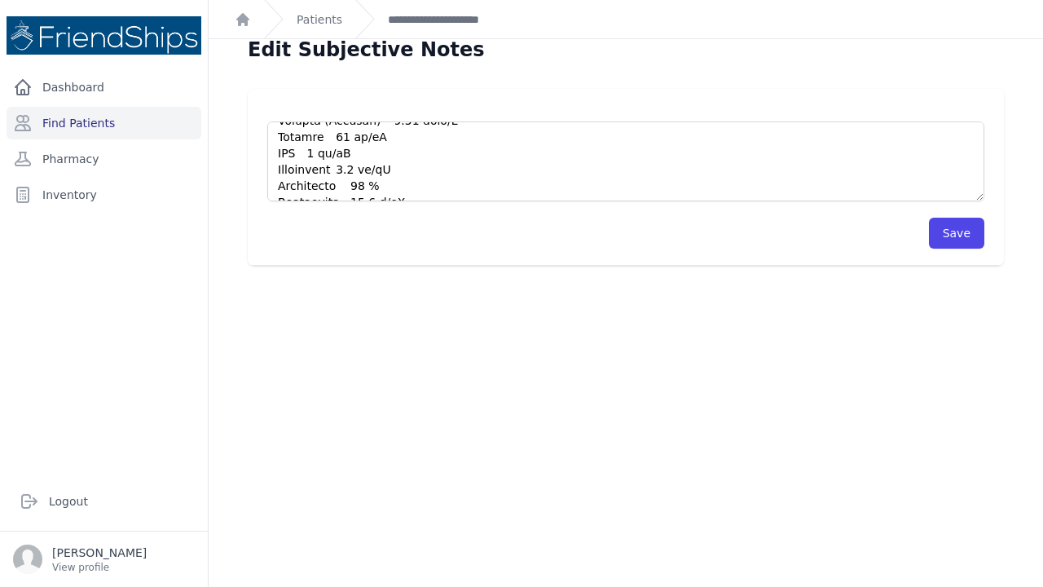
scroll to position [21, 0]
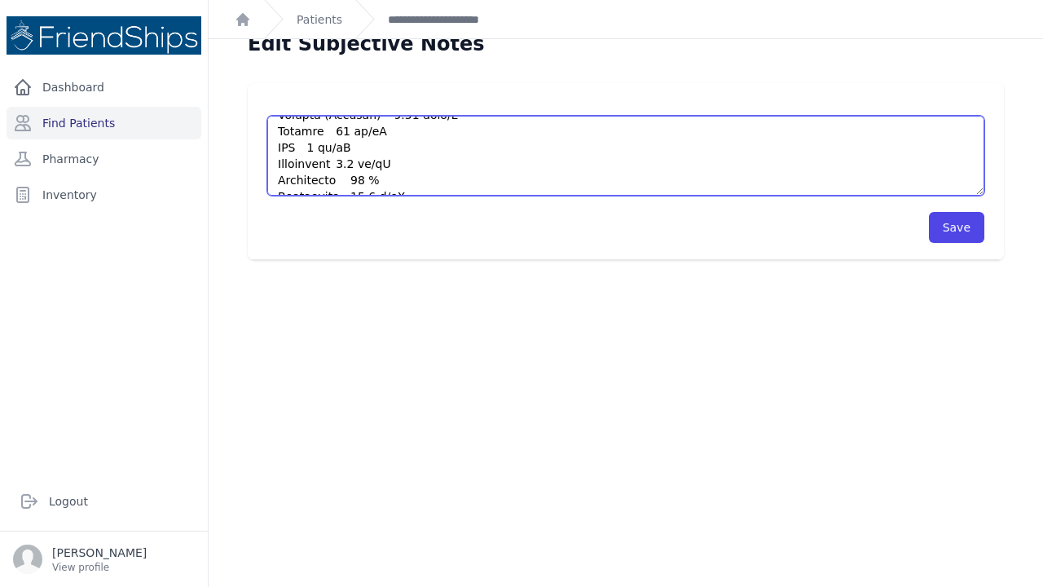
click at [416, 177] on textarea at bounding box center [625, 156] width 717 height 80
click at [764, 186] on textarea at bounding box center [625, 156] width 717 height 80
click at [759, 188] on textarea at bounding box center [625, 156] width 717 height 80
click at [768, 192] on textarea at bounding box center [625, 156] width 717 height 80
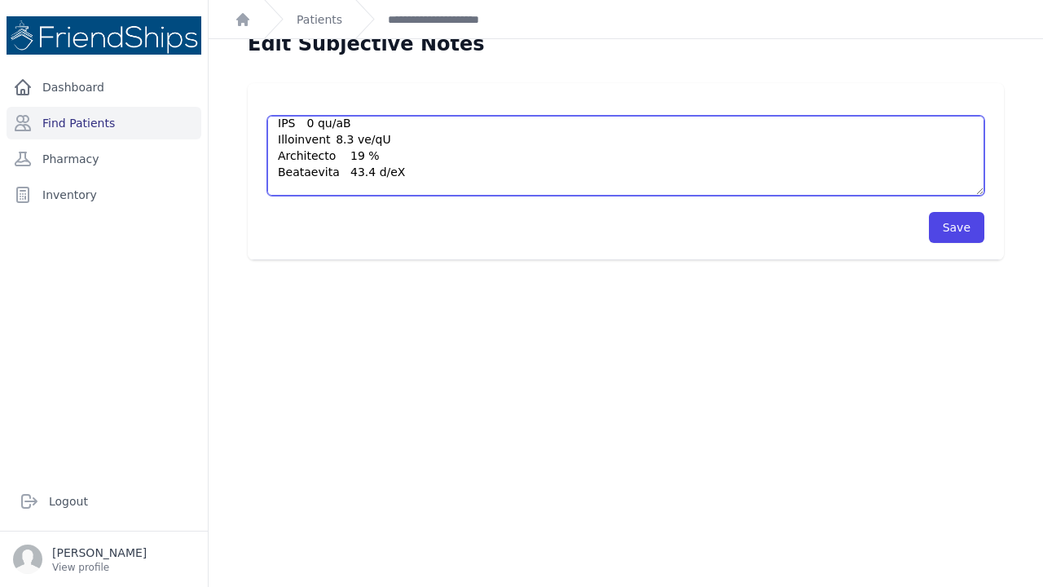
click at [790, 189] on textarea at bounding box center [625, 156] width 717 height 80
click at [816, 189] on textarea at bounding box center [625, 156] width 717 height 80
click at [667, 191] on textarea at bounding box center [625, 156] width 717 height 80
click at [869, 190] on textarea at bounding box center [625, 156] width 717 height 80
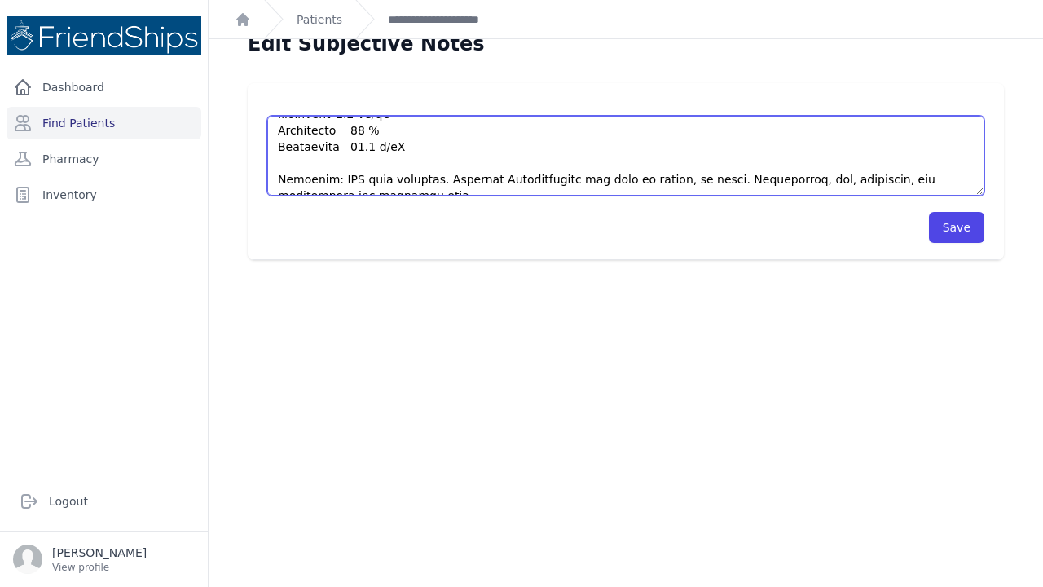
scroll to position [570, 0]
type textarea "This is an [DEMOGRAPHIC_DATA] [DEMOGRAPHIC_DATA] with a PMHx. significant for […"
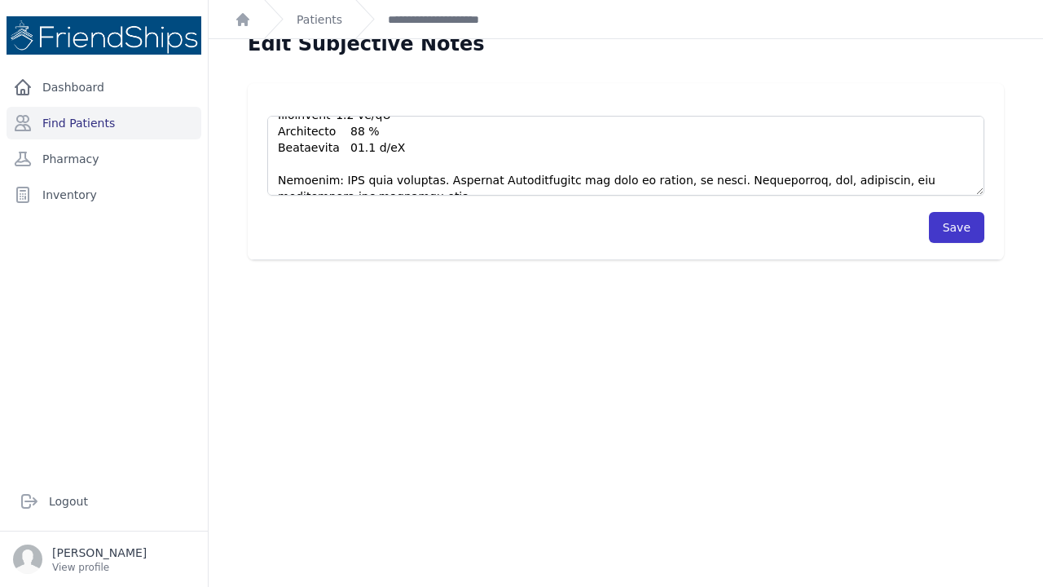
click at [965, 229] on button "Save" at bounding box center [956, 227] width 55 height 31
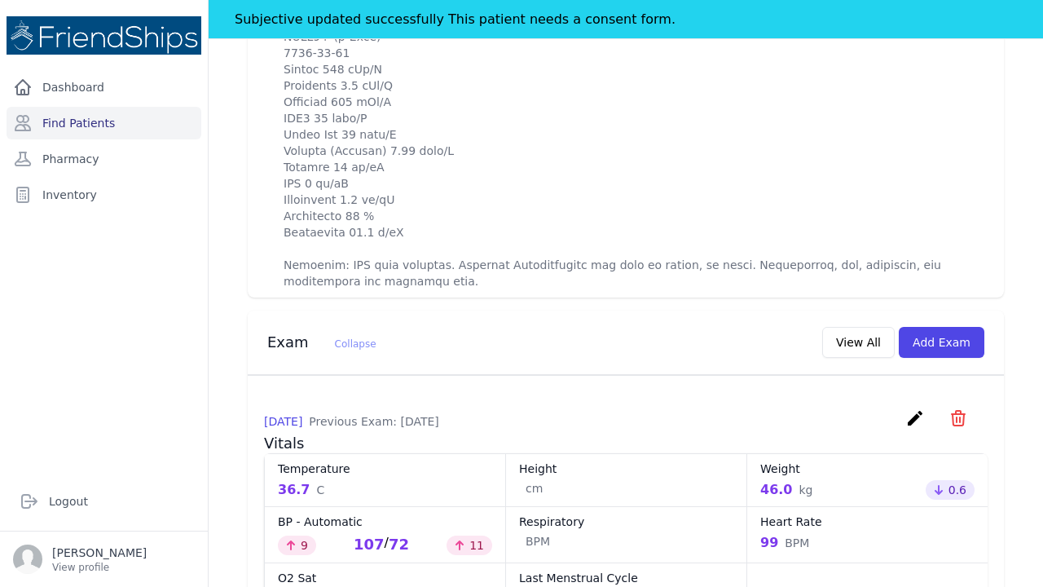
scroll to position [1095, 0]
